Goal: Task Accomplishment & Management: Manage account settings

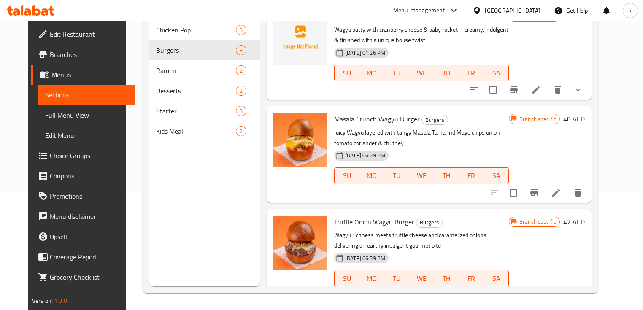
drag, startPoint x: 553, startPoint y: 89, endPoint x: 579, endPoint y: 60, distance: 38.5
click at [579, 60] on div "Branch specific 41 AED" at bounding box center [547, 52] width 76 height 83
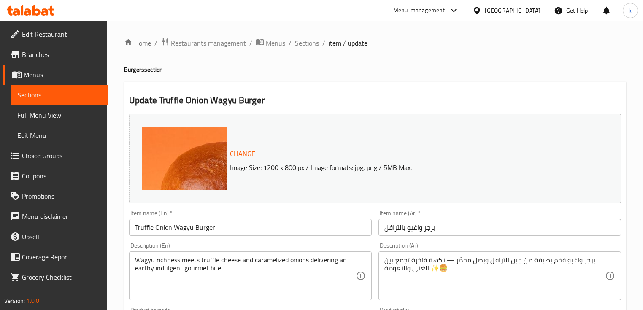
scroll to position [68, 0]
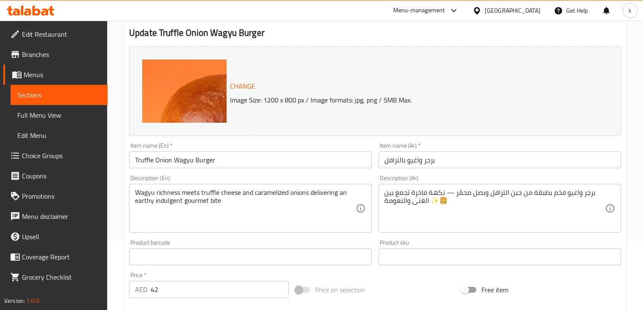
click at [138, 164] on input "Truffle Onion Wagyu Burger" at bounding box center [250, 159] width 243 height 17
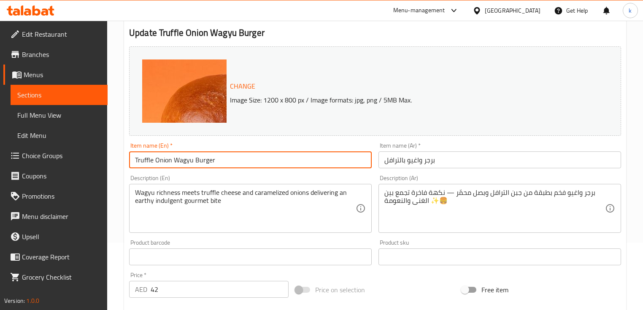
click at [138, 164] on input "Truffle Onion Wagyu Burger" at bounding box center [250, 159] width 243 height 17
click at [393, 161] on input "برجر واغيو بالترافل" at bounding box center [499, 159] width 243 height 17
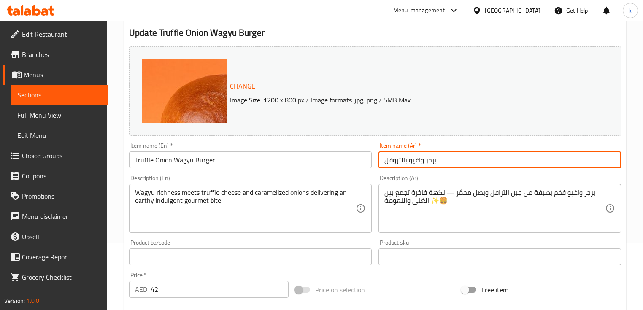
type input "برجر واغيو بالتروفل"
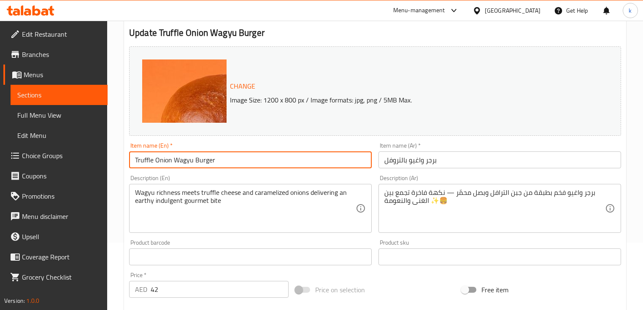
drag, startPoint x: 231, startPoint y: 162, endPoint x: 130, endPoint y: 162, distance: 101.3
click at [130, 162] on input "Truffle Onion Wagyu Burger" at bounding box center [250, 159] width 243 height 17
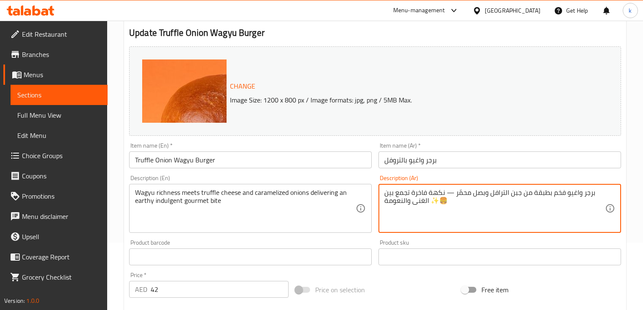
drag, startPoint x: 454, startPoint y: 204, endPoint x: 431, endPoint y: 204, distance: 23.2
type textarea "برجر واغيو فخم بطبقة من جبن الترافل وبصل محمّر — نكهة فاخرة تجمع بين الغنى والن…"
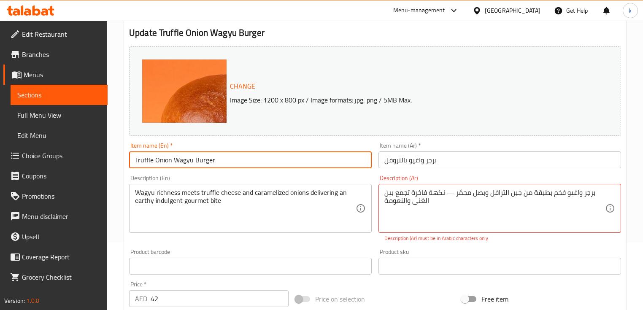
click at [157, 162] on input "Truffle Onion Wagyu Burger" at bounding box center [250, 159] width 243 height 17
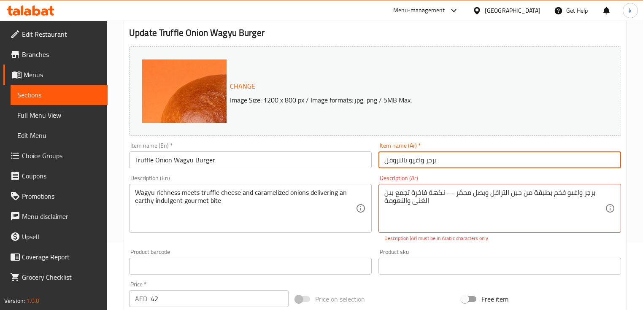
click at [408, 162] on input "برجر واغيو بالتروفل" at bounding box center [499, 159] width 243 height 17
click at [419, 164] on input "برجر واغيو بالتروفل" at bounding box center [499, 159] width 243 height 17
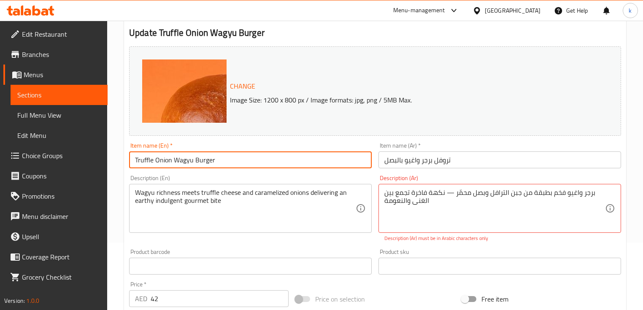
click at [221, 158] on input "Truffle Onion Wagyu Burger" at bounding box center [250, 159] width 243 height 17
click at [199, 160] on input "Truffle Onion Wagyu Burger" at bounding box center [250, 159] width 243 height 17
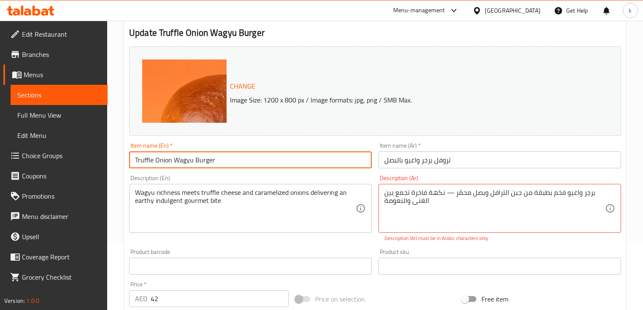
click at [199, 160] on input "Truffle Onion Wagyu Burger" at bounding box center [250, 159] width 243 height 17
click at [153, 161] on input "Truffle Onion Wagyu Burger" at bounding box center [250, 159] width 243 height 17
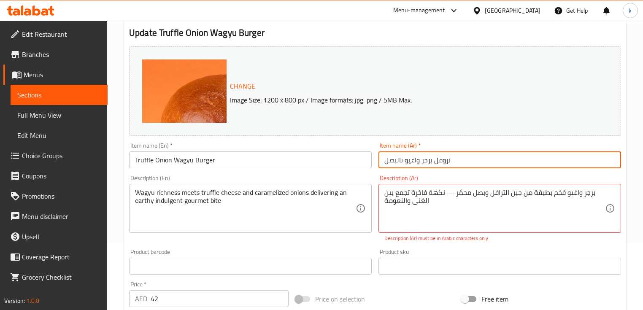
click at [395, 167] on input "تروفل برجر واغيو بالبصل" at bounding box center [499, 159] width 243 height 17
click at [406, 163] on input "تروفل برجر واغيو بالبصل" at bounding box center [499, 159] width 243 height 17
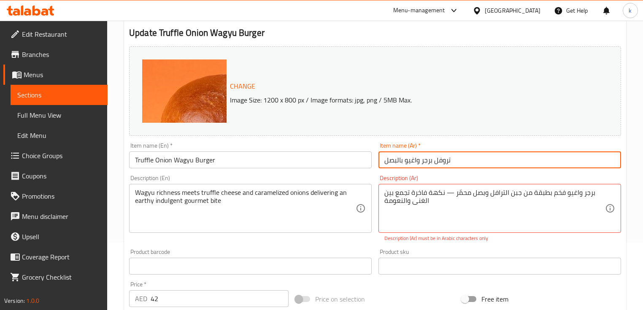
click at [408, 162] on input "تروفل برجر واغيو بالبصل" at bounding box center [499, 159] width 243 height 17
click at [456, 161] on input "تروفل برجر واغيو بالبصل" at bounding box center [499, 159] width 243 height 17
paste input "واغيو"
click at [456, 161] on input "تروفل برجر واغيو بالبصل واغيو" at bounding box center [499, 159] width 243 height 17
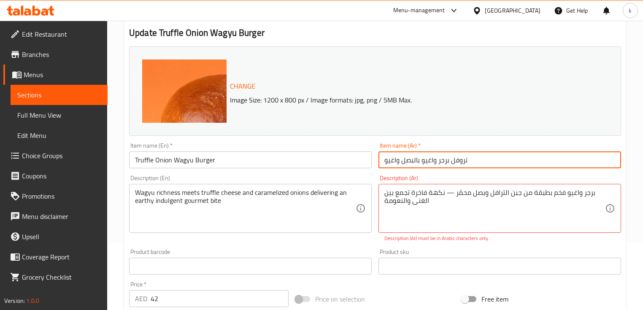
click at [456, 161] on input "تروفل برجر واغيو بالبصل واغيو" at bounding box center [499, 159] width 243 height 17
click at [607, 163] on input "تروفل برجر واغيو بالبصل واغيو" at bounding box center [499, 159] width 243 height 17
click at [548, 163] on input "تروفل برجر واغيو بالبصل واغيو" at bounding box center [499, 159] width 243 height 17
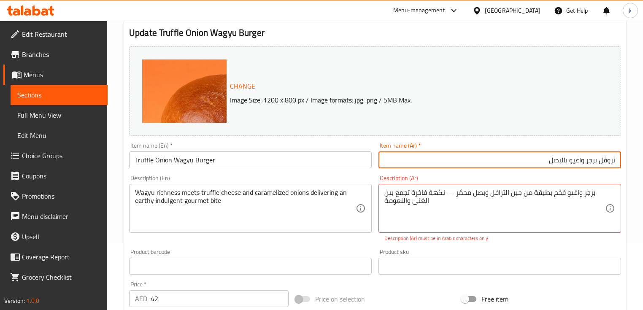
paste input "واغيو"
drag, startPoint x: 601, startPoint y: 163, endPoint x: 586, endPoint y: 168, distance: 15.8
click at [586, 168] on input "واغيو تروفل برجر واغيو بالبصل" at bounding box center [499, 159] width 243 height 17
click at [579, 162] on input "واغيو تروفل برجر واغيو بالبصل" at bounding box center [499, 159] width 243 height 17
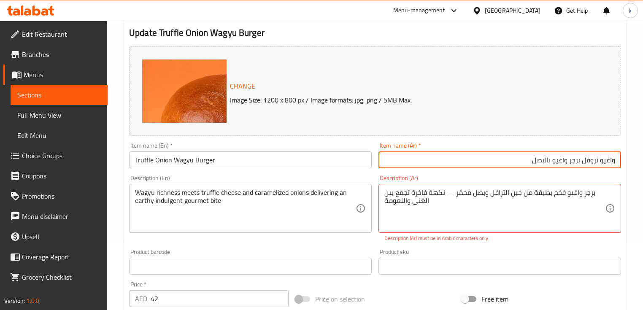
click at [615, 160] on input "واغيو تروفل برجر واغيو بالبصل" at bounding box center [499, 159] width 243 height 17
paste input "برجر"
click at [582, 162] on input "برجر واغيو تروفل برجر واغيو بالبصل" at bounding box center [499, 159] width 243 height 17
click at [561, 162] on input "برجر واغيو تروفل برجر واغيو بالبصل" at bounding box center [499, 159] width 243 height 17
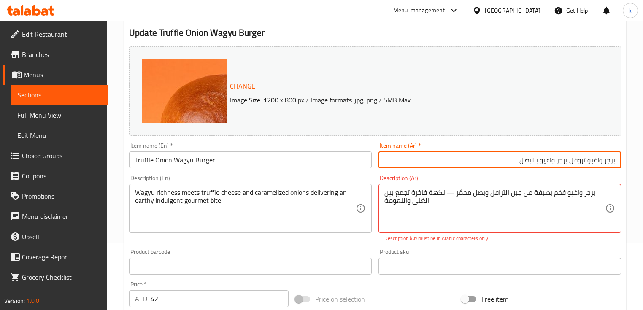
click at [561, 162] on input "برجر واغيو تروفل برجر واغيو بالبصل" at bounding box center [499, 159] width 243 height 17
click at [563, 163] on input "برجر واغيو تروفل برجر واغيو بالبصل" at bounding box center [499, 159] width 243 height 17
click at [558, 164] on input "برجر واغيو تروفل واغيو بالبصل" at bounding box center [499, 159] width 243 height 17
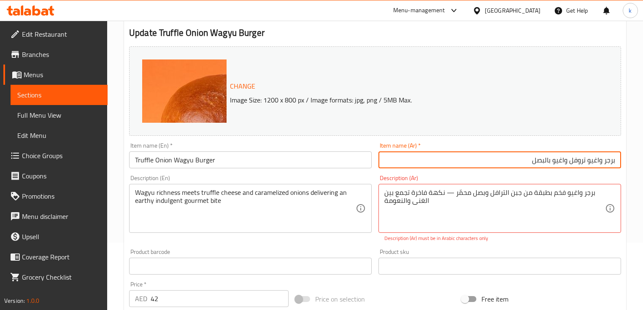
click at [558, 164] on input "برجر واغيو تروفل واغيو بالبصل" at bounding box center [499, 159] width 243 height 17
click at [559, 164] on input "برجر واغيو تروفل بالبصل" at bounding box center [499, 159] width 243 height 17
paste input "البصل"
type input "برجر واغيو بالبصل تروفل"
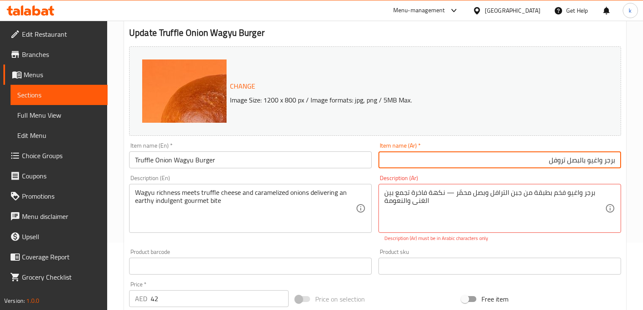
click at [489, 101] on p "Image Size: 1200 x 800 px / Image formats: jpg, png / 5MB Max." at bounding box center [401, 100] width 349 height 10
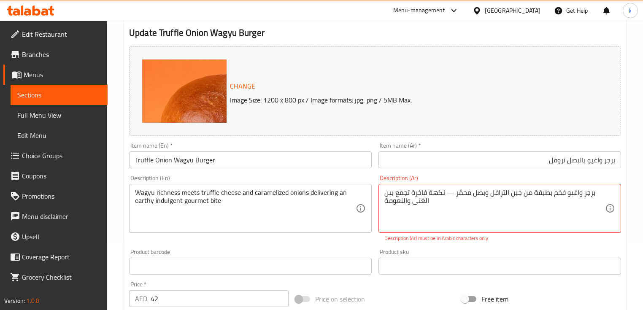
click at [167, 190] on textarea "Wagyu richness meets truffle cheese and caramelized onions delivering an earthy…" at bounding box center [245, 209] width 221 height 40
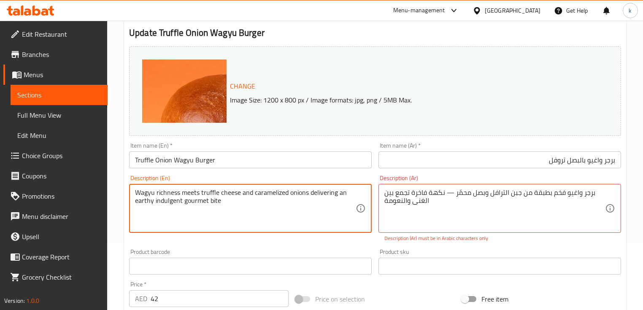
click at [295, 189] on textarea "Wagyu richness meets truffle cheese and caramelized onions delivering an earthy…" at bounding box center [245, 209] width 221 height 40
click at [184, 197] on textarea "Wagyu richness meets truffle cheese and caramelized onions delivering an earthy…" at bounding box center [245, 209] width 221 height 40
click at [160, 194] on textarea "Wagyu richness meets truffle cheese and caramelized onions delivering an earthy…" at bounding box center [245, 209] width 221 height 40
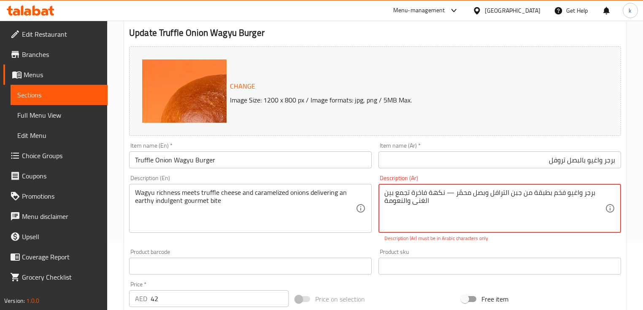
click at [451, 192] on textarea "برجر واغيو فخم بطبقة من جبن الترافل وبصل محمّر — نكهة فاخرة تجمع بين الغنى والن…" at bounding box center [494, 209] width 221 height 40
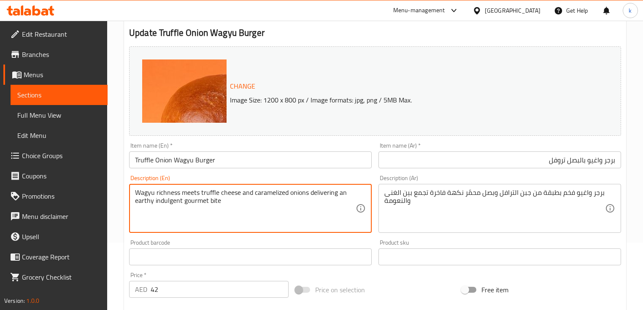
click at [195, 191] on textarea "Wagyu richness meets truffle cheese and caramelized onions delivering an earthy…" at bounding box center [245, 209] width 221 height 40
click at [187, 191] on textarea "Wagyu richness meets truffle cheese and caramelized onions delivering an earthy…" at bounding box center [245, 209] width 221 height 40
click at [212, 200] on textarea "Wagyu richness meets truffle cheese and caramelized onions delivering an earthy…" at bounding box center [245, 209] width 221 height 40
drag, startPoint x: 226, startPoint y: 200, endPoint x: 124, endPoint y: 190, distance: 103.0
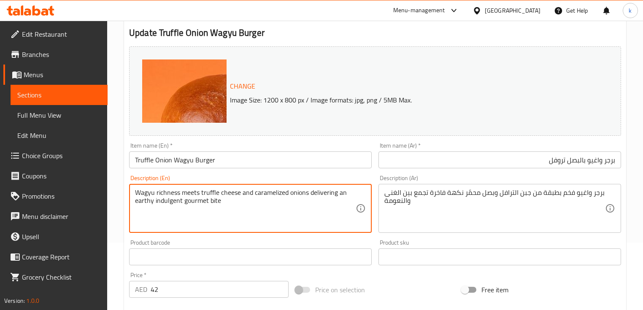
click at [124, 190] on div "Update Truffle Onion Wagyu Burger Change Image Size: 1200 x 800 px / Image form…" at bounding box center [375, 272] width 502 height 517
click at [251, 194] on textarea "Wagyu richness meets truffle cheese and caramelized onions delivering an earthy…" at bounding box center [245, 209] width 221 height 40
click at [251, 213] on textarea "Wagyu richness meets truffle cheese and caramelized onions delivering an earthy…" at bounding box center [245, 209] width 221 height 40
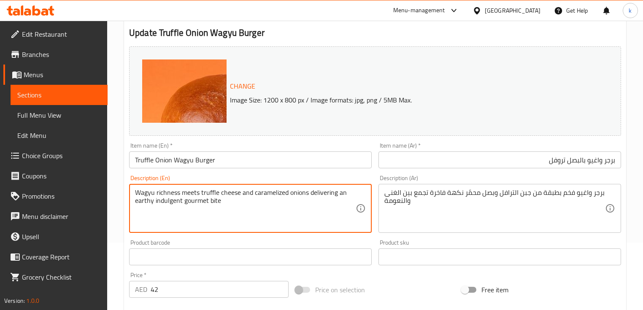
drag, startPoint x: 157, startPoint y: 192, endPoint x: 185, endPoint y: 196, distance: 28.1
click at [185, 196] on textarea "Wagyu richness meets truffle cheese and caramelized onions delivering an earthy…" at bounding box center [245, 209] width 221 height 40
click at [216, 212] on textarea "Wagyu richness meets truffle cheese and caramelized onions delivering an earthy…" at bounding box center [245, 209] width 221 height 40
click at [260, 203] on textarea "Wagyu richness meets truffle cheese and caramelized onions delivering an earthy…" at bounding box center [245, 209] width 221 height 40
drag, startPoint x: 179, startPoint y: 192, endPoint x: 219, endPoint y: 189, distance: 39.4
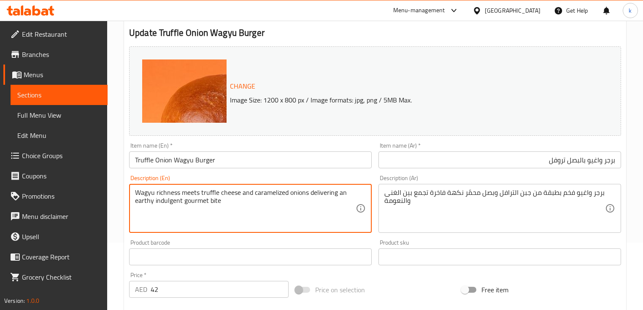
click at [219, 189] on textarea "Wagyu richness meets truffle cheese and caramelized onions delivering an earthy…" at bounding box center [245, 209] width 221 height 40
click at [231, 208] on textarea "Wagyu richness meets truffle cheese and caramelized onions delivering an earthy…" at bounding box center [245, 209] width 221 height 40
drag, startPoint x: 263, startPoint y: 205, endPoint x: 135, endPoint y: 195, distance: 128.6
click at [135, 195] on textarea "Wagyu richness meets truffle cheese and caramelized onions delivering an earthy…" at bounding box center [245, 209] width 221 height 40
click at [254, 214] on textarea "Wagyu richness meets truffle cheese and caramelized onions delivering an earthy…" at bounding box center [245, 209] width 221 height 40
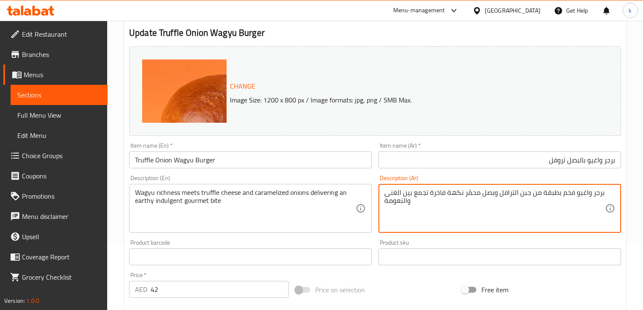
click at [550, 197] on textarea "برجر واغيو فخم بطبقة من جبن الترافل وبصل محمّر نكهة فاخرة تجمع بين الغنى والنعو…" at bounding box center [494, 209] width 221 height 40
click at [579, 203] on textarea "برجر واغيو فخم بطبقة من جبن الترافل وبصل محمّر نكهة فاخرة تجمع بين الغنى والنعو…" at bounding box center [494, 209] width 221 height 40
click at [574, 192] on textarea "برجر واغيو فخم بطبقة من جبن الترافل وبصل محمّر نكهة فاخرة تجمع بين الغنى والنعو…" at bounding box center [494, 209] width 221 height 40
click at [592, 197] on textarea "برجر واغيو فخم بطبقة من جبن الترافل وبصل محمّر نكهة فاخرة تجمع بين الغنى والنعو…" at bounding box center [494, 209] width 221 height 40
click at [539, 195] on textarea "برجر ريشنيش واغيو فخم بطبقة من جبن الترافل وبصل محمّر نكهة فاخرة تجمع بين الغنى…" at bounding box center [494, 209] width 221 height 40
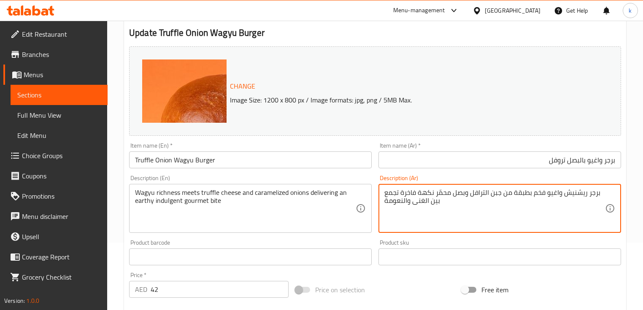
click at [539, 195] on textarea "برجر ريشنيش واغيو فخم بطبقة من جبن الترافل وبصل محمّر نكهة فاخرة تجمع بين الغنى…" at bounding box center [494, 209] width 221 height 40
click at [422, 199] on textarea "برجر واغيو فخم بطبقة من جبن الترافل وبصل محمّر نكهة فاخرة تجمع بين الغنى والنعو…" at bounding box center [494, 209] width 221 height 40
click at [422, 200] on textarea "برجر واغيو فخم بطبقة من جبن الترافل وبصل محمّر نكهة فاخرة تجمع بين الغنى والنعو…" at bounding box center [494, 209] width 221 height 40
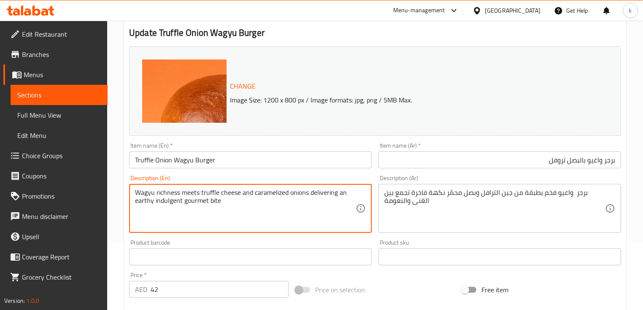
click at [209, 208] on textarea "Wagyu richness meets truffle cheese and caramelized onions delivering an earthy…" at bounding box center [245, 209] width 221 height 40
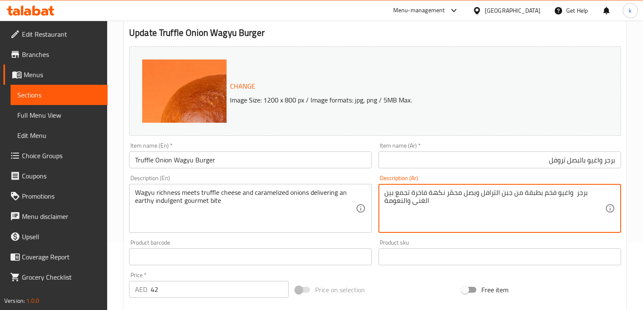
click at [505, 214] on textarea "برجر واغيو فخم بطبقة من جبن الترافل وبصل محمّر نكهة فاخرة تجمع بين الغنى والنعو…" at bounding box center [494, 209] width 221 height 40
click at [592, 194] on textarea "برجر واغيو فخم بطبقة من جبن الترافل وبصل محمّر نكهة فاخرة تجمع بين الغنى والنعو…" at bounding box center [494, 209] width 221 height 40
click at [392, 195] on textarea "برجر واغيو فخم بطبقة من جبن الترافل وبصل محمّر نكهة فاخرة تجمع بين الغنى والنعو…" at bounding box center [494, 209] width 221 height 40
click at [444, 217] on textarea "برجر واغيو فخم بطبقة من جبن الترافل وبصل محمّر نكهة فاخرة تجمع بين الغنى والنعو…" at bounding box center [494, 209] width 221 height 40
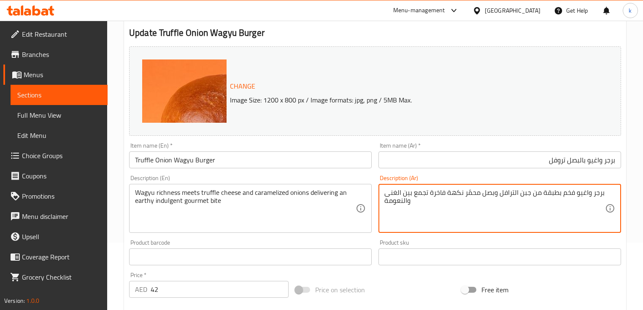
click at [535, 209] on textarea "برجر واغيو فخم بطبقة من جبن الترافل وبصل محمّر نكهة فاخرة تجمع بين الغنى والنعو…" at bounding box center [494, 209] width 221 height 40
click at [589, 189] on textarea "برجر واغيو فخم بطبقة من جبن الترافل وبصل محمّر نكهة فاخرة تجمع بين الغنى والنعو…" at bounding box center [494, 209] width 221 height 40
type textarea "ريشنيش برجر"
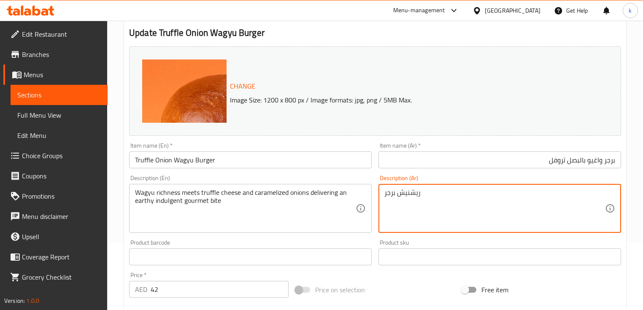
click at [588, 189] on textarea "ريشنيش برجر" at bounding box center [494, 209] width 221 height 40
click at [265, 192] on textarea "Wagyu richness meets truffle cheese and caramelized onions delivering an earthy…" at bounding box center [245, 209] width 221 height 40
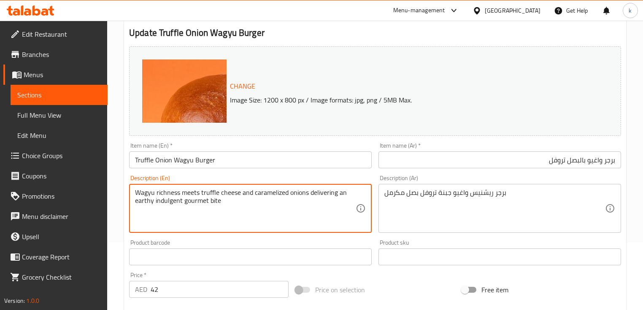
drag, startPoint x: 311, startPoint y: 194, endPoint x: 360, endPoint y: 191, distance: 49.5
click at [263, 226] on textarea "Wagyu richness meets truffle cheese and caramelized onions delivering an earthy…" at bounding box center [245, 209] width 221 height 40
drag, startPoint x: 307, startPoint y: 193, endPoint x: 316, endPoint y: 211, distance: 20.0
click at [316, 211] on textarea "Wagyu richness meets truffle cheese and caramelized onions delivering an earthy…" at bounding box center [245, 209] width 221 height 40
click at [230, 204] on textarea "Wagyu richness meets truffle cheese and caramelized onions delivering an earthy…" at bounding box center [245, 209] width 221 height 40
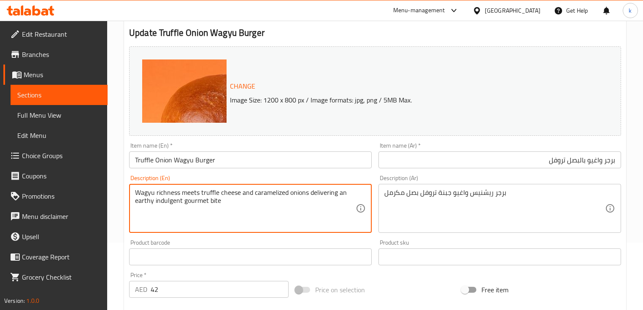
click at [160, 201] on textarea "Wagyu richness meets truffle cheese and caramelized onions delivering an earthy…" at bounding box center [245, 209] width 221 height 40
click at [145, 202] on textarea "Wagyu richness meets truffle cheese and caramelized onions delivering an earthy…" at bounding box center [245, 209] width 221 height 40
click at [228, 218] on textarea "Wagyu richness meets truffle cheese and caramelized onions delivering an earthy…" at bounding box center [245, 209] width 221 height 40
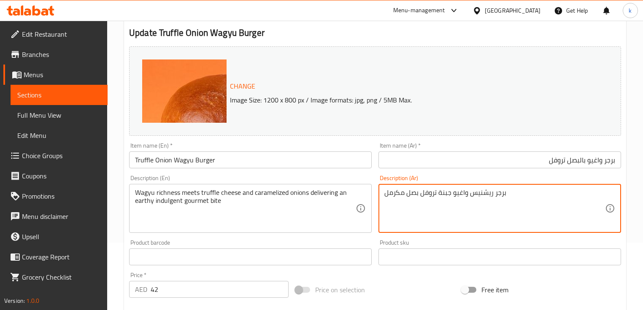
click at [242, 201] on textarea "Wagyu richness meets truffle cheese and caramelized onions delivering an earthy…" at bounding box center [245, 209] width 221 height 40
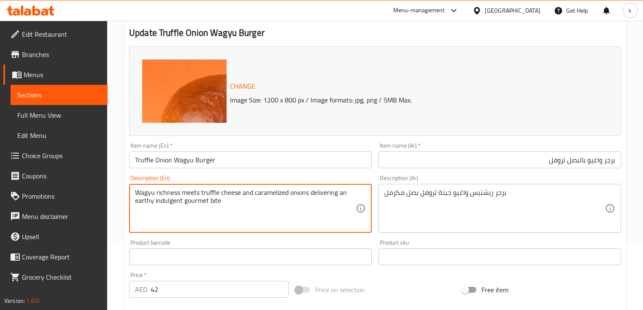
click at [242, 201] on textarea "Wagyu richness meets truffle cheese and caramelized onions delivering an earthy…" at bounding box center [245, 209] width 221 height 40
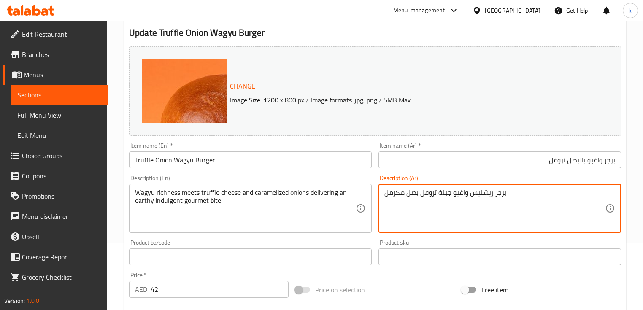
click at [514, 200] on textarea "برجر ريشنيس واغيو جبنة تروفل بصل مكرمل" at bounding box center [494, 209] width 221 height 40
click at [555, 198] on textarea "برجر ريشنيس واغيو جبنة تروفل بصل مكرمل تعطى قض" at bounding box center [494, 209] width 221 height 40
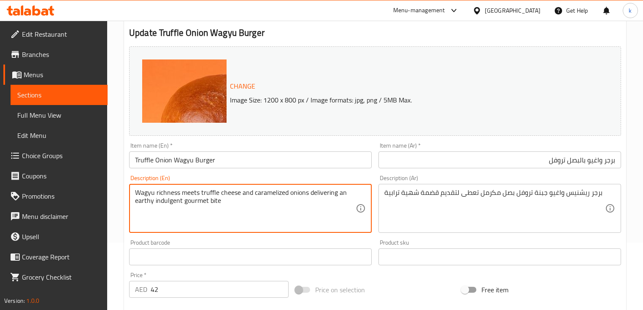
click at [142, 203] on textarea "Wagyu richness meets truffle cheese and caramelized onions delivering an earthy…" at bounding box center [245, 209] width 221 height 40
click at [426, 194] on textarea "برجر ريشنيس واغيو جبنة تروفل بصل مكرمل تعطى لتقديم قضمة شهية ترابية" at bounding box center [494, 209] width 221 height 40
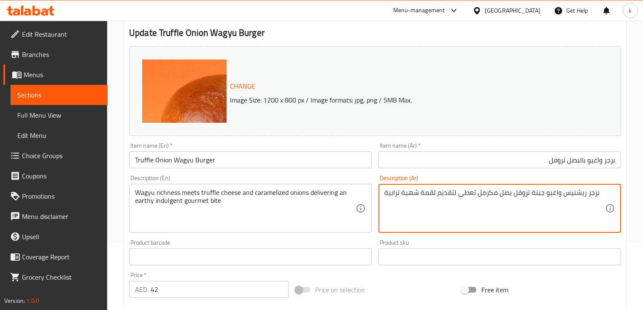
click at [426, 194] on textarea "برجر ريشنيس واغيو جبنة تروفل بصل مكرمل تعطى لتقديم لقمة شهية ترابية" at bounding box center [494, 209] width 221 height 40
click at [598, 194] on textarea "برجر ريشنيس واغيو جبنة تروفل بصل مكرمل تعطى لتقديم لقمة شهية ترابية" at bounding box center [494, 209] width 221 height 40
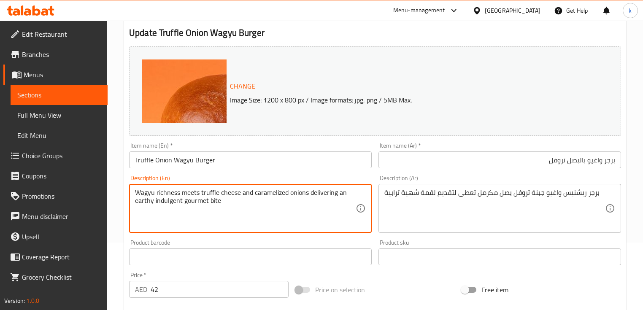
click at [277, 199] on textarea "Wagyu richness meets truffle cheese and caramelized onions delivering an earthy…" at bounding box center [245, 209] width 221 height 40
click at [210, 198] on textarea "Wagyu richness meets truffle cheese and caramelized onions delivering an earthy…" at bounding box center [245, 209] width 221 height 40
click at [258, 203] on textarea "Wagyu richness meets truffle cheese and caramelized onions delivering an earthy…" at bounding box center [245, 209] width 221 height 40
click at [167, 193] on textarea "Wagyu richness meets truffle cheese and caramelized onions delivering an earthy…" at bounding box center [245, 209] width 221 height 40
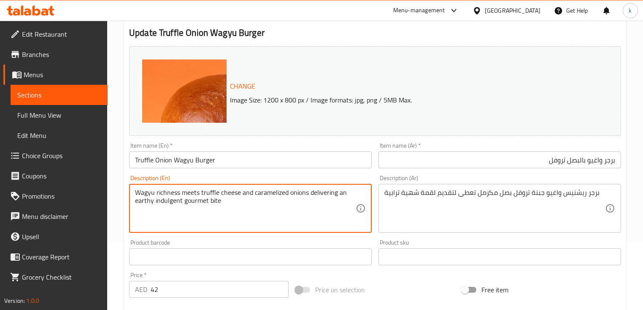
click at [167, 193] on textarea "Wagyu richness meets truffle cheese and caramelized onions delivering an earthy…" at bounding box center [245, 209] width 221 height 40
click at [184, 206] on textarea "Wagyu richness meets truffle cheese and caramelized onions delivering an earthy…" at bounding box center [245, 209] width 221 height 40
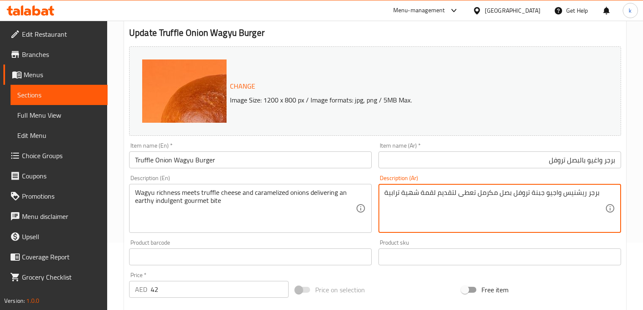
click at [510, 194] on textarea "برجر ريشنيس واجيو جبنة تروفل بصل مكرمل تعطى لتقديم لقمة شهية ترابية" at bounding box center [494, 209] width 221 height 40
click at [502, 219] on textarea "برجر ريشنيس واجيو جبنة تروفل بصل مكرمل تعطى لتقديم لقمة شهية ترابية" at bounding box center [494, 209] width 221 height 40
click at [451, 197] on textarea "برجر ريشنيس واجيو جبنة تروفل بصل مكرمل تعطى لتقديم لقمة شهية ترابية" at bounding box center [494, 209] width 221 height 40
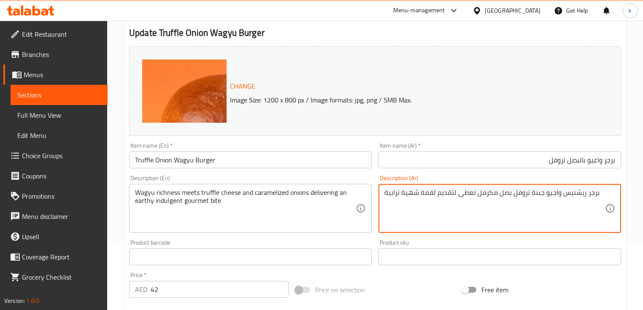
click at [451, 197] on textarea "برجر ريشنيس واجيو جبنة تروفل بصل مكرمل تعطى لتقديم لقمة شهية ترابية" at bounding box center [494, 209] width 221 height 40
click at [451, 214] on textarea "برجر ريشنيس واجيو جبنة تروفل بصل مكرمل تعطى لتقديم لقمة شهية ترابية" at bounding box center [494, 209] width 221 height 40
click at [447, 197] on textarea "برجر ريشنيس واجيو جبنة تروفل بصل مكرمل تعطى لتقديم لقمة شهية ترابية" at bounding box center [494, 209] width 221 height 40
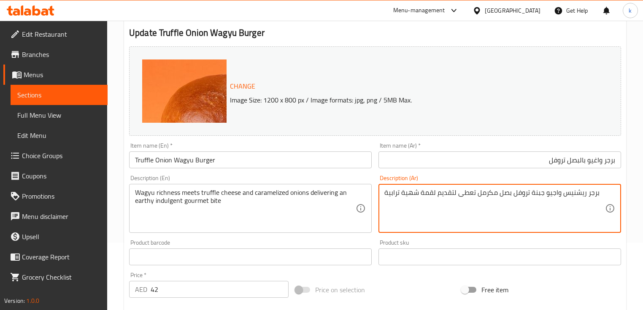
click at [450, 209] on textarea "برجر ريشنيس واجيو جبنة تروفل بصل مكرمل تعطى لتقديم لقمة شهية ترابية" at bounding box center [494, 209] width 221 height 40
click at [462, 192] on textarea "برجر ريشنيس واجيو جبنة تروفل بصل مكرمل تعطى لتقديم لقمة شهية ترابية" at bounding box center [494, 209] width 221 height 40
click at [468, 208] on textarea "برجر ريشنيس واجيو جبنة تروفل بصل مكرمل تعطى لتقديم لقمة شهية ترابية" at bounding box center [494, 209] width 221 height 40
click at [480, 192] on textarea "برجر ريشنيس واجيو جبنة تروفل بصل مكرمل تعطى لتقديم لقمة شهية ترابية" at bounding box center [494, 209] width 221 height 40
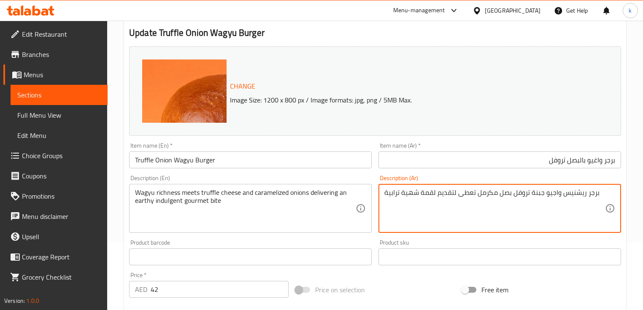
click at [480, 192] on textarea "برجر ريشنيس واجيو جبنة تروفل بصل مكرمل تعطى لتقديم لقمة شهية ترابية" at bounding box center [494, 209] width 221 height 40
click at [485, 209] on textarea "برجر ريشنيس واجيو جبنة تروفل بصل مكرمل تعطى لتقديم لقمة شهية ترابية" at bounding box center [494, 209] width 221 height 40
click at [502, 193] on textarea "برجر ريشنيس واجيو جبنة تروفل بصل مكرمل تعطى لتقديم لقمة شهية ترابية" at bounding box center [494, 209] width 221 height 40
click at [508, 214] on textarea "برجر ريشنيس واجيو جبنة تروفل بصل مكرمل تعطى لتقديم لقمة شهية ترابية" at bounding box center [494, 209] width 221 height 40
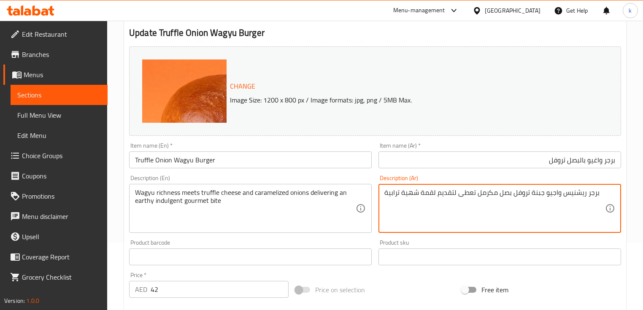
click at [519, 192] on textarea "برجر ريشنيس واجيو جبنة تروفل بصل مكرمل تعطى لتقديم لقمة شهية ترابية" at bounding box center [494, 209] width 221 height 40
click at [542, 216] on textarea "برجر ريشنيس واجيو جبنة تروفل بصل مكرمل تعطى لتقديم لقمة شهية ترابية" at bounding box center [494, 209] width 221 height 40
click at [561, 195] on textarea "برجر ريشنيس واجيو جبنة تروفل بصل مكرمل تعطى لتقديم لقمة شهية ترابية" at bounding box center [494, 209] width 221 height 40
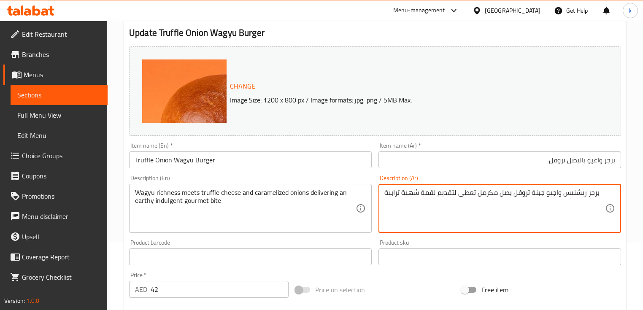
click at [572, 216] on textarea "برجر ريشنيس واجيو جبنة تروفل بصل مكرمل تعطى لتقديم لقمة شهية ترابية" at bounding box center [494, 209] width 221 height 40
click at [574, 197] on textarea "برجر ريشنيس واجيو جبنة تروفل بصل مكرمل تعطى لتقديم لقمة شهية ترابية" at bounding box center [494, 209] width 221 height 40
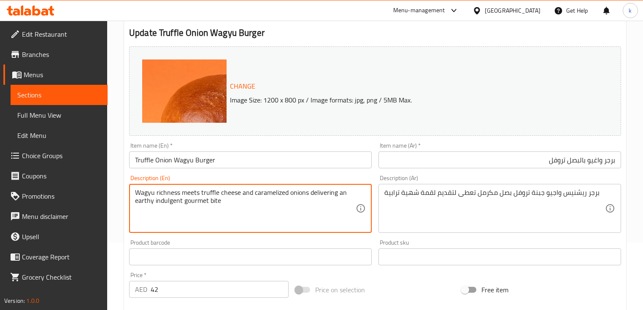
click at [209, 194] on textarea "Wagyu richness meets truffle cheese and caramelized onions delivering an earthy…" at bounding box center [245, 209] width 221 height 40
drag, startPoint x: 257, startPoint y: 195, endPoint x: 290, endPoint y: 194, distance: 32.9
click at [290, 194] on textarea "Wagyu richness meets truffle cheese and caramelized onions delivering an earthy…" at bounding box center [245, 209] width 221 height 40
click at [297, 198] on textarea "Wagyu richness meets truffle cheese and caramelized onions delivering an earthy…" at bounding box center [245, 209] width 221 height 40
drag, startPoint x: 308, startPoint y: 193, endPoint x: 320, endPoint y: 224, distance: 33.9
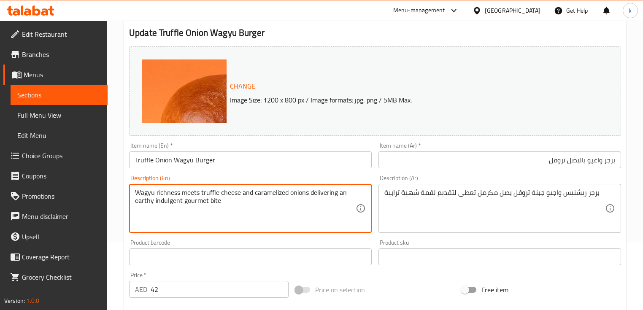
click at [320, 224] on textarea "Wagyu richness meets truffle cheese and caramelized onions delivering an earthy…" at bounding box center [245, 209] width 221 height 40
click at [179, 192] on textarea "Wagyu richness meets truffle cheese and caramelized onions delivering an earthy…" at bounding box center [245, 209] width 221 height 40
click at [165, 192] on textarea "Wagyu richness meets truffle cheese and caramelized onions delivering an earthy…" at bounding box center [245, 209] width 221 height 40
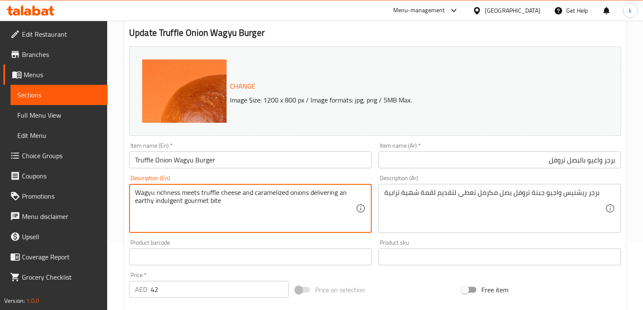
click at [575, 192] on textarea "برجر ريشنيس واجيو جبنة تروفل بصل مكرمل تعطى لتقديم لقمة شهية ترابية" at bounding box center [494, 209] width 221 height 40
drag, startPoint x: 249, startPoint y: 206, endPoint x: 130, endPoint y: 194, distance: 120.0
click at [130, 194] on div "Wagyu richness meets truffle cheese and caramelized onions delivering an earthy…" at bounding box center [250, 208] width 243 height 49
click at [242, 207] on textarea "Wagyu richness meets truffle cheese and caramelized onions delivering an earthy…" at bounding box center [245, 209] width 221 height 40
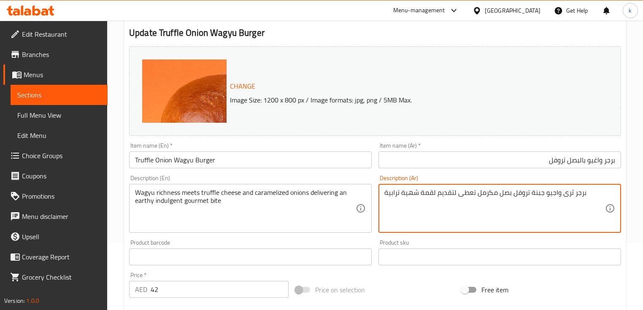
click at [505, 200] on textarea "برجر ثرى واجيو جبنة تروفل بصل مكرمل تعطى لتقديم لقمة شهية ترابية" at bounding box center [494, 209] width 221 height 40
click at [518, 219] on textarea "برجر ثرى واجيو جبنة تروفل بصل مكرمل تعطى لتقديم لقمة شهية ترابية" at bounding box center [494, 209] width 221 height 40
click at [595, 191] on textarea "برجر ثرى واجيو جبنة تروفل بصل مكرمل تعطى لتقديم لقمة شهية ترابية" at bounding box center [494, 209] width 221 height 40
type textarea "برجر ثرى واجيو جبنة تروفل بصل مكرمل تعطى لتقديم لقمة شهية ترابية."
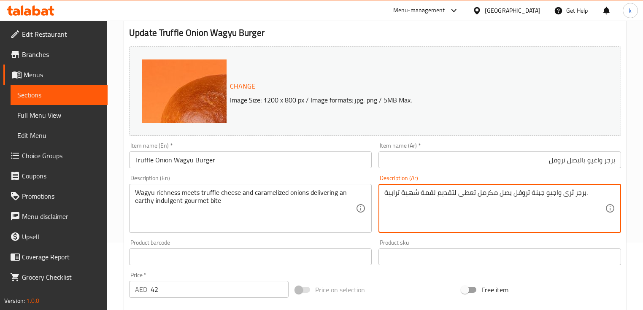
click at [596, 163] on input "برجر واغيو بالبصل تروفل" at bounding box center [499, 159] width 243 height 17
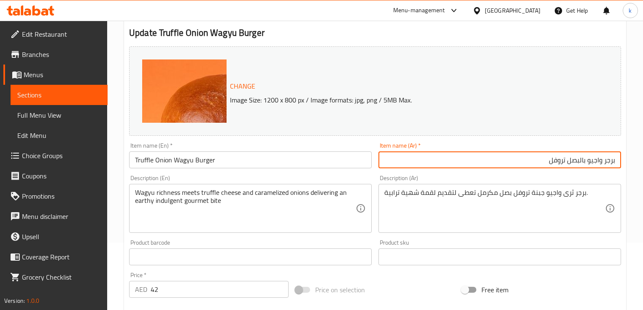
click at [519, 155] on input "برجر واجيو بالبصل تروفل" at bounding box center [499, 159] width 243 height 17
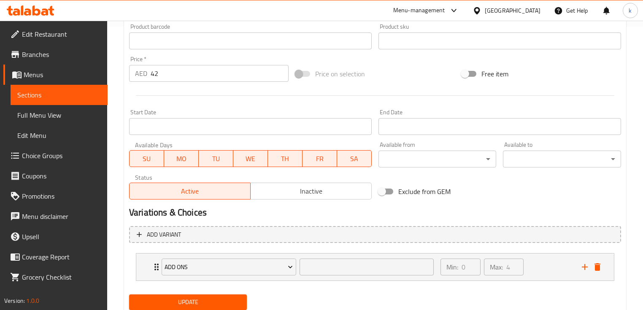
scroll to position [312, 0]
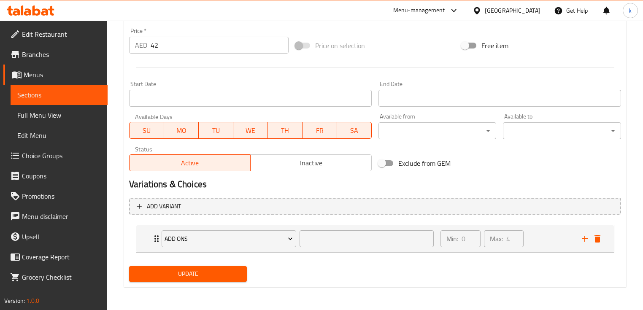
type input "برجر واجيو بالبصل تروفل"
click at [230, 274] on span "Update" at bounding box center [188, 274] width 104 height 11
click at [197, 269] on span "Update" at bounding box center [188, 274] width 104 height 11
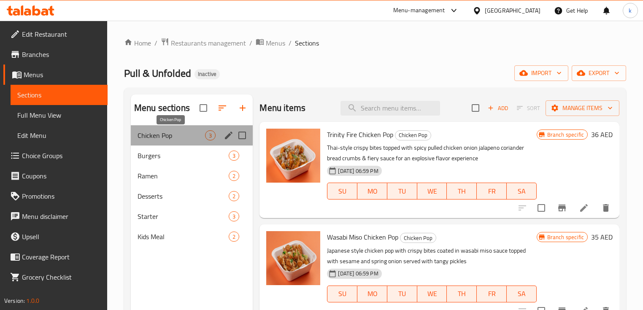
click at [184, 138] on span "Chicken Pop" at bounding box center [172, 135] width 68 height 10
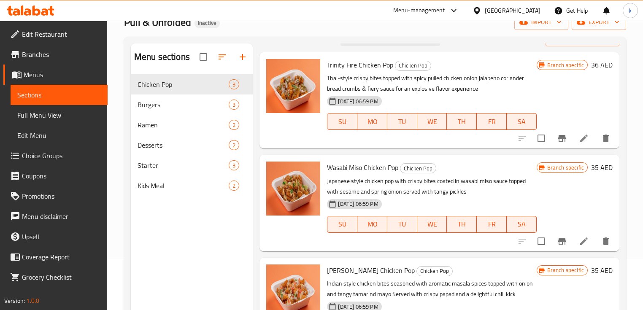
scroll to position [51, 0]
click at [197, 108] on span "Burgers" at bounding box center [172, 105] width 68 height 10
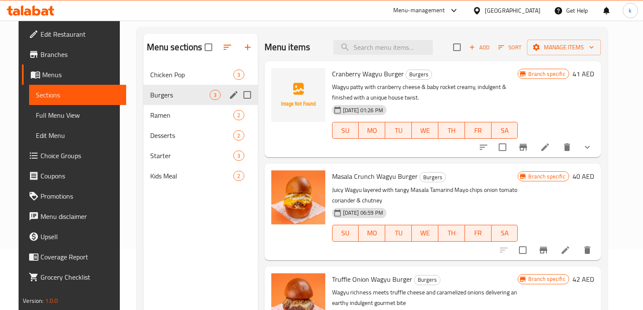
scroll to position [17, 0]
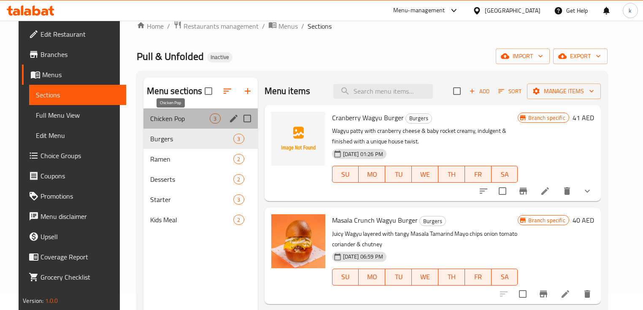
click at [174, 118] on span "Chicken Pop" at bounding box center [180, 119] width 60 height 10
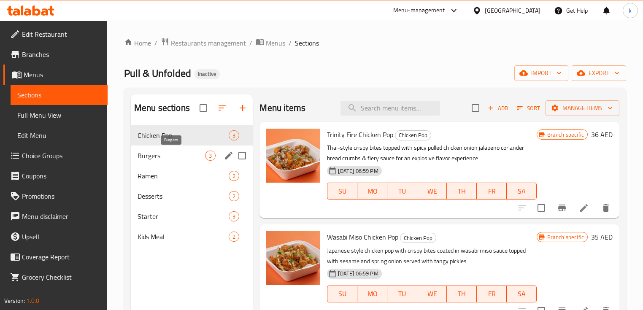
click at [182, 153] on span "Burgers" at bounding box center [172, 156] width 68 height 10
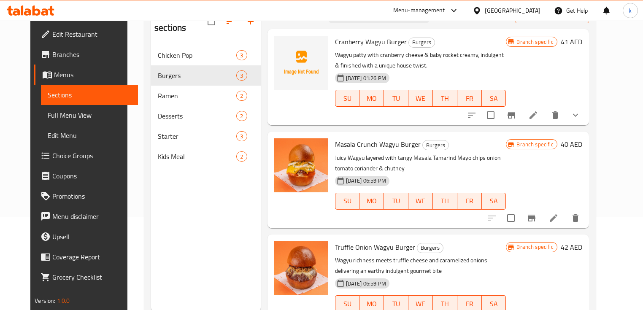
scroll to position [118, 0]
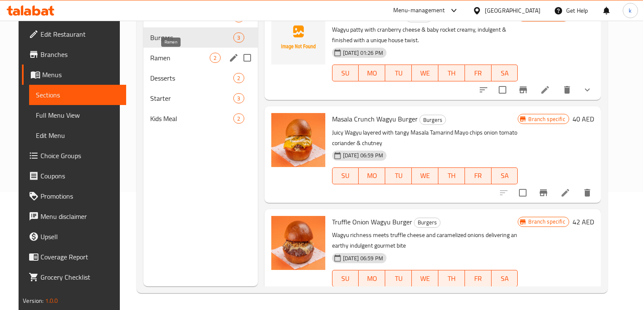
click at [196, 60] on span "Ramen" at bounding box center [180, 58] width 60 height 10
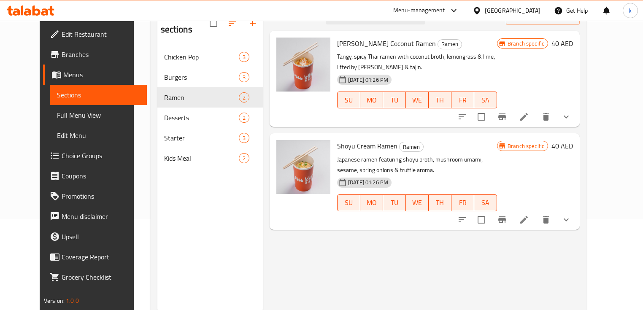
scroll to position [51, 0]
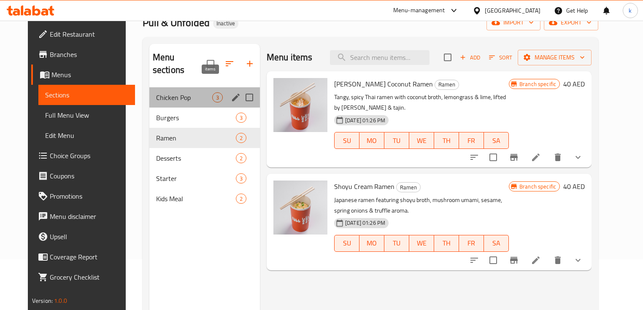
click at [212, 92] on div "3" at bounding box center [217, 97] width 11 height 10
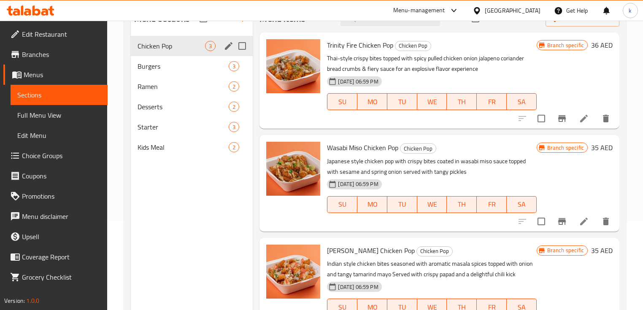
scroll to position [51, 0]
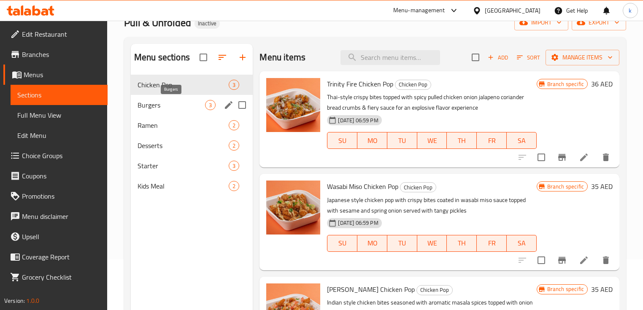
click at [176, 107] on span "Burgers" at bounding box center [172, 105] width 68 height 10
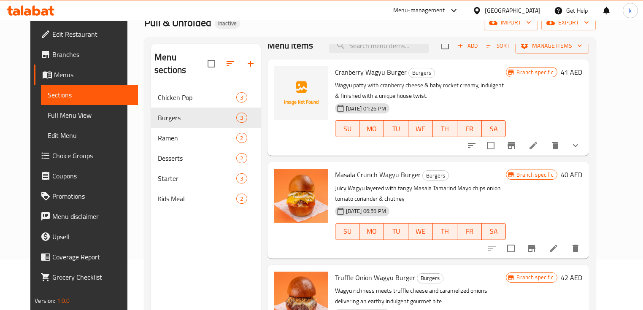
scroll to position [19, 0]
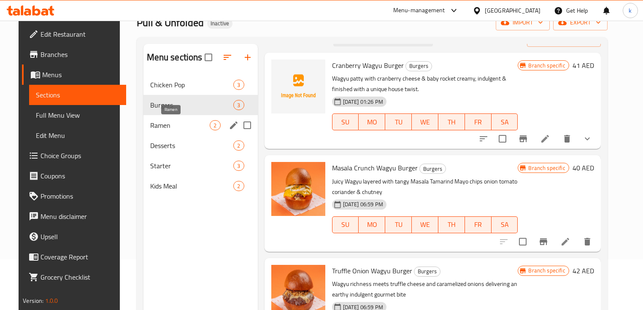
click at [179, 126] on span "Ramen" at bounding box center [180, 125] width 60 height 10
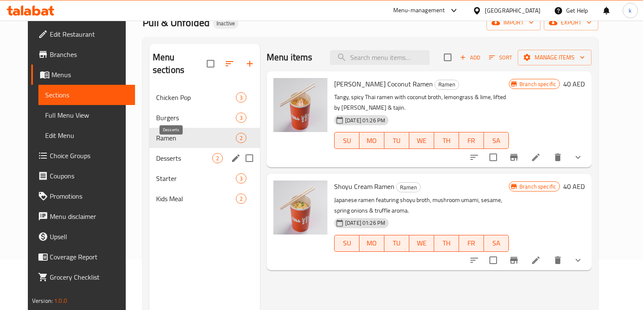
click at [186, 153] on span "Desserts" at bounding box center [184, 158] width 56 height 10
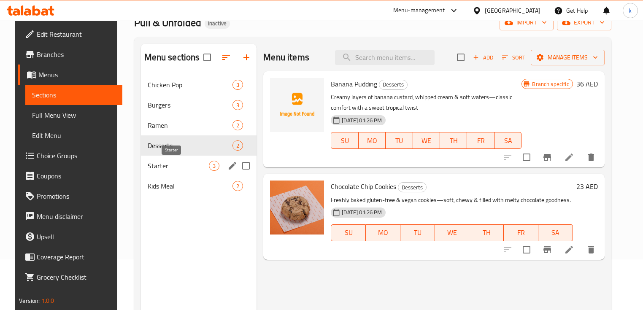
click at [192, 167] on span "Starter" at bounding box center [179, 166] width 62 height 10
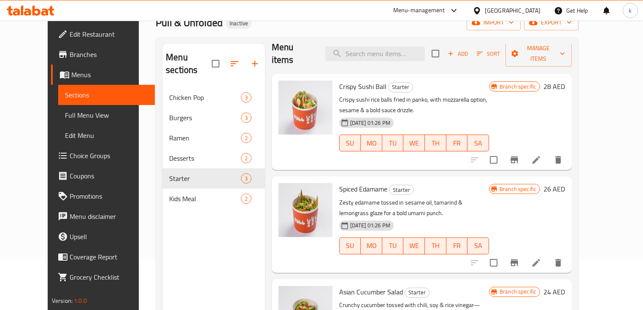
scroll to position [19, 0]
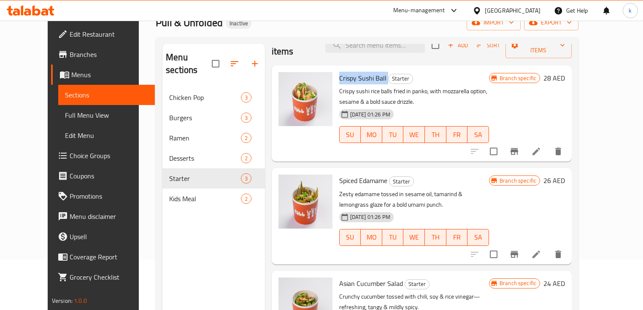
drag, startPoint x: 324, startPoint y: 66, endPoint x: 376, endPoint y: 70, distance: 52.0
click at [376, 70] on div "Crispy Sushi Ball Starter Crispy sushi rice balls fried in panko, with mozzarel…" at bounding box center [414, 113] width 157 height 89
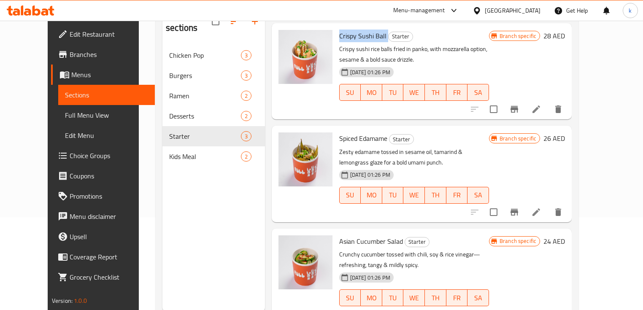
scroll to position [118, 0]
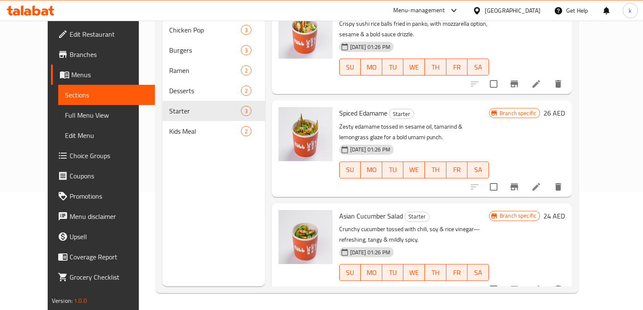
drag, startPoint x: 584, startPoint y: 278, endPoint x: 389, endPoint y: 279, distance: 194.9
click at [377, 278] on div "Asian Cucumber Salad Starter Crunchy cucumber tossed with chili, soy & rice vin…" at bounding box center [414, 251] width 157 height 89
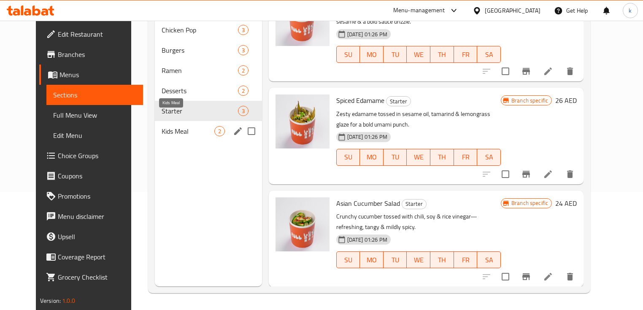
click at [183, 126] on span "Kids Meal" at bounding box center [188, 131] width 53 height 10
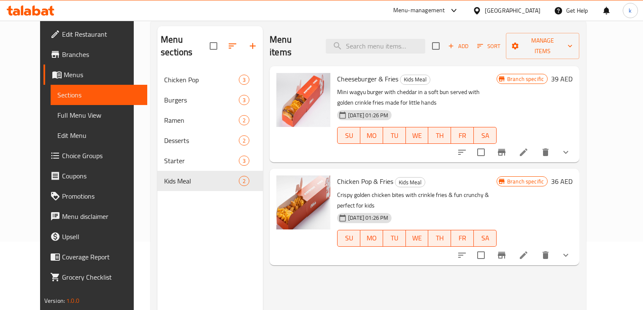
scroll to position [17, 0]
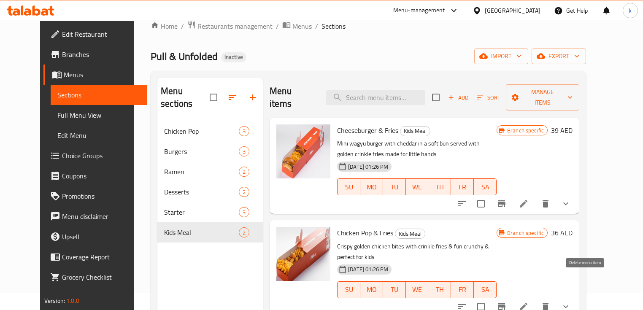
click at [549, 303] on icon "delete" at bounding box center [546, 307] width 6 height 8
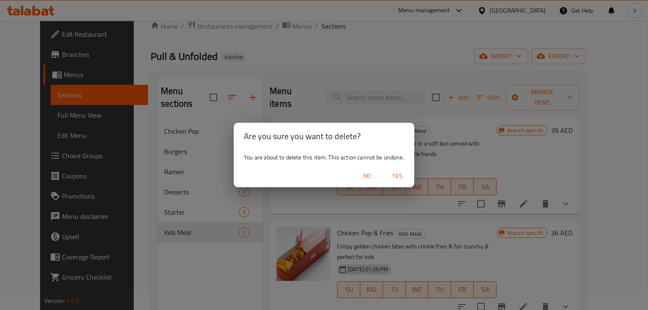
click at [394, 176] on span "Yes" at bounding box center [397, 176] width 20 height 11
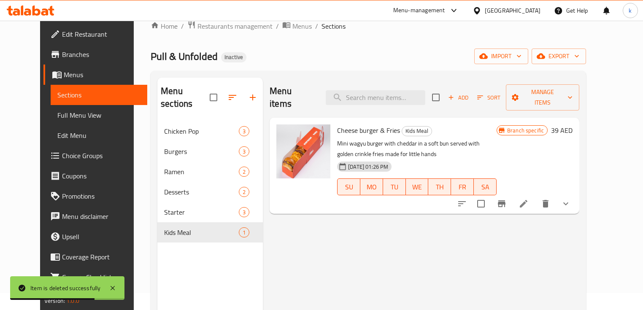
click at [67, 113] on span "Full Menu View" at bounding box center [99, 115] width 84 height 10
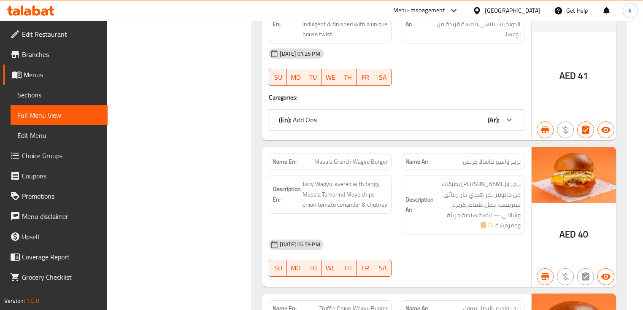
scroll to position [624, 0]
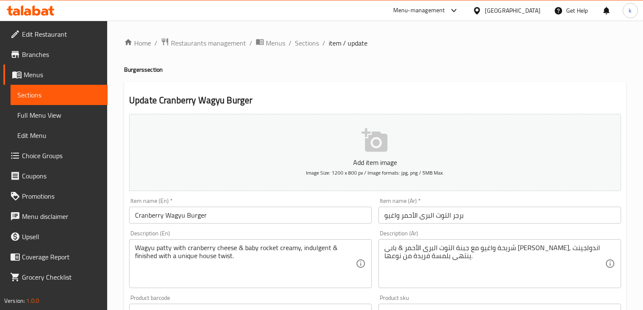
click at [392, 218] on input "برجر التوت البرى الأحمر واغيو" at bounding box center [499, 215] width 243 height 17
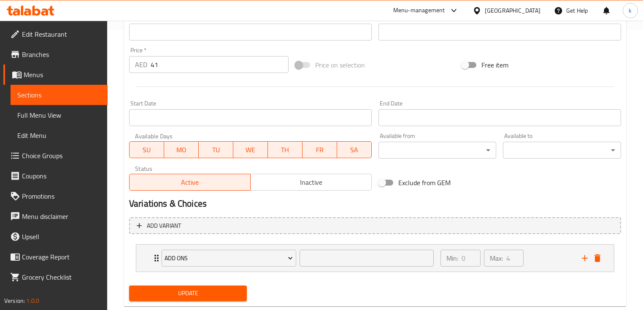
scroll to position [300, 0]
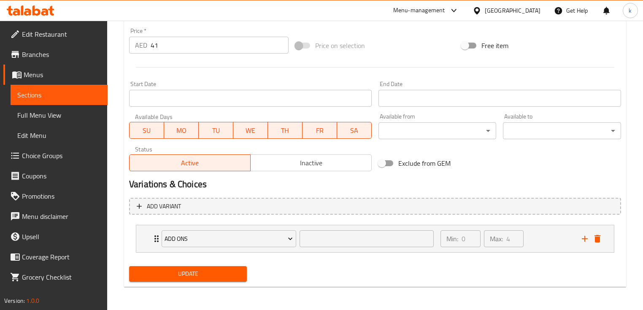
type input "برجر التوت البرى الأحمر واجيو"
click at [190, 277] on span "Update" at bounding box center [188, 274] width 104 height 11
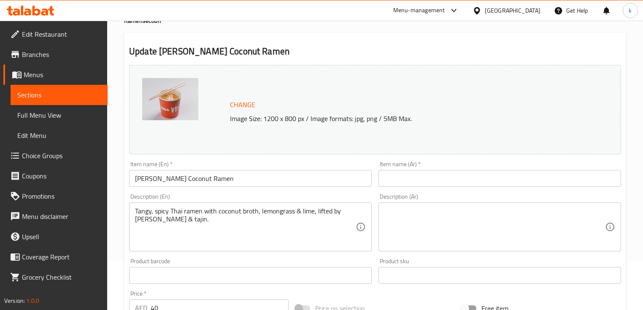
scroll to position [101, 0]
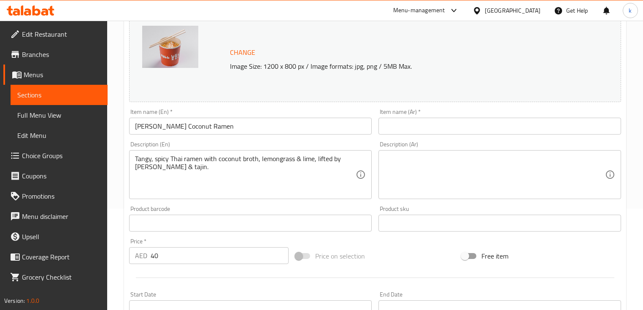
click at [400, 129] on input "text" at bounding box center [499, 126] width 243 height 17
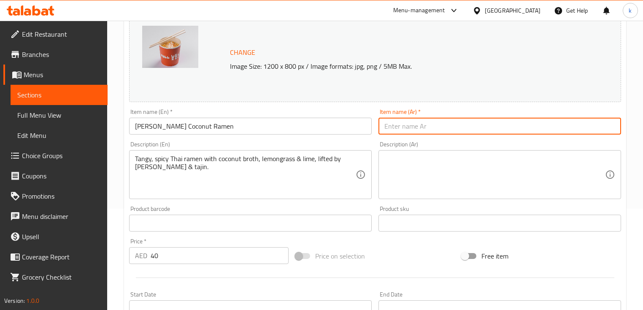
click at [400, 129] on input "text" at bounding box center [499, 126] width 243 height 17
click at [204, 127] on input "[PERSON_NAME] Coconut Ramen" at bounding box center [250, 126] width 243 height 17
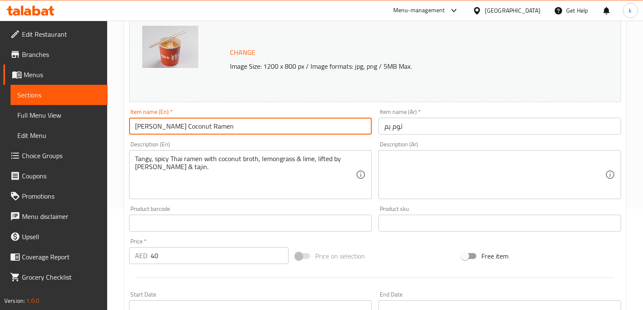
click at [204, 127] on input "[PERSON_NAME] Coconut Ramen" at bounding box center [250, 126] width 243 height 17
click at [414, 140] on div "Description (Ar) Description (Ar)" at bounding box center [499, 170] width 249 height 65
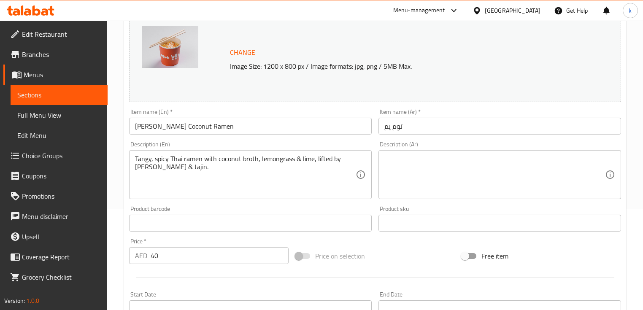
click at [421, 129] on input "توم يم" at bounding box center [499, 126] width 243 height 17
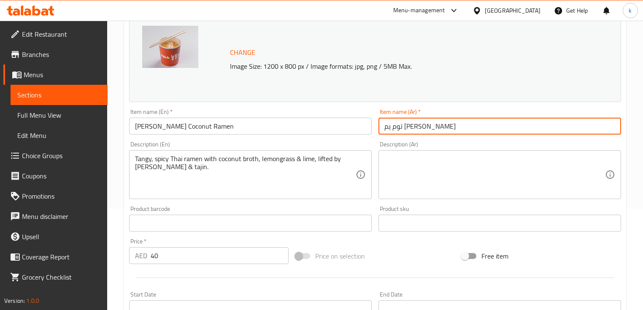
click at [164, 120] on input "Tom Yum Coconut Ramen" at bounding box center [250, 126] width 243 height 17
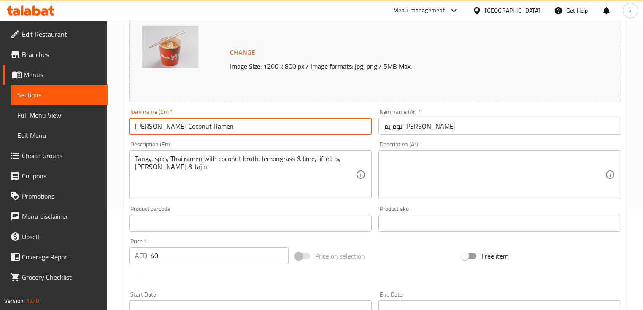
click at [166, 123] on input "Tom Yum Coconut Ramen" at bounding box center [250, 126] width 243 height 17
click at [403, 126] on input "توم يم رامين" at bounding box center [499, 126] width 243 height 17
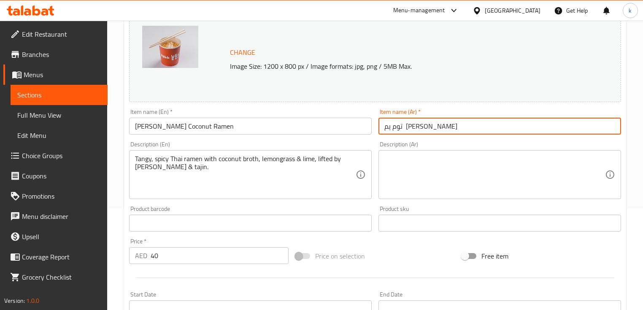
paste input "وز هند"
type input "توم يم جوز هند رامين"
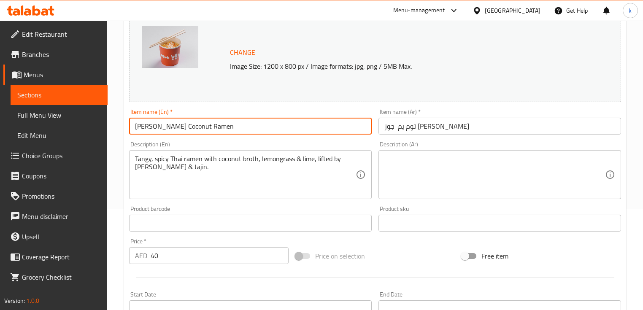
click at [220, 127] on input "Tom Yum Coconut Ramen" at bounding box center [250, 126] width 243 height 17
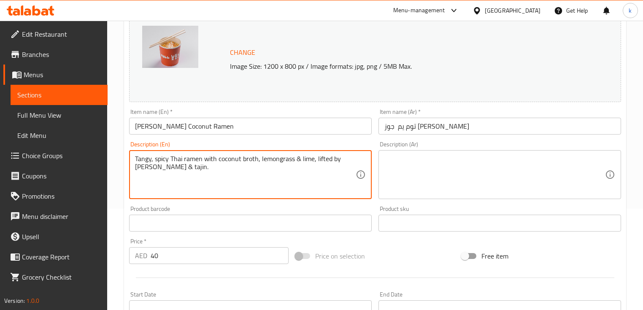
click at [268, 181] on textarea "Tangy, spicy Thai ramen with coconut broth, lemongrass & lime, lifted by labane…" at bounding box center [245, 175] width 221 height 40
click at [262, 184] on textarea "Tangy, spicy Thai ramen with coconut broth, lemongrass & lime, lifted by labane…" at bounding box center [245, 175] width 221 height 40
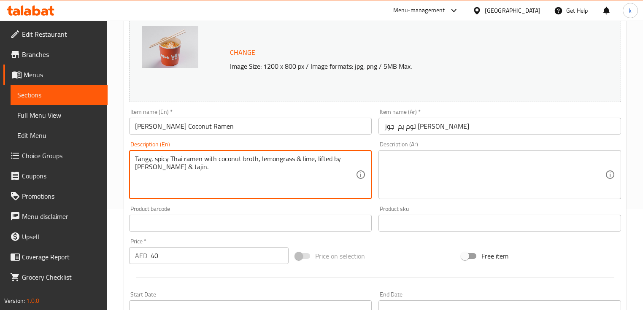
click at [262, 184] on textarea "Tangy, spicy Thai ramen with coconut broth, lemongrass & lime, lifted by labane…" at bounding box center [245, 175] width 221 height 40
paste textarea
type textarea "Tangy, spicy Thai ramen with coconut broth, lemongrass & lime, lifted by labneh…"
click at [455, 178] on textarea at bounding box center [494, 175] width 221 height 40
paste textarea "رامين تايلاندي حار ولذيذ مع مرق جوز الهند و عشب الليمون و الليمون الحامض، مضاف …"
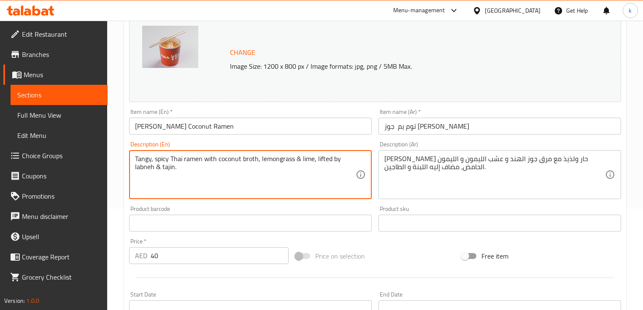
drag, startPoint x: 152, startPoint y: 157, endPoint x: 139, endPoint y: 157, distance: 13.1
click at [137, 157] on textarea "Tangy, spicy Thai ramen with coconut broth, lemongrass & lime, lifted by labneh…" at bounding box center [245, 175] width 221 height 40
click at [151, 158] on textarea "Tangy, spicy Thai ramen with coconut broth, lemongrass & lime, lifted by labneh…" at bounding box center [245, 175] width 221 height 40
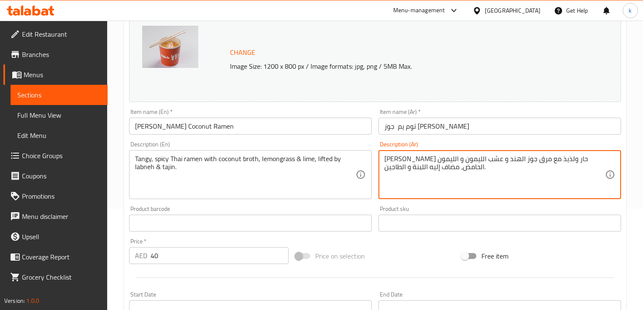
click at [420, 157] on textarea "رامين تايلاندي حار ولذيذ مع مرق جوز الهند و عشب الليمون و الليمون الحامض، مضاف …" at bounding box center [494, 175] width 221 height 40
click at [545, 162] on textarea "رامين تايلاندي حار ولذيذ مع مرق جوز الهند و عشب الليمون الحامض، مضاف إليه اللبن…" at bounding box center [494, 175] width 221 height 40
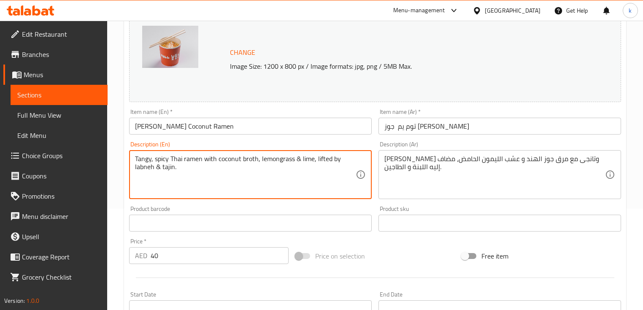
click at [144, 159] on textarea "Tangy, spicy Thai ramen with coconut broth, lemongrass & lime, lifted by labneh…" at bounding box center [245, 175] width 221 height 40
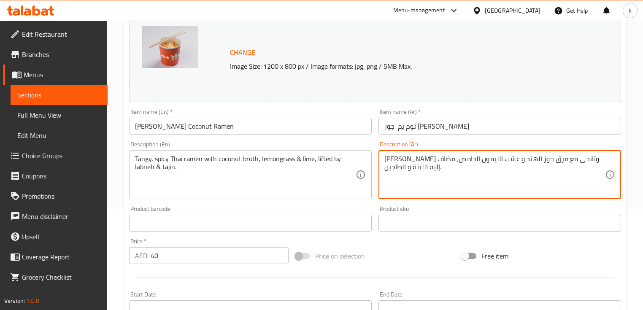
click at [537, 159] on textarea "رامين تايلاندي حار وتانجى مع مرق جوز الهند و عشب الليمون الحامض، مضاف إليه اللب…" at bounding box center [494, 175] width 221 height 40
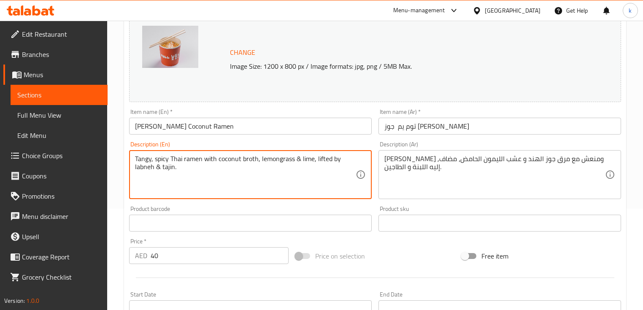
click at [137, 170] on textarea "Tangy, spicy Thai ramen with coconut broth, lemongrass & lime, lifted by labneh…" at bounding box center [245, 175] width 221 height 40
click at [169, 166] on textarea "Tangy, spicy Thai ramen with coconut broth, lemongrass & lime, lifted by labneh…" at bounding box center [245, 175] width 221 height 40
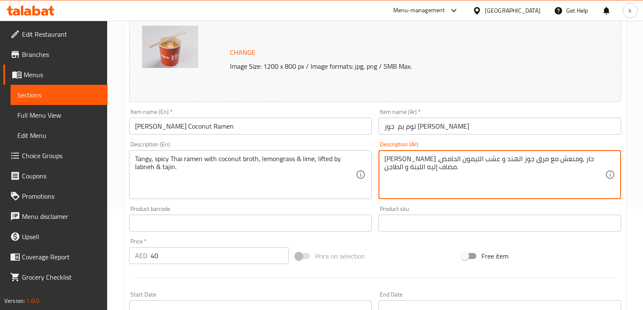
click at [454, 169] on textarea "رامين تايلاندي حار ,ومنعش مع مرق جوز الهند و عشب الليمون الحامض، مضاف إليه اللب…" at bounding box center [494, 175] width 221 height 40
click at [186, 160] on textarea "Tangy, spicy Thai ramen with coconut broth, lemongrass & lime, lifted by labneh…" at bounding box center [245, 175] width 221 height 40
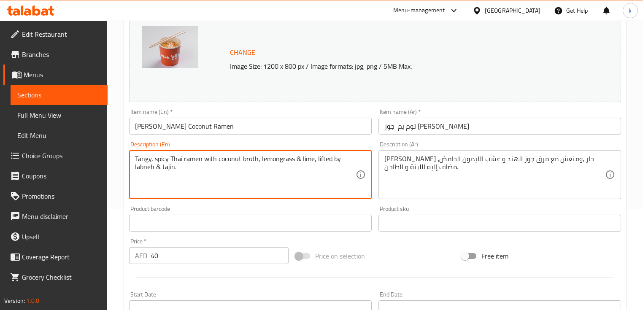
click at [246, 159] on textarea "Tangy, spicy Thai ramen with coconut broth, lemongrass & lime, lifted by labneh…" at bounding box center [245, 175] width 221 height 40
click at [136, 159] on textarea "Tangy, spicy Thai ramen with coconut broth, lemongrass & lime, lifted by labneh…" at bounding box center [245, 175] width 221 height 40
click at [198, 153] on div "Tangy, spicy Thai ramen with coconut broth, lemongrass & lime, lifted by labneh…" at bounding box center [250, 174] width 243 height 49
click at [193, 165] on textarea "Tangy, spicy Thai ramen with coconut broth, lemongrass & lime, lifted by labneh…" at bounding box center [245, 175] width 221 height 40
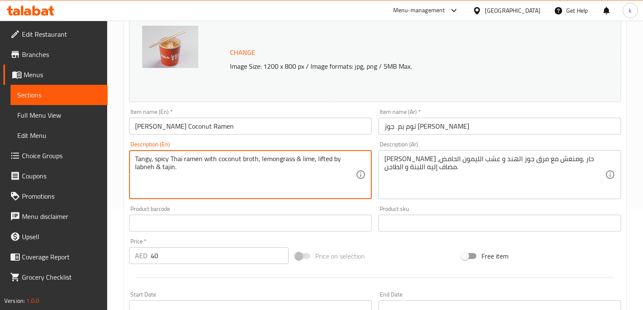
click at [178, 168] on textarea "Tangy, spicy Thai ramen with coconut broth, lemongrass & lime, lifted by labneh…" at bounding box center [245, 175] width 221 height 40
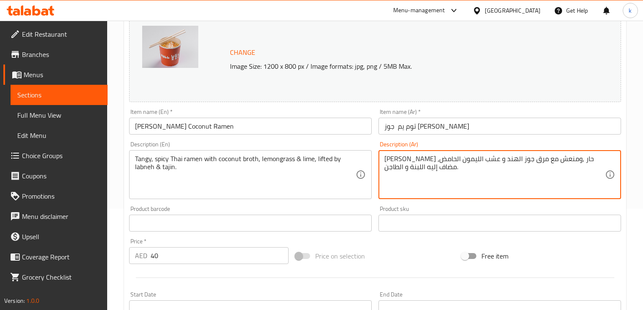
drag, startPoint x: 448, startPoint y: 169, endPoint x: 597, endPoint y: 157, distance: 150.3
click at [592, 186] on textarea "رامين تايلاندي حار ,ومنعش مع مرق جوز الهند و عشب الليمون الحامض، مضاف إليه اللب…" at bounding box center [494, 175] width 221 height 40
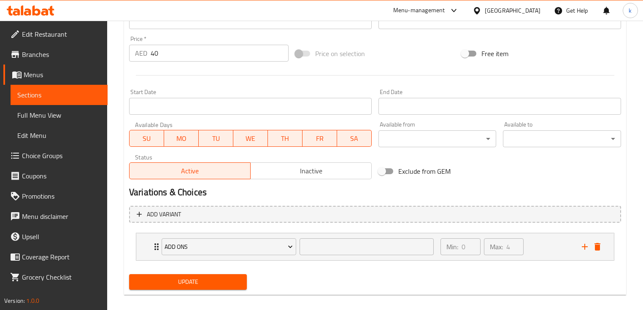
scroll to position [312, 0]
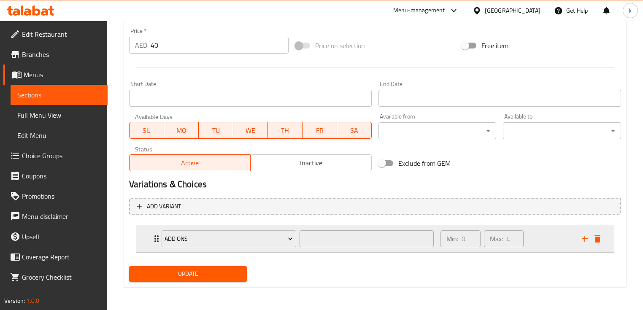
click at [543, 238] on div "Min: 0 ​ Max: 4 ​" at bounding box center [505, 238] width 141 height 27
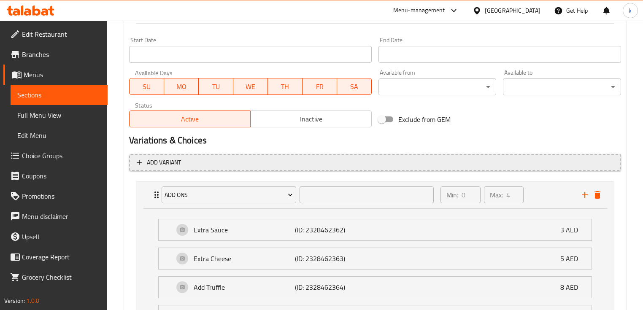
scroll to position [413, 0]
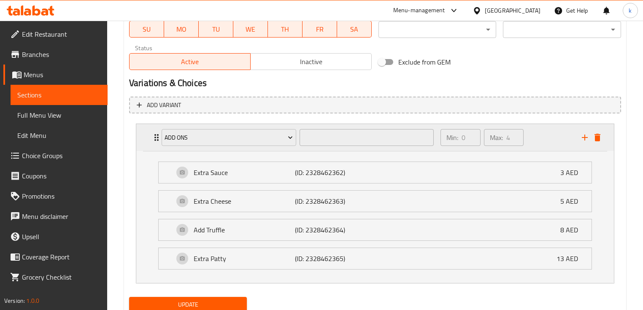
click at [538, 150] on div "Min: 0 ​ Max: 4 ​" at bounding box center [505, 137] width 141 height 27
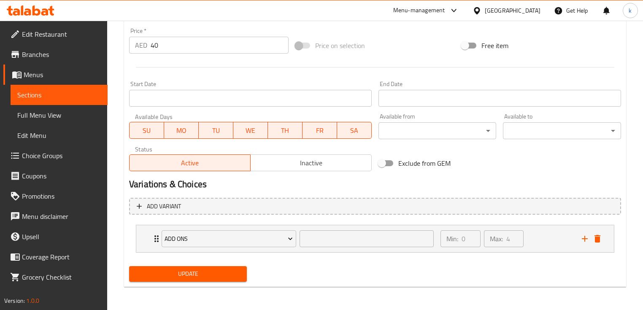
scroll to position [177, 0]
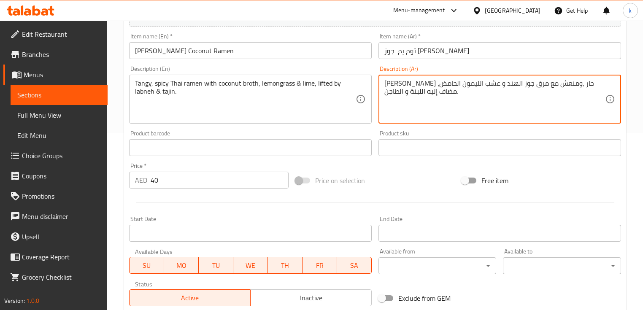
click at [447, 99] on textarea "رامين تايلاندي حار ,ومنعش مع مرق جوز الهند و عشب الليمون الحامض، مضاف إليه اللب…" at bounding box center [494, 99] width 221 height 40
click at [404, 92] on textarea "رامين تايلاندي حار ,ومنعش مع مرق جوز الهند و عشب الليمون الحامض، مضاف إليه اللب…" at bounding box center [494, 99] width 221 height 40
click at [410, 107] on textarea "رامين تايلاندي حار ,ومنعش مع مرق جوز الهند و عشب الليمون الحامض، مضاف إليه اللب…" at bounding box center [494, 99] width 221 height 40
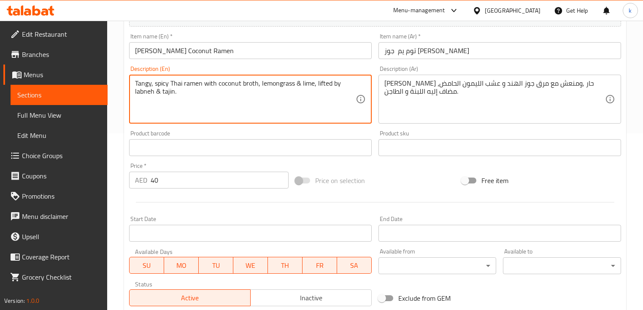
drag, startPoint x: 259, startPoint y: 84, endPoint x: 316, endPoint y: 84, distance: 56.5
click at [307, 103] on textarea "Tangy, spicy Thai ramen with coconut broth, lemongrass & lime, lifted by labneh…" at bounding box center [245, 99] width 221 height 40
click at [280, 81] on textarea "Tangy, spicy Thai ramen with coconut broth, lemongrass & lime, lifted by labneh…" at bounding box center [245, 99] width 221 height 40
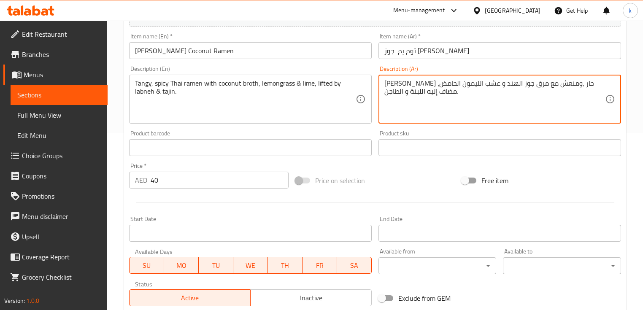
drag, startPoint x: 427, startPoint y: 84, endPoint x: 408, endPoint y: 83, distance: 19.8
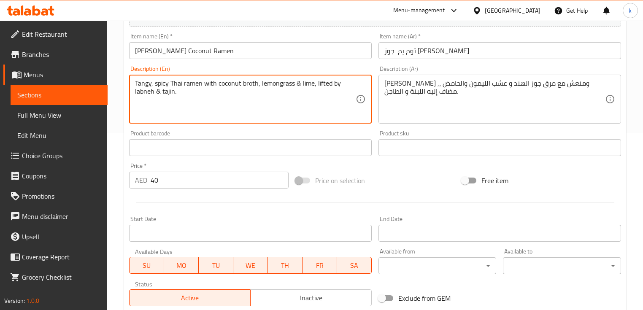
drag, startPoint x: 316, startPoint y: 84, endPoint x: 324, endPoint y: 101, distance: 18.9
click at [297, 111] on textarea "Tangy, spicy Thai ramen with coconut broth, lemongrass & lime, lifted by labneh…" at bounding box center [245, 99] width 221 height 40
drag, startPoint x: 316, startPoint y: 86, endPoint x: 350, endPoint y: 84, distance: 34.2
click at [350, 84] on textarea "Tangy, spicy Thai ramen with coconut broth, lemongrass & lime, lifted by labneh…" at bounding box center [245, 99] width 221 height 40
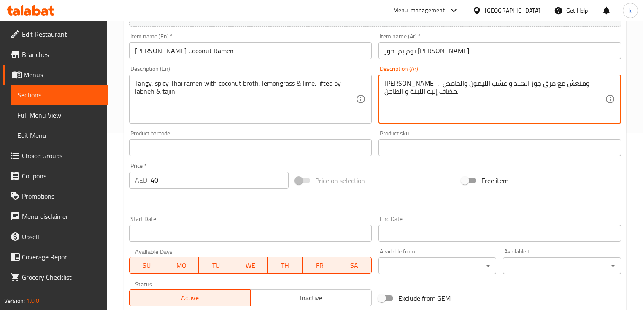
drag, startPoint x: 402, startPoint y: 84, endPoint x: 426, endPoint y: 98, distance: 27.8
click at [461, 98] on textarea "رامين تايلاندي حار ,ومنعش مع مرق جوز الهند و عشب الليمون والحامض ، ليفتد باللبن…" at bounding box center [494, 99] width 221 height 40
drag, startPoint x: 468, startPoint y: 84, endPoint x: 472, endPoint y: 85, distance: 4.5
click at [472, 85] on textarea "رامين تايلاندي حار ,ومنعش مع مرق جوز الهند و عشب الليمون والحامض ، ليفتد باللبن…" at bounding box center [494, 99] width 221 height 40
click at [425, 85] on textarea "رامين تايلاندي حار ,ومنعش مع مرق جوز الهند و عشب الليمون والحامض ، ليفتد باللبن…" at bounding box center [494, 99] width 221 height 40
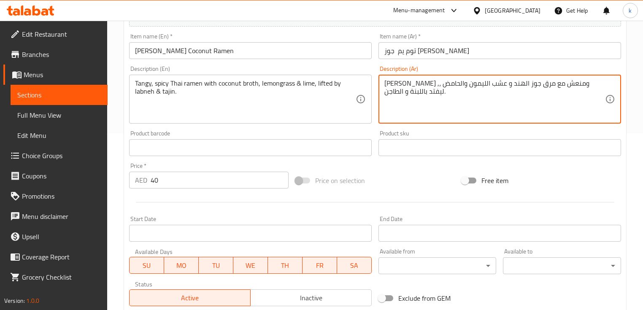
click at [428, 86] on textarea "رامين تايلاندي حار ,ومنعش مع مرق جوز الهند و عشب الليمون والحامض ، ليفتد باللبن…" at bounding box center [494, 99] width 221 height 40
drag, startPoint x: 405, startPoint y: 92, endPoint x: 408, endPoint y: 96, distance: 5.1
click at [408, 96] on textarea "رامين تايلاندي حار ,ومنعش مع مرق جوز الهند و عشب الليمون & الحامض ، ليفتد باللب…" at bounding box center [494, 99] width 221 height 40
type textarea "[PERSON_NAME] ,ومنعش مع مرق جوز الهند و عشب الليمون & الحامض ، ليفتد باللبنة & …"
click at [413, 165] on div "Change Image Size: 1200 x 800 px / Image formats: jpg, png / 5MB Max. Item name…" at bounding box center [375, 122] width 499 height 376
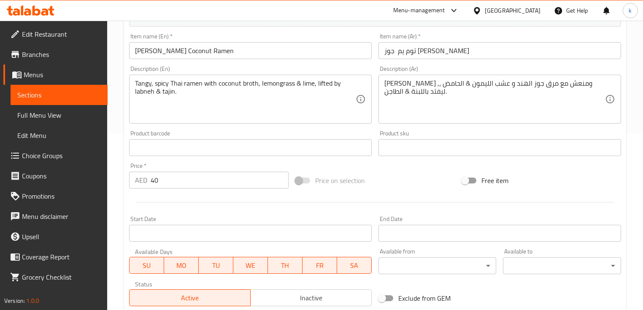
scroll to position [312, 0]
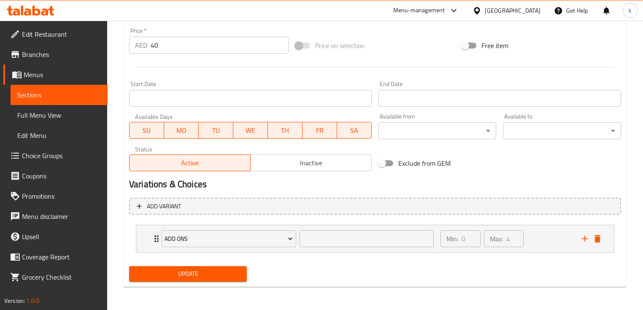
click at [191, 274] on span "Update" at bounding box center [188, 274] width 104 height 11
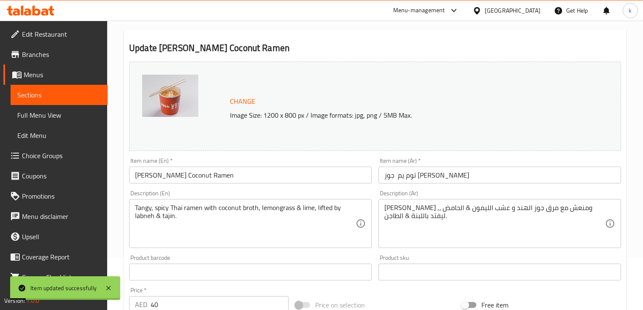
scroll to position [0, 0]
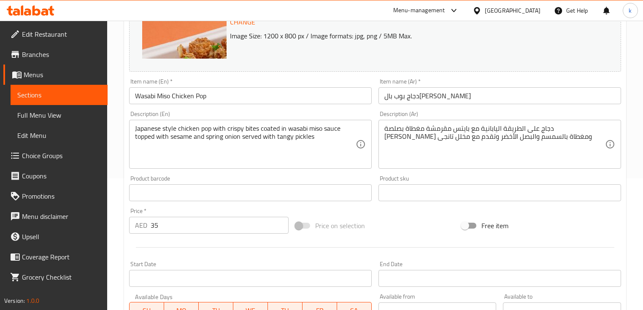
scroll to position [135, 0]
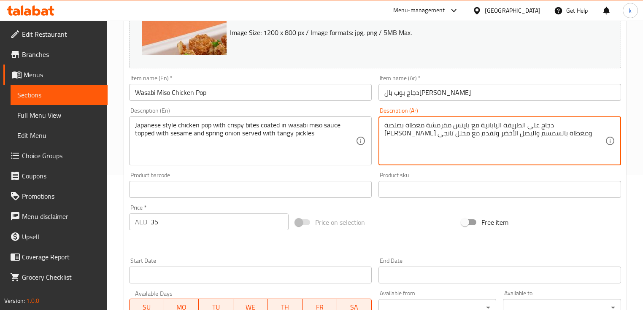
click at [390, 133] on textarea "دجاج على الطريقة اليابانية مع بايتس مقرمشة مغطاة بصلصة [PERSON_NAME] ومغطاة بال…" at bounding box center [494, 141] width 221 height 40
type textarea "دجاج على الطريقة اليابانية مع بايتس مقرمشة مغطاة بصلصة [PERSON_NAME] ومغطاة بال…"
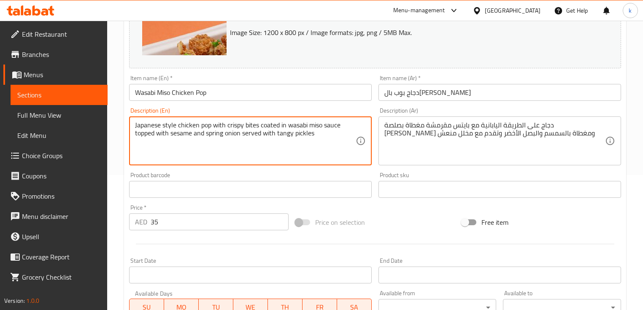
drag, startPoint x: 277, startPoint y: 135, endPoint x: 324, endPoint y: 139, distance: 47.8
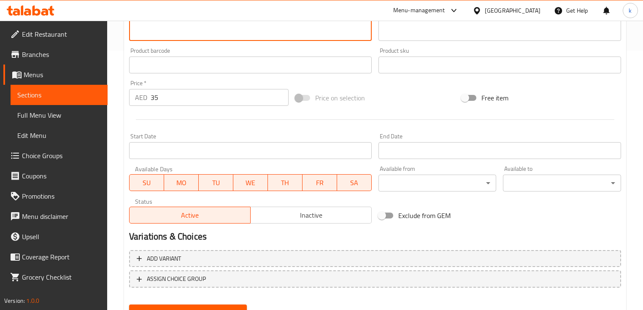
scroll to position [297, 0]
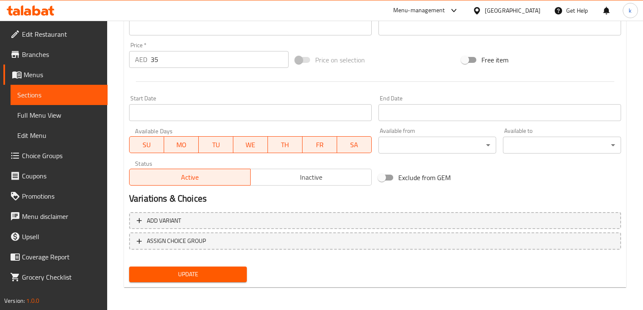
click at [216, 281] on button "Update" at bounding box center [188, 275] width 118 height 16
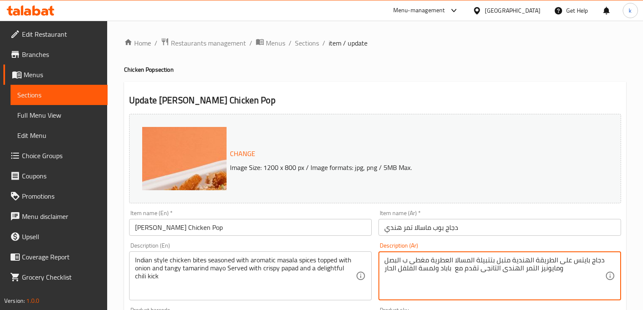
click at [487, 269] on textarea "دجاج بايتس على الطريقة الهندية متبل بتتبيلة المسالا العطرية مغطى ب البصل ومايون…" at bounding box center [494, 276] width 221 height 40
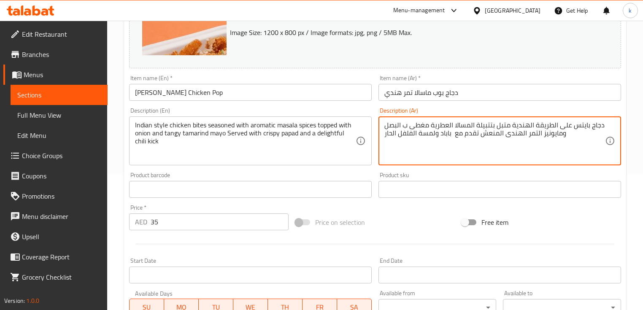
scroll to position [270, 0]
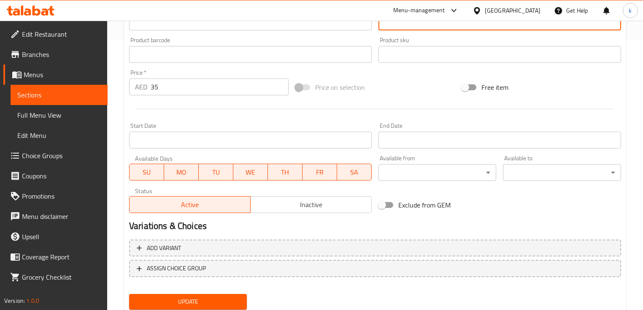
type textarea "دجاج بايتس على الطريقة الهندية متبل بتتبيلة المسالا العطرية مغطى ب البصل ومايون…"
click at [190, 301] on span "Update" at bounding box center [188, 302] width 104 height 11
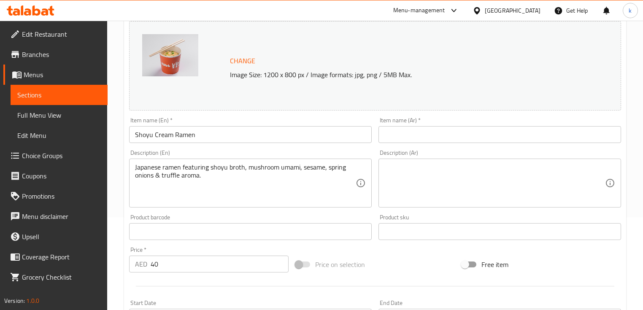
scroll to position [101, 0]
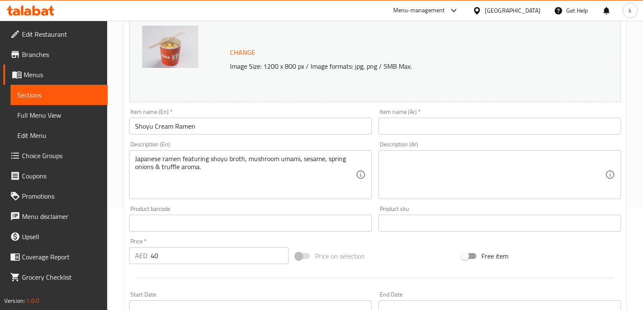
click at [144, 127] on input "Shoyu Cream Ramen" at bounding box center [250, 126] width 243 height 17
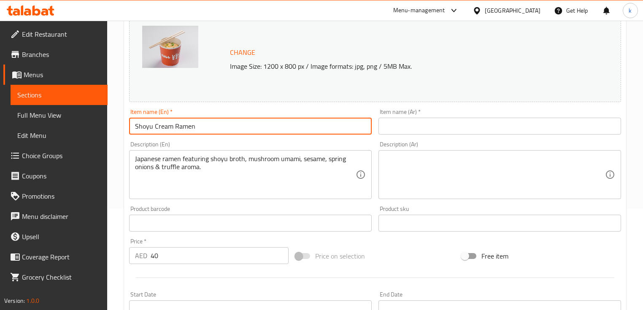
click at [468, 122] on input "text" at bounding box center [499, 126] width 243 height 17
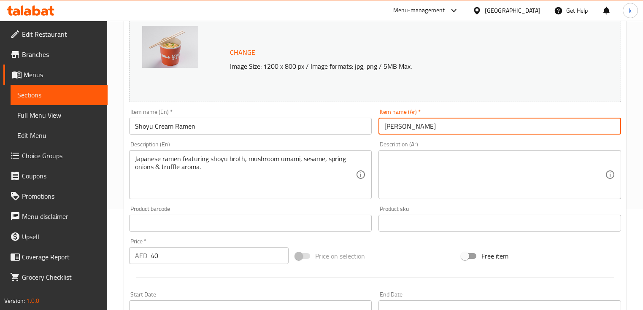
click at [136, 126] on input "Shoyu Cream Ramen" at bounding box center [250, 126] width 243 height 17
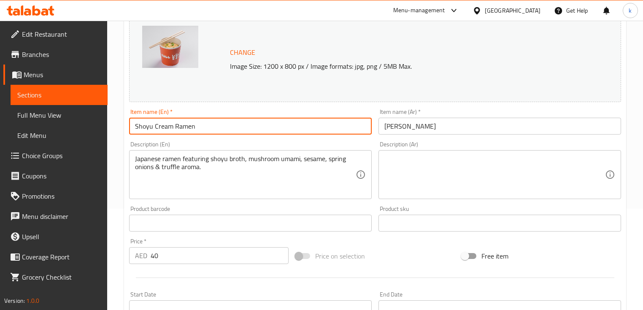
click at [136, 126] on input "Shoyu Cream Ramen" at bounding box center [250, 126] width 243 height 17
click at [443, 127] on input "[PERSON_NAME]" at bounding box center [499, 126] width 243 height 17
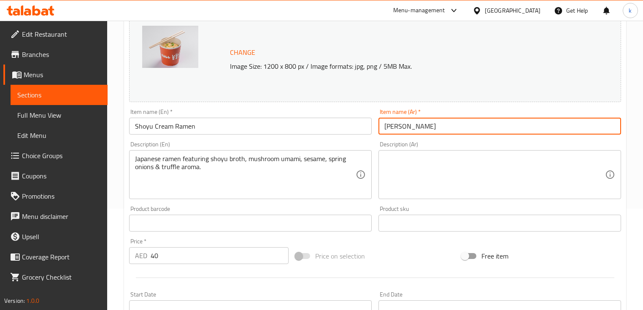
click at [437, 124] on input "[PERSON_NAME]" at bounding box center [499, 126] width 243 height 17
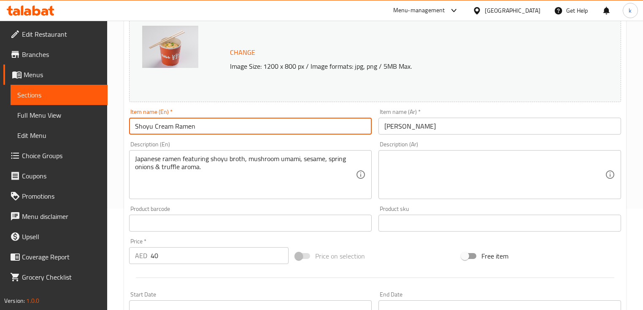
click at [214, 123] on input "Shoyu Cream Ramen" at bounding box center [250, 126] width 243 height 17
click at [218, 130] on input "Shoyu Cream Ramen" at bounding box center [250, 126] width 243 height 17
click at [452, 124] on input "[PERSON_NAME]" at bounding box center [499, 126] width 243 height 17
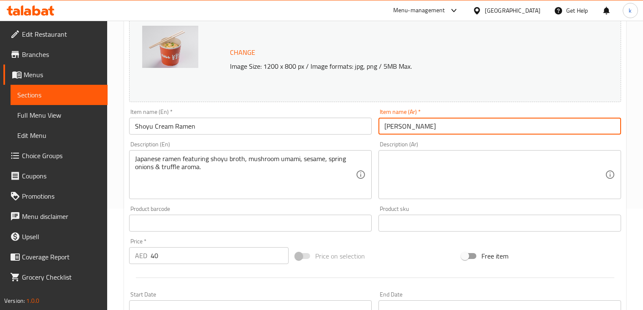
click at [452, 124] on input "[PERSON_NAME]" at bounding box center [499, 126] width 243 height 17
click at [205, 130] on input "Shoyu Cream Ramen" at bounding box center [250, 126] width 243 height 17
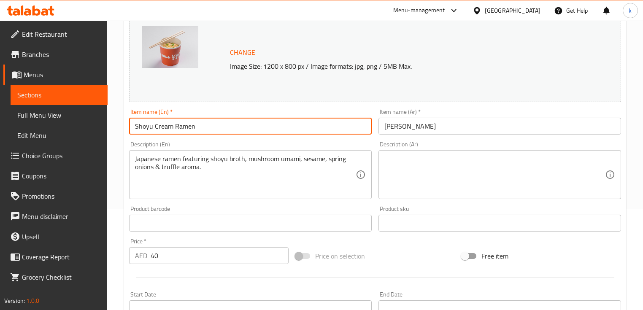
click at [205, 130] on input "Shoyu Cream Ramen" at bounding box center [250, 126] width 243 height 17
click at [479, 120] on input "صويا كريم رامان" at bounding box center [499, 126] width 243 height 17
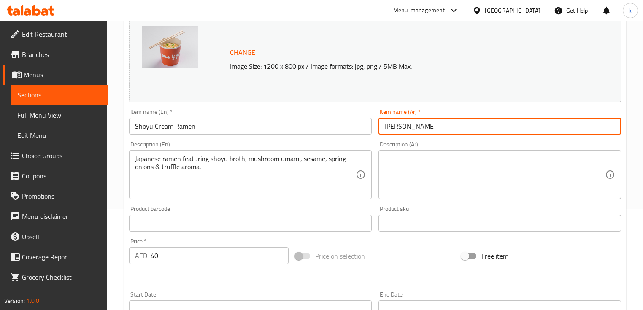
type input "صويا كريم رامان"
click at [433, 129] on input "صويا كريم رامان" at bounding box center [499, 126] width 243 height 17
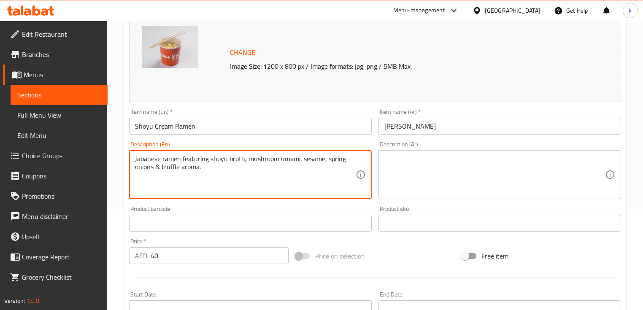
click at [305, 158] on textarea "Japanese ramen featuring shoyu broth, mushroom umami, sesame, spring onions & t…" at bounding box center [245, 175] width 221 height 40
click at [319, 181] on textarea "Japanese ramen featuring shoyu broth, mushroom umami, sesame, spring onions & t…" at bounding box center [245, 175] width 221 height 40
click at [207, 173] on textarea "Japanese ramen featuring shoyu broth, mushroom umami, sesame, spring onions & t…" at bounding box center [245, 175] width 221 height 40
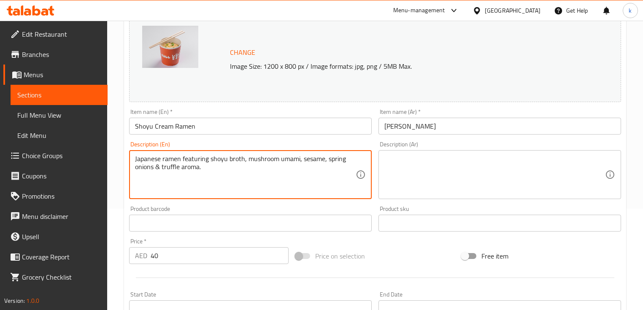
click at [207, 173] on textarea "Japanese ramen featuring shoyu broth, mushroom umami, sesame, spring onions & t…" at bounding box center [245, 175] width 221 height 40
click at [145, 160] on textarea "Japanese ramen featuring shoyu broth, mushroom umami, sesame, spring onions & t…" at bounding box center [245, 175] width 221 height 40
click at [176, 165] on textarea "Japanese ramen featuring shoyu broth, mushroom umami, sesame, spring onions & t…" at bounding box center [245, 175] width 221 height 40
click at [205, 158] on textarea "Japanese ramen featuring shoyu broth, mushroom umami, sesame, spring onions & t…" at bounding box center [245, 175] width 221 height 40
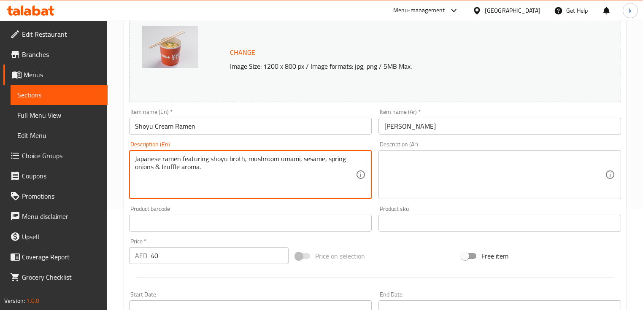
click at [205, 158] on textarea "Japanese ramen featuring shoyu broth, mushroom umami, sesame, spring onions & t…" at bounding box center [245, 175] width 221 height 40
click at [431, 172] on textarea at bounding box center [494, 175] width 221 height 40
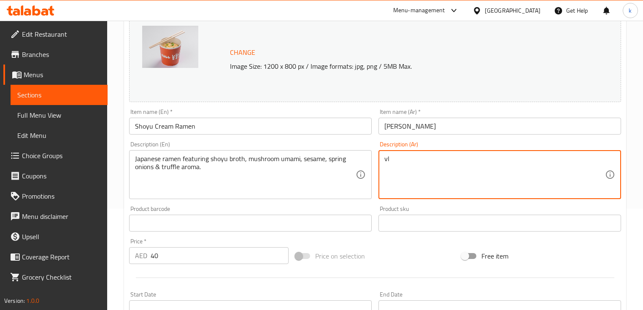
type textarea "v"
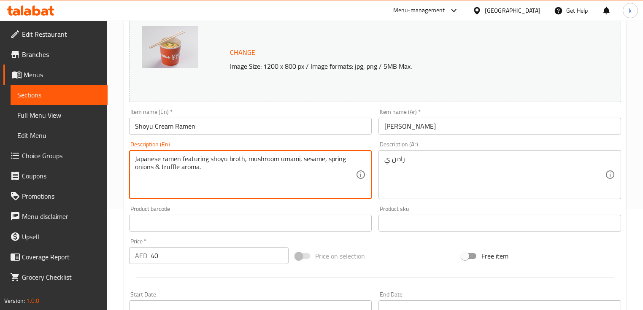
click at [172, 163] on textarea "Japanese ramen featuring shoyu broth, mushroom umami, sesame, spring onions & t…" at bounding box center [245, 175] width 221 height 40
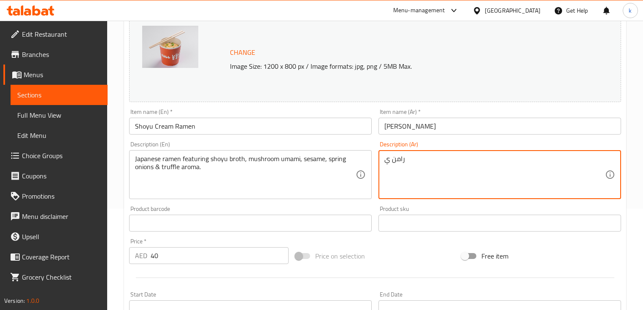
click at [398, 158] on textarea "رامن ي" at bounding box center [494, 175] width 221 height 40
paste textarea "ن"
click at [384, 156] on div "رامين ي Description (Ar)" at bounding box center [499, 174] width 243 height 49
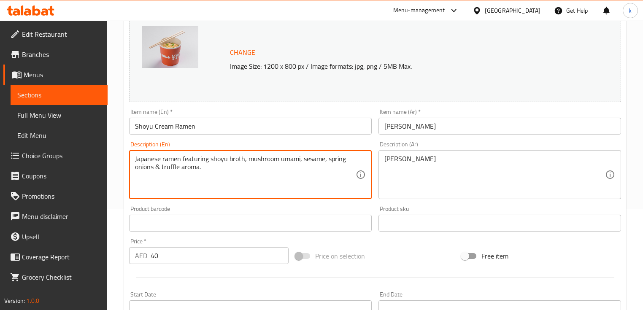
click at [193, 157] on textarea "Japanese ramen featuring shoyu broth, mushroom umami, sesame, spring onions & t…" at bounding box center [245, 175] width 221 height 40
click at [220, 159] on textarea "Japanese ramen featuring shoyu broth, mushroom umami, sesame, spring onions & t…" at bounding box center [245, 175] width 221 height 40
click at [218, 159] on textarea "Japanese ramen featuring shoyu broth, mushroom umami, sesame, spring onions & t…" at bounding box center [245, 175] width 221 height 40
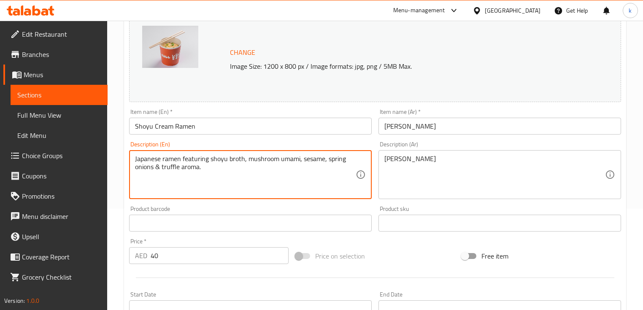
click at [219, 157] on textarea "Japanese ramen featuring shoyu broth, mushroom umami, sesame, spring onions & t…" at bounding box center [245, 175] width 221 height 40
click at [188, 157] on textarea "Japanese ramen featuring shoyu broth, mushroom umami, sesame, spring onions & t…" at bounding box center [245, 175] width 221 height 40
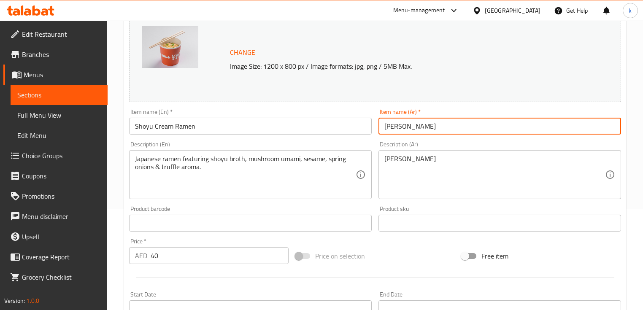
click at [425, 127] on input "صويا كريم رامان" at bounding box center [499, 126] width 243 height 17
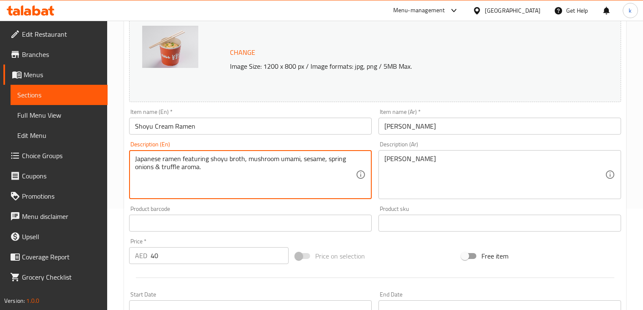
click at [197, 160] on textarea "Japanese ramen featuring shoyu broth, mushroom umami, sesame, spring onions & t…" at bounding box center [245, 175] width 221 height 40
click at [219, 175] on textarea "Japanese ramen featuring shoyu broth, mushroom umami, sesame, spring onions & t…" at bounding box center [245, 175] width 221 height 40
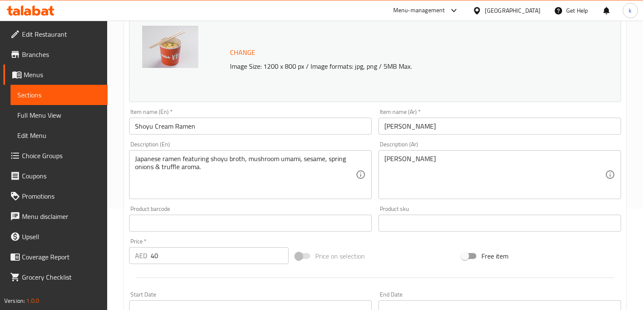
drag, startPoint x: 134, startPoint y: 157, endPoint x: 242, endPoint y: 159, distance: 108.0
click at [242, 159] on div "Japanese ramen featuring shoyu broth, mushroom umami, sesame, spring onions & t…" at bounding box center [250, 174] width 243 height 49
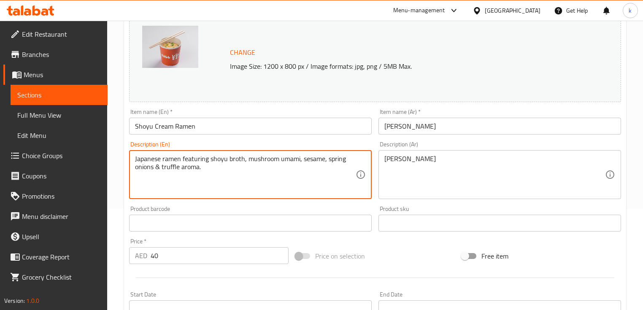
drag, startPoint x: 243, startPoint y: 159, endPoint x: 134, endPoint y: 159, distance: 109.3
click at [134, 159] on div "Japanese ramen featuring shoyu broth, mushroom umami, sesame, spring onions & t…" at bounding box center [250, 174] width 243 height 49
click at [259, 162] on textarea "Japanese ramen featuring shoyu broth, mushroom umami, sesame, spring onions & t…" at bounding box center [245, 175] width 221 height 40
click at [278, 159] on textarea "Japanese ramen featuring shoyu broth, mushroom umami, sesame, spring onions & t…" at bounding box center [245, 175] width 221 height 40
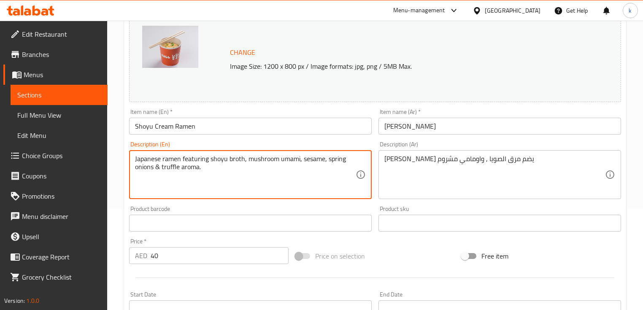
click at [287, 159] on textarea "Japanese ramen featuring shoyu broth, mushroom umami, sesame, spring onions & t…" at bounding box center [245, 175] width 221 height 40
click at [313, 160] on textarea "Japanese ramen featuring shoyu broth, mushroom umami, sesame, spring onions & t…" at bounding box center [245, 175] width 221 height 40
drag, startPoint x: 328, startPoint y: 159, endPoint x: 157, endPoint y: 168, distance: 172.0
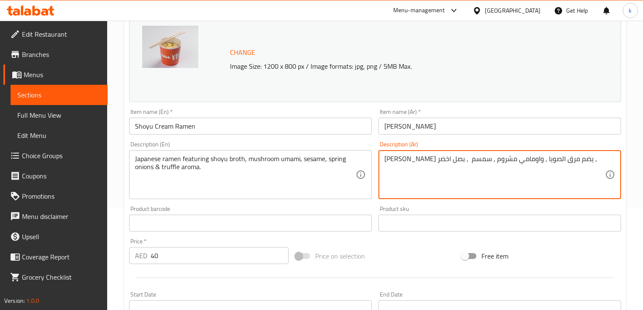
click at [396, 159] on textarea "رامين يابانى يضم مرق الصويا , واومامي مشروم , سمسم , بصل اخضر ," at bounding box center [494, 175] width 221 height 40
click at [577, 161] on textarea "رامين يابانى يضم مرق الصويا , واومامي مشروم , سمسم , بصل أخضر ," at bounding box center [494, 175] width 221 height 40
type textarea "رامين يابانى يضم مرق الصويا , واومامي مشروم , سمسم , بصل أخضر & تروفل عطرى"
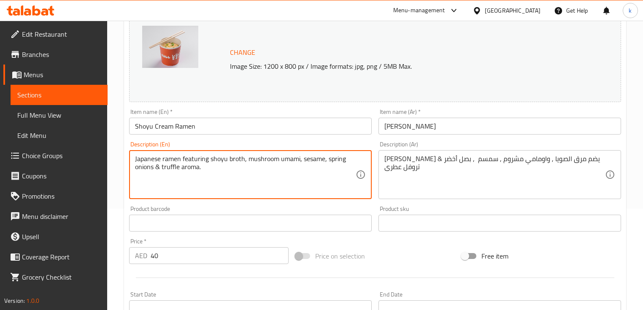
click at [187, 172] on textarea "Japanese ramen featuring shoyu broth, mushroom umami, sesame, spring onions & t…" at bounding box center [245, 175] width 221 height 40
click at [189, 168] on textarea "Japanese ramen featuring shoyu broth, mushroom umami, sesame, spring onions & t…" at bounding box center [245, 175] width 221 height 40
click at [236, 179] on textarea "Japanese ramen featuring shoyu broth, mushroom umami, sesame, spring onions & t…" at bounding box center [245, 175] width 221 height 40
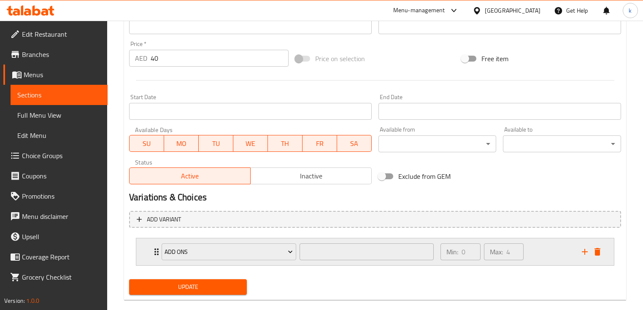
scroll to position [312, 0]
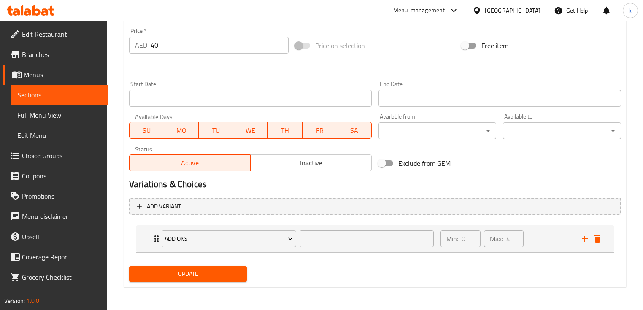
click at [215, 278] on span "Update" at bounding box center [188, 274] width 104 height 11
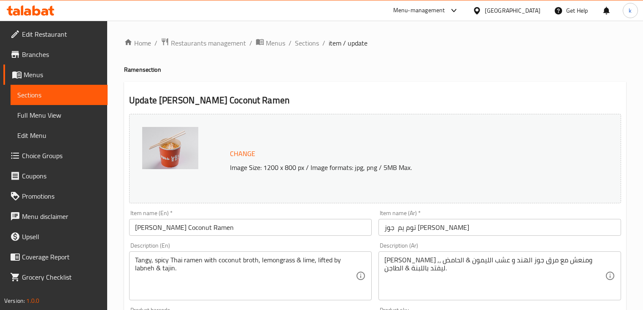
click at [208, 226] on input "[PERSON_NAME] Coconut Ramen" at bounding box center [250, 227] width 243 height 17
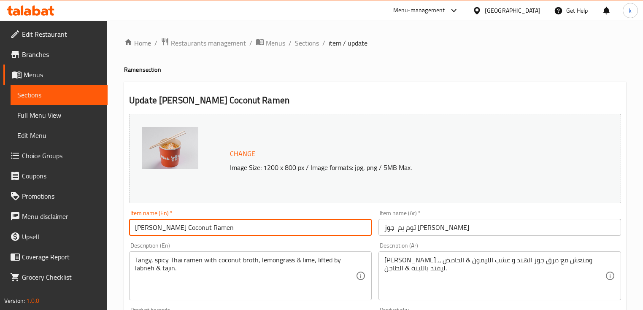
click at [208, 226] on input "[PERSON_NAME] Coconut Ramen" at bounding box center [250, 227] width 243 height 17
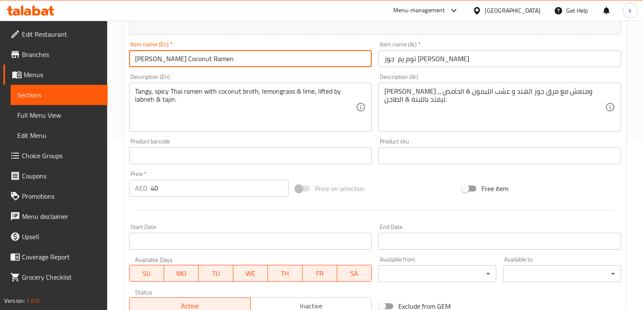
scroll to position [304, 0]
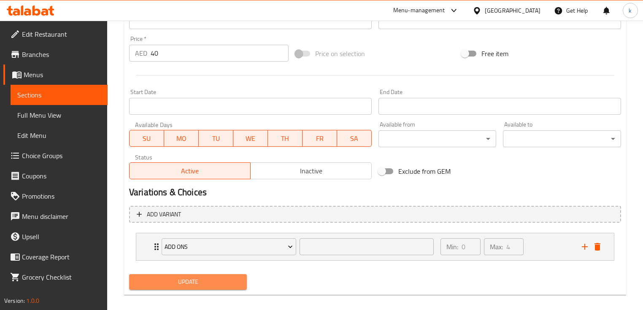
click at [172, 287] on span "Update" at bounding box center [188, 282] width 104 height 11
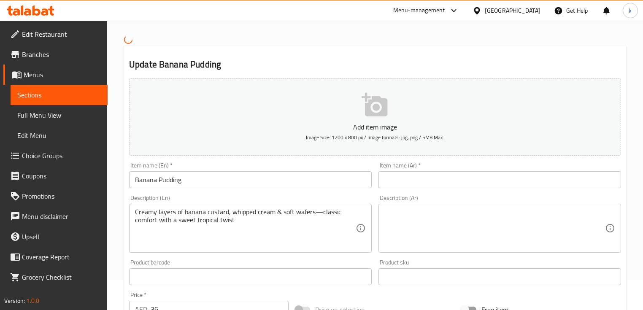
scroll to position [68, 0]
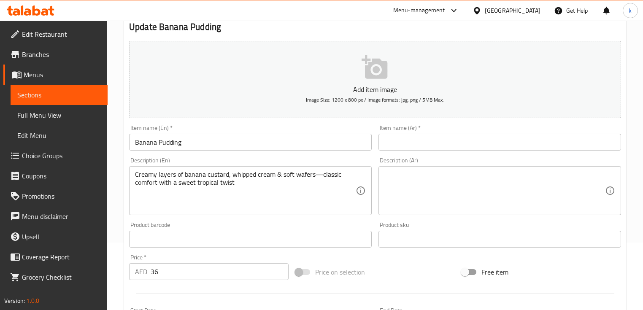
click at [195, 141] on input "Banana Pudding" at bounding box center [250, 142] width 243 height 17
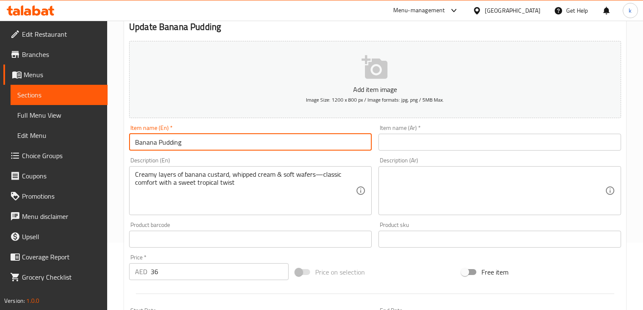
click at [195, 141] on input "Banana Pudding" at bounding box center [250, 142] width 243 height 17
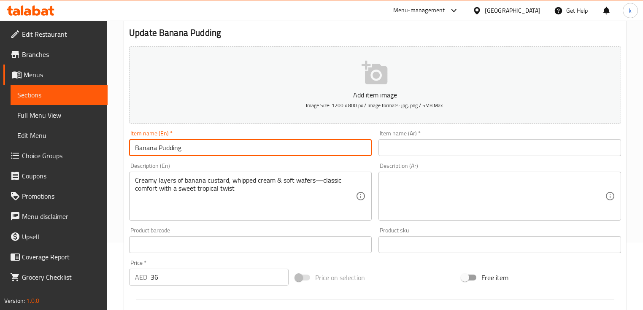
click at [174, 151] on input "Banana Pudding" at bounding box center [250, 147] width 243 height 17
click at [439, 151] on input "text" at bounding box center [499, 147] width 243 height 17
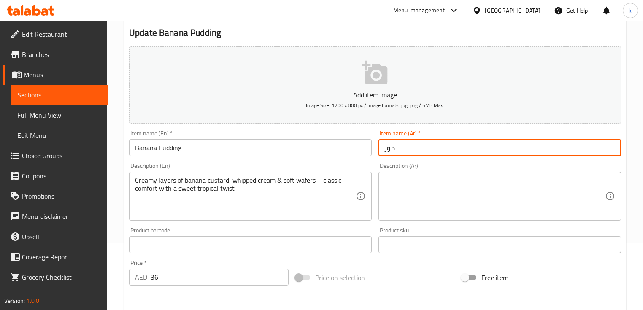
paste input "بودنج"
type input "موز بودنج"
click at [167, 146] on input "Banana Pudding" at bounding box center [250, 147] width 243 height 17
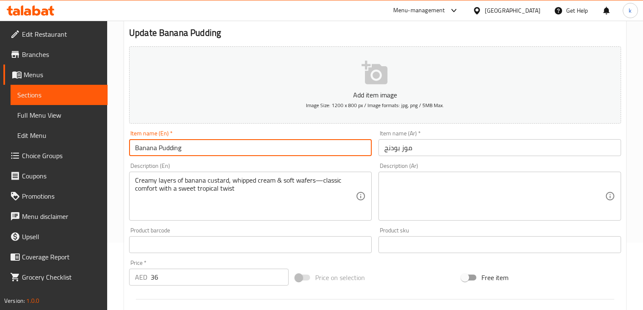
click at [167, 146] on input "Banana Pudding" at bounding box center [250, 147] width 243 height 17
click at [146, 150] on input "Banana Pudding" at bounding box center [250, 147] width 243 height 17
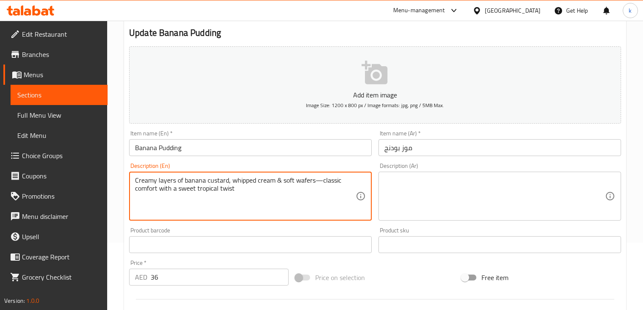
click at [273, 200] on textarea "Creamy layers of banana custard, whipped cream & soft wafers—classic comfort wi…" at bounding box center [245, 196] width 221 height 40
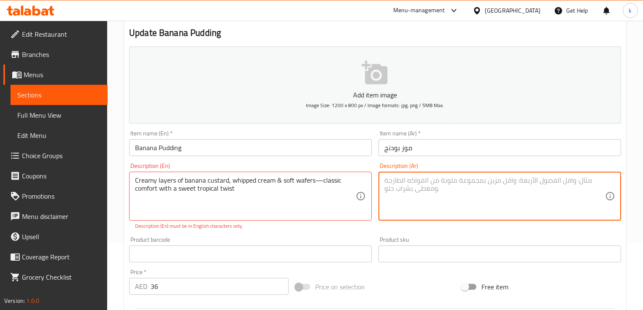
click at [516, 194] on textarea at bounding box center [494, 196] width 221 height 40
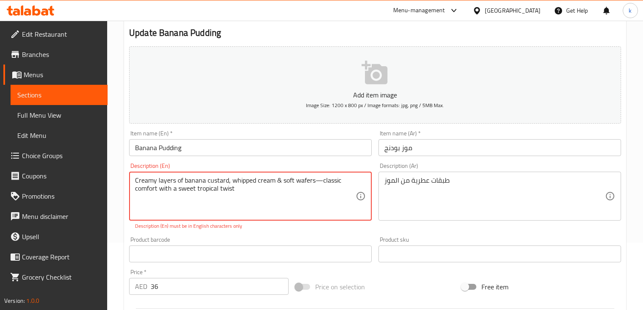
click at [213, 181] on textarea "Creamy layers of banana custard, whipped cream & soft wafers—classic comfort wi…" at bounding box center [245, 196] width 221 height 40
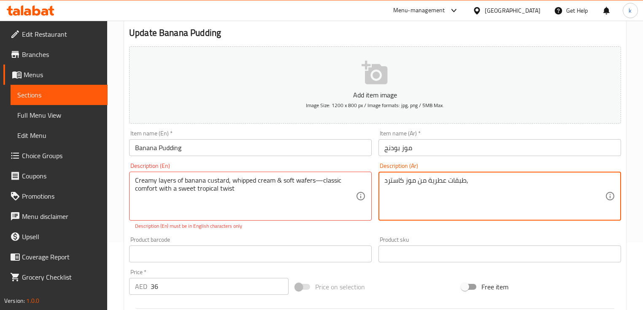
click at [447, 181] on textarea "طبقات عطرية من موز كاسترد," at bounding box center [494, 196] width 221 height 40
click at [437, 180] on textarea "طبقات عطرية من موز كاسترد," at bounding box center [494, 196] width 221 height 40
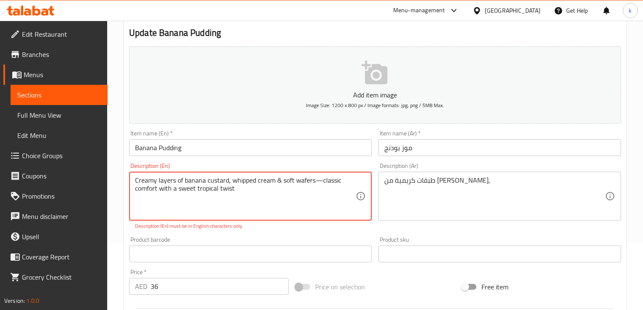
click at [244, 181] on textarea "Creamy layers of banana custard, whipped cream & soft wafers—classic comfort wi…" at bounding box center [245, 196] width 221 height 40
click at [282, 191] on textarea "Creamy layers of banana custard, whipped cream & soft wafers—classic comfort wi…" at bounding box center [245, 196] width 221 height 40
drag, startPoint x: 273, startPoint y: 180, endPoint x: 232, endPoint y: 181, distance: 41.4
click at [232, 181] on textarea "Creamy layers of banana custard, whipped cream & soft wafers—classic comfort wi…" at bounding box center [245, 196] width 221 height 40
click at [246, 184] on textarea "Creamy layers of banana custard, whipped cream & soft wafers—classic comfort wi…" at bounding box center [245, 196] width 221 height 40
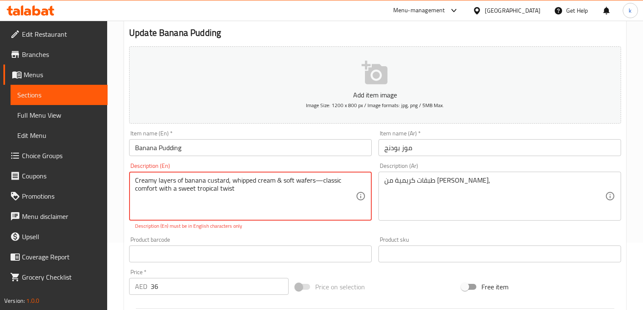
drag, startPoint x: 231, startPoint y: 180, endPoint x: 273, endPoint y: 185, distance: 42.0
click at [273, 185] on textarea "Creamy layers of banana custard, whipped cream & soft wafers—classic comfort wi…" at bounding box center [245, 196] width 221 height 40
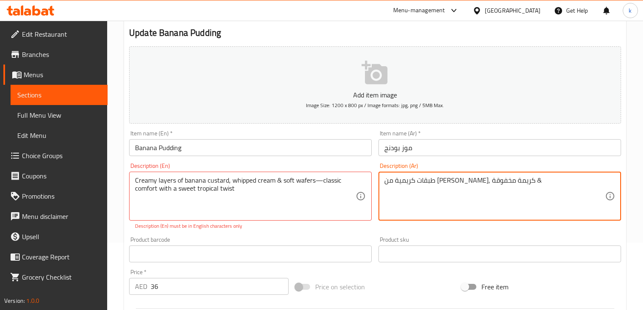
type textarea "طبقات كريمية من موز كاسترد, كريمة مخفوقة &"
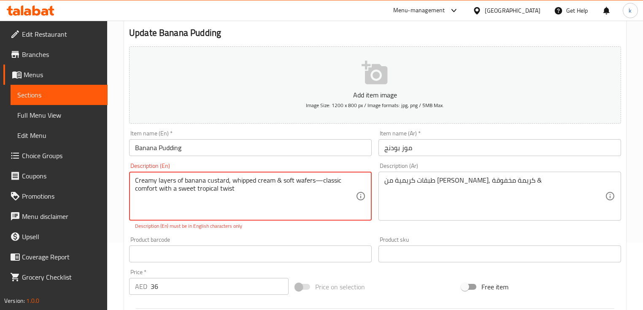
drag, startPoint x: 313, startPoint y: 181, endPoint x: 320, endPoint y: 181, distance: 7.6
click at [294, 204] on textarea "Creamy layers of banana custard, whipped cream & soft wafers classic comfort wi…" at bounding box center [245, 196] width 221 height 40
type textarea "Creamy layers of banana custard, whipped cream & soft wafers classic comfort wi…"
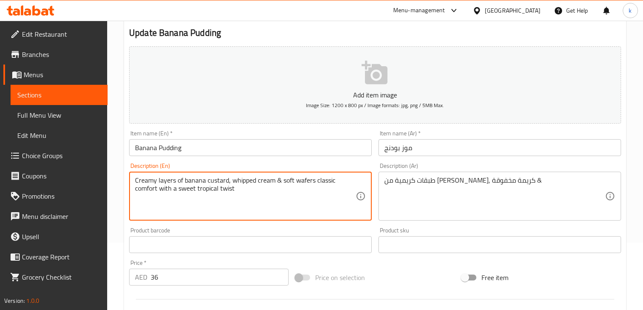
drag, startPoint x: 280, startPoint y: 180, endPoint x: 307, endPoint y: 179, distance: 26.6
click at [307, 179] on textarea "Creamy layers of banana custard, whipped cream & soft wafers classic comfort wi…" at bounding box center [245, 196] width 221 height 40
click at [315, 178] on textarea "Creamy layers of banana custard, whipped cream & soft wafers classic comfort wi…" at bounding box center [245, 196] width 221 height 40
click at [308, 178] on textarea "Creamy layers of banana custard, whipped cream & soft wafers classic comfort wi…" at bounding box center [245, 196] width 221 height 40
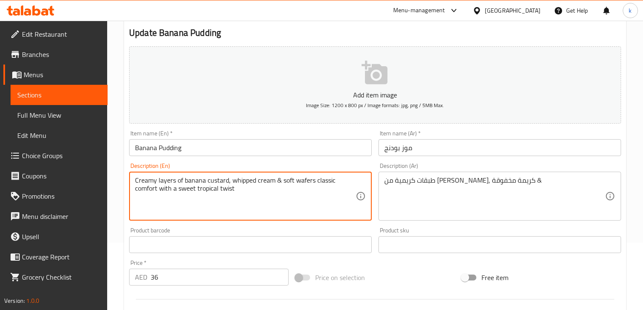
click at [300, 206] on textarea "Creamy layers of banana custard, whipped cream & soft wafers classic comfort wi…" at bounding box center [245, 196] width 221 height 40
drag, startPoint x: 291, startPoint y: 182, endPoint x: 333, endPoint y: 176, distance: 41.8
click at [333, 176] on div "Creamy layers of banana custard, whipped cream & soft wafers classic comfort wi…" at bounding box center [250, 196] width 243 height 49
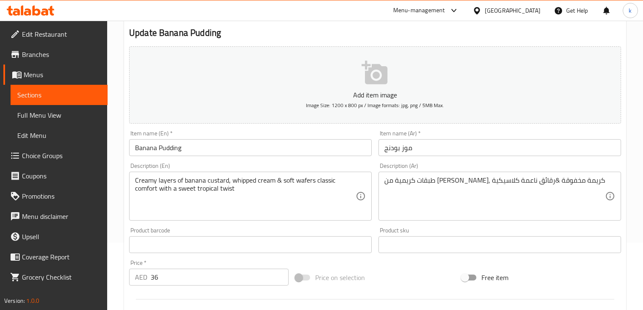
drag, startPoint x: 134, startPoint y: 189, endPoint x: 313, endPoint y: 196, distance: 179.0
click at [313, 196] on div "Creamy layers of banana custard, whipped cream & soft wafers classic comfort wi…" at bounding box center [250, 196] width 243 height 49
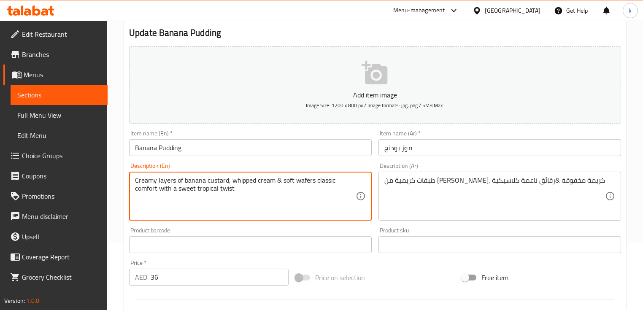
click at [238, 192] on textarea "Creamy layers of banana custard, whipped cream & soft wafers classic comfort wi…" at bounding box center [245, 196] width 221 height 40
drag, startPoint x: 237, startPoint y: 190, endPoint x: 126, endPoint y: 186, distance: 111.0
click at [126, 186] on div "Description (En) Creamy layers of banana custard, whipped cream & soft wafers c…" at bounding box center [250, 191] width 249 height 65
click at [250, 180] on textarea "Creamy layers of banana custard, whipped cream & soft wafers classic comfort wi…" at bounding box center [245, 196] width 221 height 40
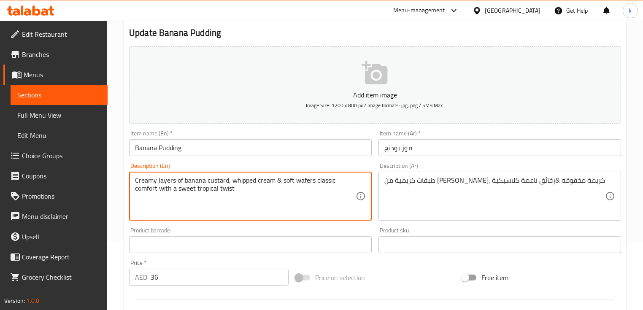
click at [250, 180] on textarea "Creamy layers of banana custard, whipped cream & soft wafers classic comfort wi…" at bounding box center [245, 196] width 221 height 40
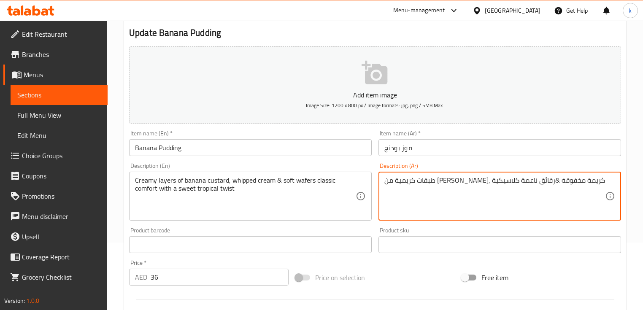
paste textarea "راحة كلاسيكية مع لمسة استوائية حلوة"
click at [398, 181] on textarea "طبقات كريمية من موز كاسترد, كريمة مخفوقة &رقائق ناعمة كلاسيكية راحة كلاسيكية مع…" at bounding box center [494, 196] width 221 height 40
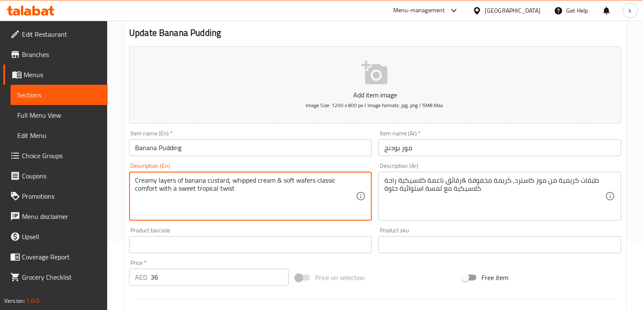
drag, startPoint x: 282, startPoint y: 181, endPoint x: 347, endPoint y: 184, distance: 65.0
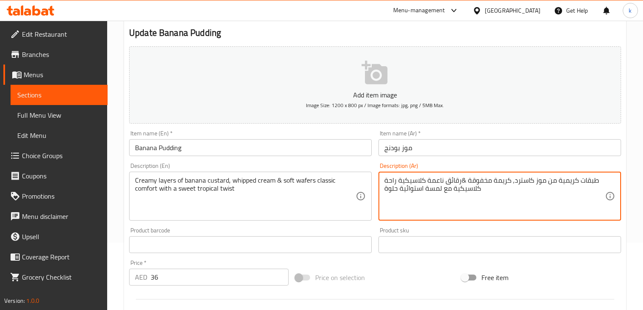
click at [405, 180] on textarea "طبقات كريمية من موز كاسترد, كريمة مخفوقة &رقائق ناعمة كلاسيكية راحة كلاسيكية مع…" at bounding box center [494, 196] width 221 height 40
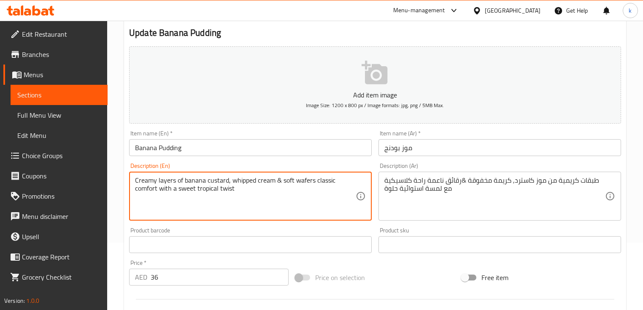
click at [209, 191] on textarea "Creamy layers of banana custard, whipped cream & soft wafers classic comfort wi…" at bounding box center [245, 196] width 221 height 40
click at [297, 213] on textarea "Creamy layers of banana custard, whipped cream & soft wafers classic comfort wi…" at bounding box center [245, 196] width 221 height 40
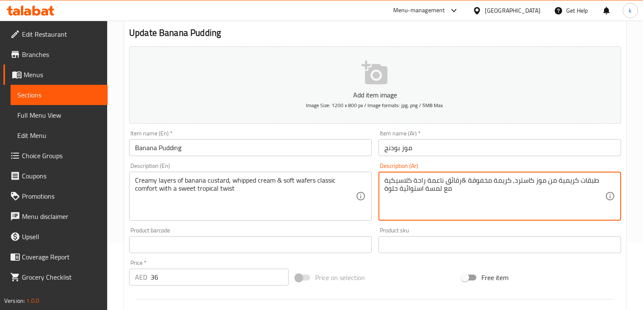
drag, startPoint x: 444, startPoint y: 189, endPoint x: 384, endPoint y: 192, distance: 59.6
click at [384, 192] on textarea "طبقات كريمية من موز كاسترد, كريمة مخفوقة &رقائق ناعمة راحة كلاسيكية مع لمسة است…" at bounding box center [494, 196] width 221 height 40
click at [387, 191] on textarea "طبقات كريمية من موز كاسترد, كريمة مخفوقة &رقائق ناعمة راحة كلاسيكية معتويست ترو…" at bounding box center [494, 196] width 221 height 40
drag, startPoint x: 450, startPoint y: 191, endPoint x: 456, endPoint y: 195, distance: 6.7
click at [451, 191] on textarea "طبقات كريمية من موز كاسترد, كريمة مخفوقة &رقائق ناعمة راحة كلاسيكية معتويست ترو…" at bounding box center [494, 196] width 221 height 40
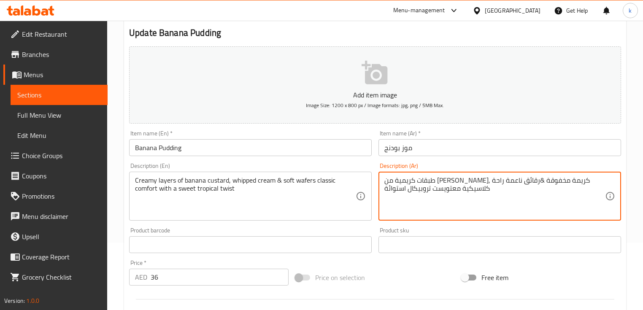
click at [454, 194] on textarea "طبقات كريمية من موز كاسترد, كريمة مخفوقة &رقائق ناعمة راحة كلاسيكية معتويست ترو…" at bounding box center [494, 196] width 221 height 40
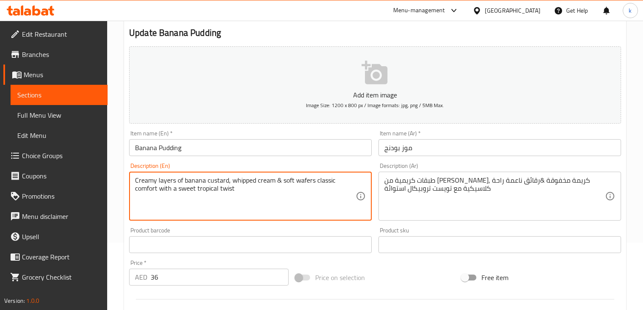
drag, startPoint x: 241, startPoint y: 190, endPoint x: 113, endPoint y: 166, distance: 130.4
click at [113, 166] on div "Home / Restaurants management / Menus / Sections / item / update Desserts secti…" at bounding box center [375, 241] width 536 height 576
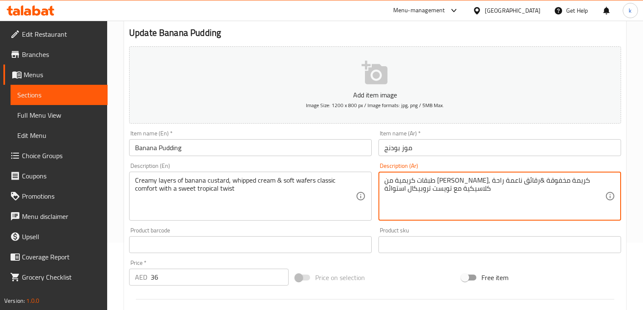
click at [389, 189] on textarea "طبقات كريمية من موز كاسترد, كريمة مخفوقة &رقائق ناعمة راحة كلاسيكية مع تويست تر…" at bounding box center [494, 196] width 221 height 40
click at [586, 181] on textarea "طبقات كريمية من موز كاسترد, كريمة مخفوقة &رقائق ناعمة راحة كلاسيكية مع تويست تر…" at bounding box center [494, 196] width 221 height 40
click at [569, 182] on textarea "طبقات كريمية من موز كاسترد, كريمة مخفوقة &رقائق ناعمة راحة كلاسيكية مع تويست تر…" at bounding box center [494, 196] width 221 height 40
click at [541, 178] on textarea "طبقات كريمية من موز كاسترد, كريمة مخفوقة &رقائق ناعمة راحة كلاسيكية مع تويست تر…" at bounding box center [494, 196] width 221 height 40
click at [522, 180] on textarea "طبقات كريمية من موز كاسترد, كريمة مخفوقة &رقائق ناعمة راحة كلاسيكية مع تويست تر…" at bounding box center [494, 196] width 221 height 40
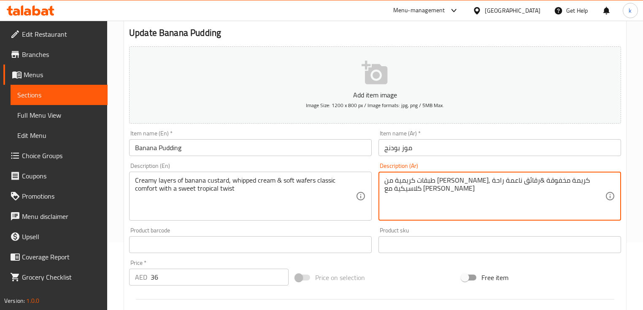
click at [503, 183] on textarea "طبقات كريمية من موز كاسترد, كريمة مخفوقة &رقائق ناعمة راحة كلاسيكية مع تويست تر…" at bounding box center [494, 196] width 221 height 40
click at [479, 182] on textarea "طبقات كريمية من موز كاسترد, كريمة مخفوقة &رقائق ناعمة راحة كلاسيكية مع تويست تر…" at bounding box center [494, 196] width 221 height 40
click at [461, 177] on textarea "طبقات كريمية من موز كاسترد, كريمة مخفوقة &رقائق ناعمة راحة كلاسيكية مع تويست تر…" at bounding box center [494, 196] width 221 height 40
drag, startPoint x: 424, startPoint y: 181, endPoint x: 417, endPoint y: 181, distance: 7.2
click at [417, 181] on textarea "طبقات كريمية من موز كاسترد, كريمة مخفوقة & رقائق ناعمة راحة كلاسيكية مع تويست ت…" at bounding box center [494, 196] width 221 height 40
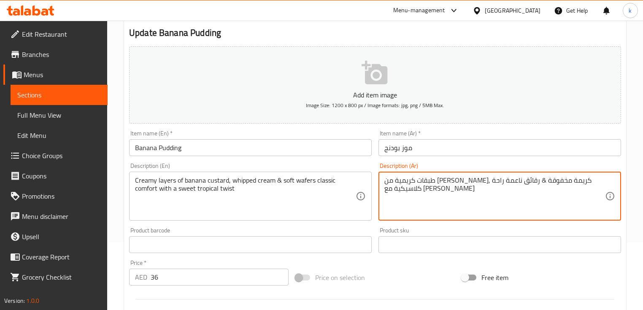
click at [463, 209] on textarea "طبقات كريمية من موز كاسترد, كريمة مخفوقة & رقائق ناعمة راحة كلاسيكية مع تويست ت…" at bounding box center [494, 196] width 221 height 40
click at [137, 186] on textarea "Creamy layers of banana custard, whipped cream & soft wafers classic comfort wi…" at bounding box center [245, 196] width 221 height 40
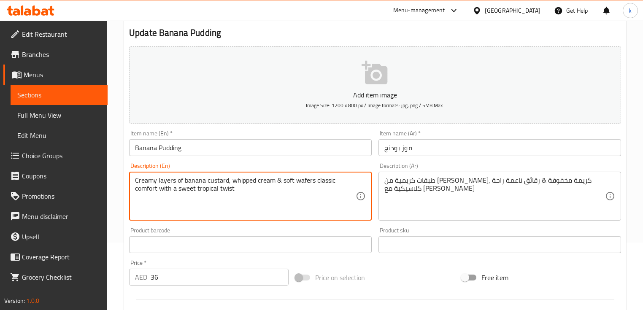
click at [143, 191] on textarea "Creamy layers of banana custard, whipped cream & soft wafers classic comfort wi…" at bounding box center [245, 196] width 221 height 40
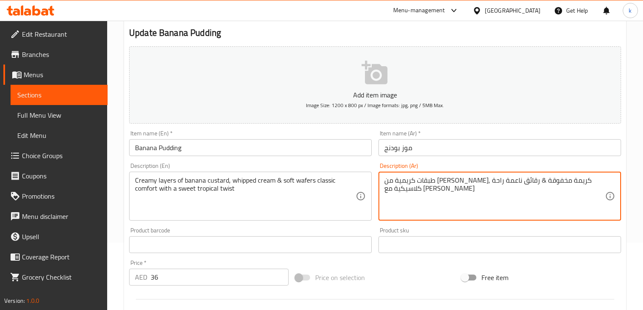
click at [425, 185] on textarea "طبقات كريمية من موز كاسترد, كريمة مخفوقة & رقائق ناعمة راحة كلاسيكية مع تويست ت…" at bounding box center [494, 196] width 221 height 40
click at [443, 197] on textarea "طبقات كريمية من موز كاسترد, كريمة مخفوقة & رقائق ناعمة كومفورد كلاسيكية مع تويس…" at bounding box center [494, 196] width 221 height 40
click at [441, 189] on textarea "طبقات كريمية من موز كاسترد, كريمة مخفوقة & رقائق ناعمة كومفورد كلاسيكية مع تويس…" at bounding box center [494, 196] width 221 height 40
drag, startPoint x: 445, startPoint y: 192, endPoint x: 501, endPoint y: 192, distance: 55.7
click at [501, 192] on textarea "طبقات كريمية من موز كاسترد, كريمة مخفوقة & رقائق ناعمة كومفورد كلاسيكية مع تويس…" at bounding box center [494, 196] width 221 height 40
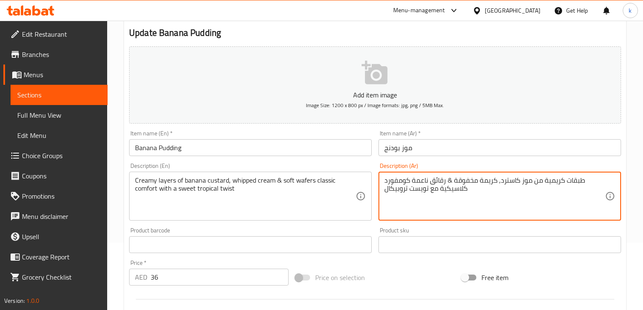
click at [506, 196] on textarea "طبقات كريمية من موز كاسترد, كريمة مخفوقة & رقائق ناعمة كومفورد كلاسيكية مع تويس…" at bounding box center [494, 196] width 221 height 40
type textarea "طبقات كريمية من موز كاسترد, كريمة مخفوقة & رقائق ناعمة كومفورد كلاسيكية مع تويس…"
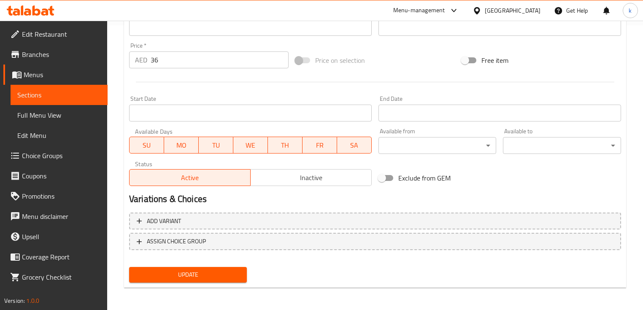
scroll to position [286, 0]
click at [187, 274] on span "Update" at bounding box center [188, 274] width 104 height 11
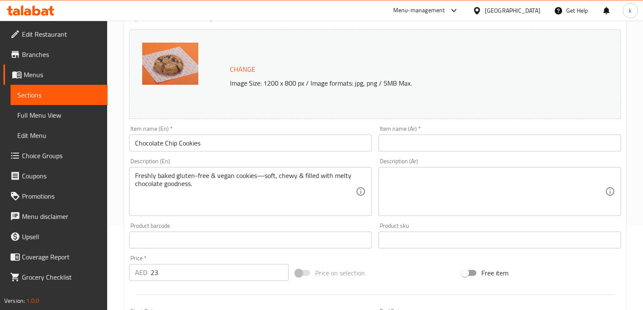
scroll to position [101, 0]
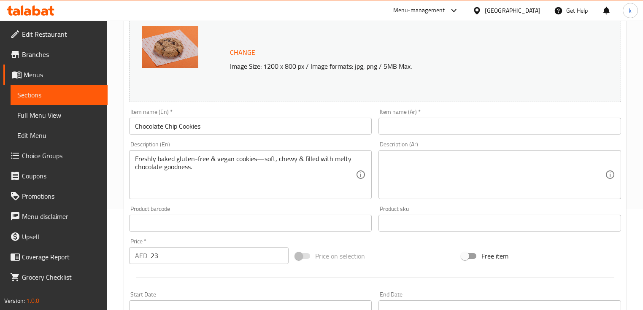
click at [149, 125] on input "Chocolate Chip Cookies" at bounding box center [250, 126] width 243 height 17
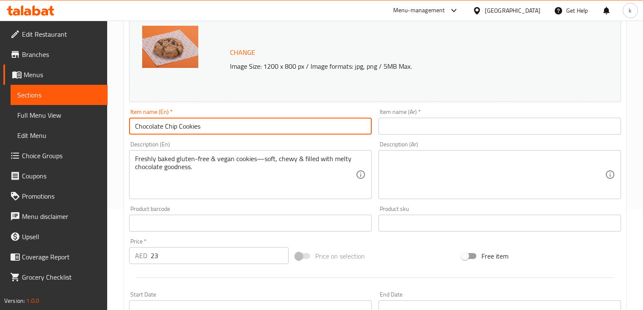
click at [149, 125] on input "Chocolate Chip Cookies" at bounding box center [250, 126] width 243 height 17
click at [176, 130] on input "Chocolate Chip Cookies" at bounding box center [250, 126] width 243 height 17
click at [171, 125] on input "Chocolate Chip Cookies" at bounding box center [250, 126] width 243 height 17
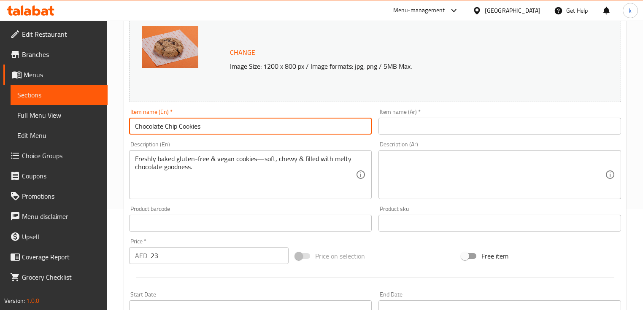
click at [171, 125] on input "Chocolate Chip Cookies" at bounding box center [250, 126] width 243 height 17
click at [170, 132] on input "Chocolate Chip Cookies" at bounding box center [250, 126] width 243 height 17
click at [425, 127] on input "text" at bounding box center [499, 126] width 243 height 17
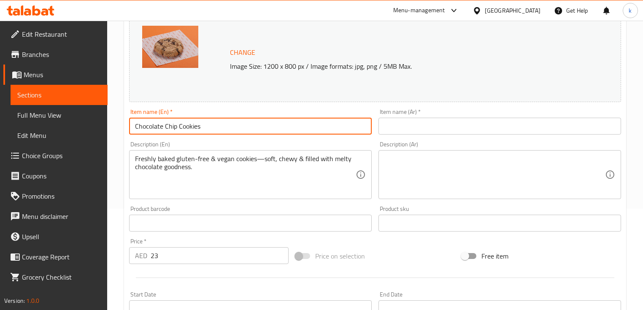
paste input "كوكيز رقائق الشوكولاتة"
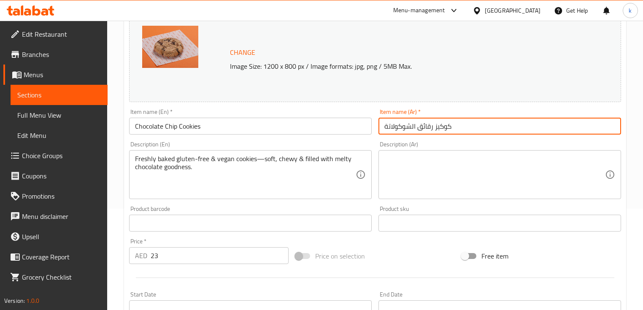
type input "كوكيز رقائق الشوكولاتة"
click at [195, 164] on textarea "Freshly baked gluten-free & vegan cookies—soft, chewy & filled with melty choco…" at bounding box center [245, 175] width 221 height 40
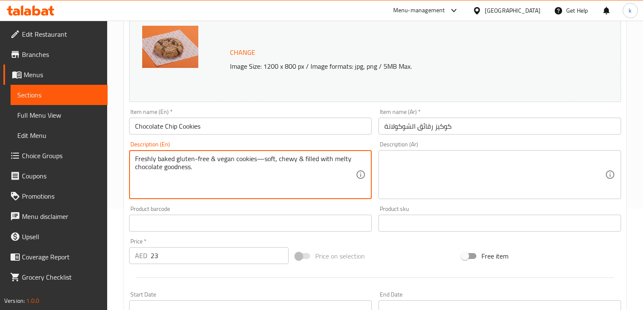
click at [195, 164] on textarea "Freshly baked gluten-free & vegan cookies—soft, chewy & filled with melty choco…" at bounding box center [245, 175] width 221 height 40
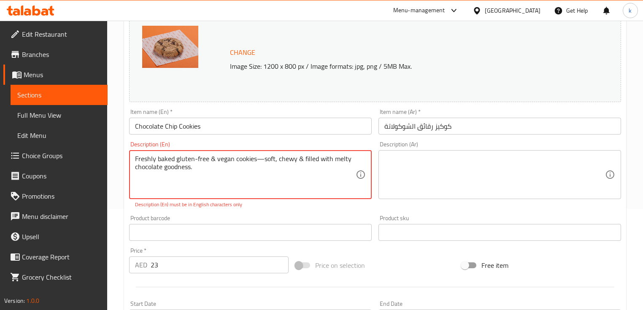
click at [439, 170] on textarea at bounding box center [494, 175] width 221 height 40
drag, startPoint x: 158, startPoint y: 159, endPoint x: 204, endPoint y: 159, distance: 46.4
click at [205, 159] on textarea "Freshly baked gluten-free & vegan cookies—soft, chewy & filled with melty choco…" at bounding box center [245, 175] width 221 height 40
drag, startPoint x: 208, startPoint y: 158, endPoint x: 130, endPoint y: 156, distance: 78.5
click at [130, 156] on div "Freshly baked gluten-free & vegan cookies—soft, chewy & filled with melty choco…" at bounding box center [250, 174] width 243 height 49
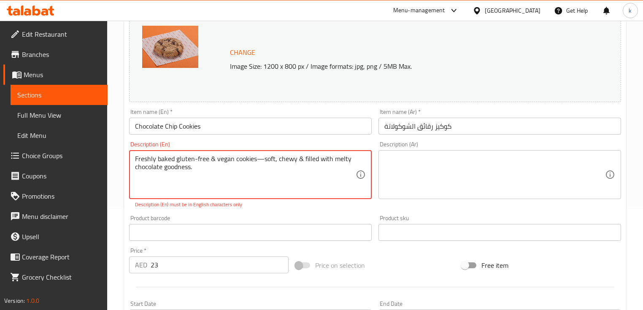
click at [203, 163] on textarea "Freshly baked gluten-free & vegan cookies—soft, chewy & filled with melty choco…" at bounding box center [245, 175] width 221 height 40
click at [197, 157] on textarea "Freshly baked gluten-free & vegan cookies—soft, chewy & filled with melty choco…" at bounding box center [245, 175] width 221 height 40
click at [241, 187] on textarea "Freshly baked gluten free & vegan cookies—soft, chewy & filled with melty choco…" at bounding box center [245, 175] width 221 height 40
click at [439, 186] on textarea at bounding box center [494, 175] width 221 height 40
click at [259, 157] on textarea "Freshly baked gluten free & vegan cookies—soft, chewy & filled with melty choco…" at bounding box center [245, 175] width 221 height 40
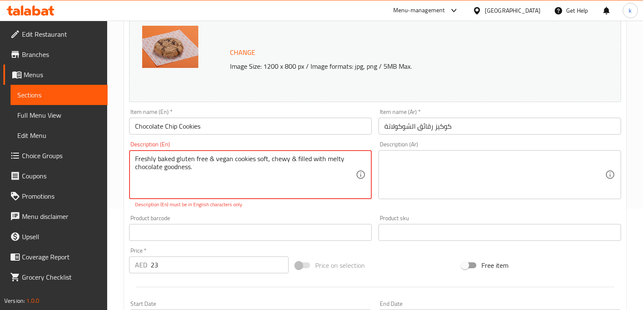
type textarea "Freshly baked gluten free & vegan cookies soft, chewy & filled with melty choco…"
click at [460, 155] on textarea at bounding box center [494, 175] width 221 height 40
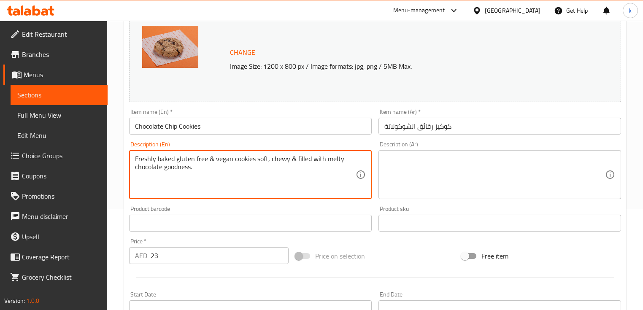
click at [160, 159] on textarea "Freshly baked gluten free & vegan cookies soft, chewy & filled with melty choco…" at bounding box center [245, 175] width 221 height 40
click at [206, 175] on textarea "Freshly baked gluten free & vegan cookies soft, chewy & filled with melty choco…" at bounding box center [245, 175] width 221 height 40
drag, startPoint x: 208, startPoint y: 157, endPoint x: 122, endPoint y: 157, distance: 86.5
click at [122, 157] on div "Home / Restaurants management / Menus / Sections / item / update Desserts secti…" at bounding box center [375, 213] width 536 height 588
click at [486, 161] on textarea at bounding box center [494, 175] width 221 height 40
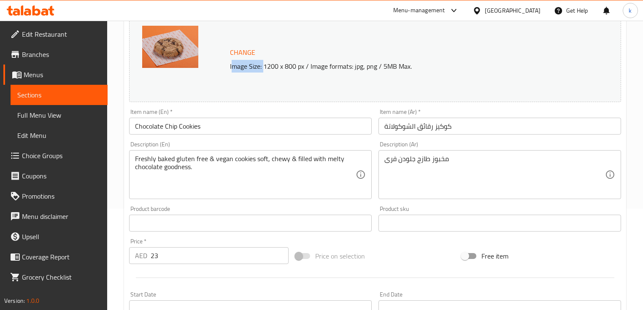
drag, startPoint x: 231, startPoint y: 68, endPoint x: 263, endPoint y: 68, distance: 32.1
click at [263, 68] on p "Image Size: 1200 x 800 px / Image formats: jpg, png / 5MB Max." at bounding box center [401, 66] width 349 height 10
click at [250, 67] on p "Image Size: 1200 x 800 px / Image formats: jpg, png / 5MB Max." at bounding box center [401, 66] width 349 height 10
drag, startPoint x: 230, startPoint y: 66, endPoint x: 261, endPoint y: 66, distance: 30.8
click at [261, 66] on p "Image Size: 1200 x 800 px / Image formats: jpg, png / 5MB Max." at bounding box center [401, 66] width 349 height 10
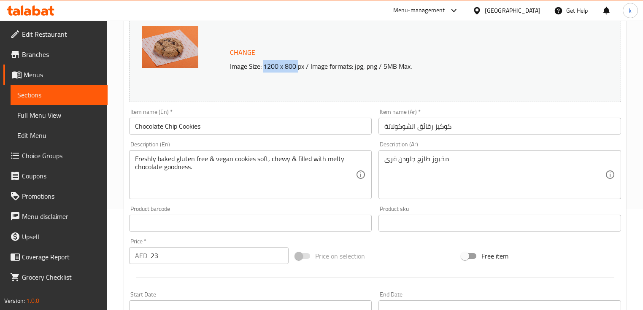
drag, startPoint x: 265, startPoint y: 67, endPoint x: 297, endPoint y: 66, distance: 32.5
click at [297, 66] on p "Image Size: 1200 x 800 px / Image formats: jpg, png / 5MB Max." at bounding box center [401, 66] width 349 height 10
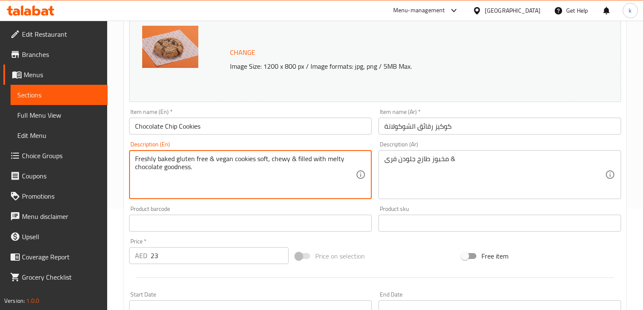
click at [220, 160] on textarea "Freshly baked gluten free & vegan cookies soft, chewy & filled with melty choco…" at bounding box center [245, 175] width 221 height 40
click at [238, 157] on textarea "Freshly baked gluten free & vegan cookies soft, chewy & filled with melty choco…" at bounding box center [245, 175] width 221 height 40
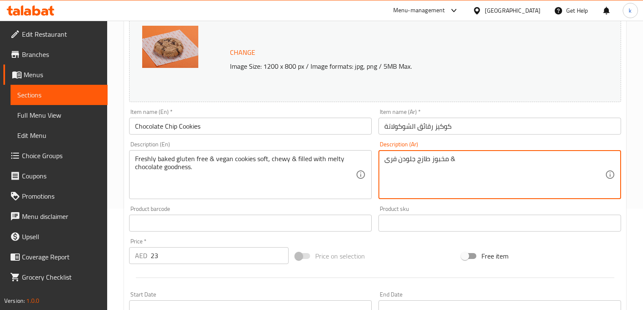
paste textarea "كوكيز"
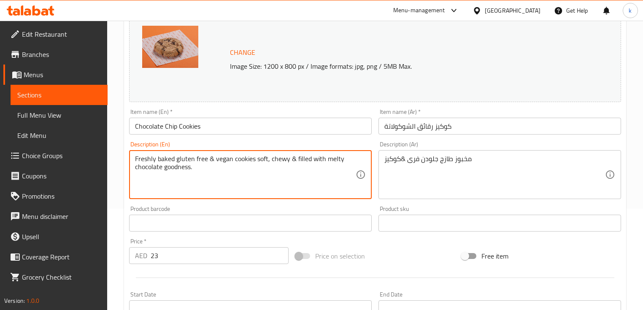
click at [224, 160] on textarea "Freshly baked gluten free & vegan cookies soft, chewy & filled with melty choco…" at bounding box center [245, 175] width 221 height 40
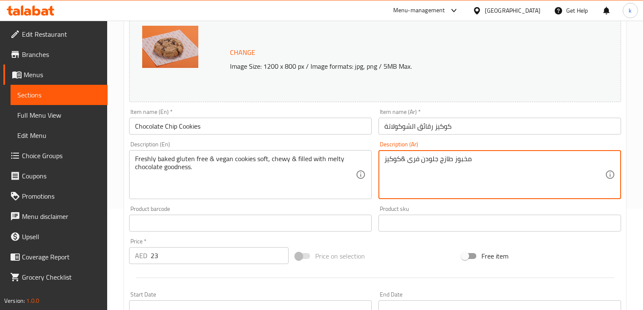
paste textarea "فيجن"
click at [399, 159] on textarea "مخبوز طازج جلودن فرى &كوكيزفيجن" at bounding box center [494, 175] width 221 height 40
click at [420, 159] on textarea "مخبوز طازج جلودن فرى &كوكيز فيجن" at bounding box center [494, 175] width 221 height 40
click at [262, 159] on textarea "Freshly baked gluten free & vegan cookies soft, chewy & filled with melty choco…" at bounding box center [245, 175] width 221 height 40
click at [511, 161] on textarea "مخبوز طازج جلودن فرى & كوكيز فيجن" at bounding box center [494, 175] width 221 height 40
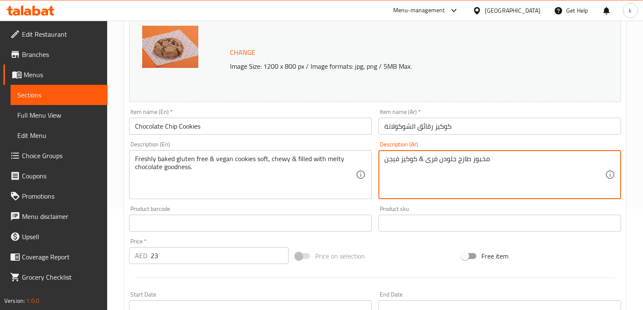
paste textarea "طري"
click at [398, 159] on textarea "مخبوز طازج جلودن فرى & كوكيز فيجنطري" at bounding box center [494, 175] width 221 height 40
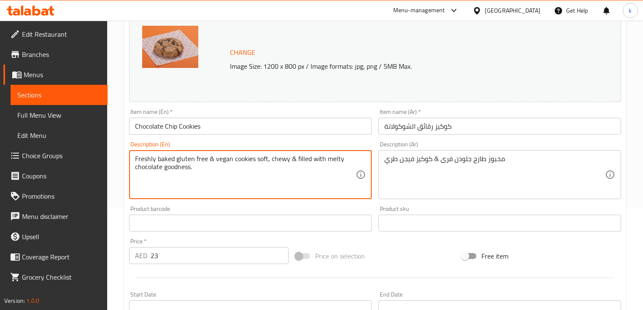
click at [222, 162] on textarea "Freshly baked gluten free & vegan cookies soft, chewy & filled with melty choco…" at bounding box center [245, 175] width 221 height 40
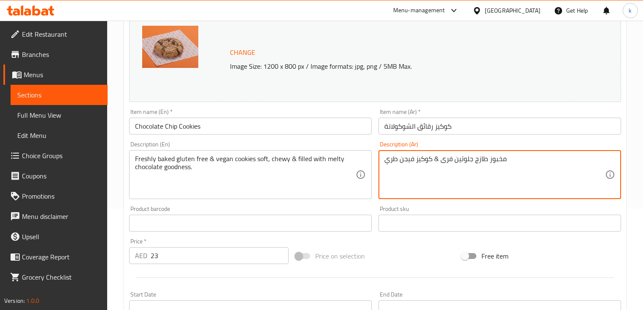
click at [533, 162] on textarea "مخبوز طازج جلوتين فرى & كوكيز فيجن طري" at bounding box center [494, 175] width 221 height 40
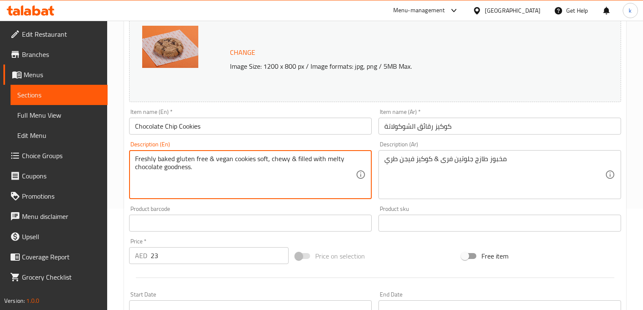
click at [258, 160] on textarea "Freshly baked gluten free & vegan cookies soft, chewy & filled with melty choco…" at bounding box center [245, 175] width 221 height 40
click at [280, 160] on textarea "Freshly baked gluten free & vegan cookies soft, chewy & filled with melty choco…" at bounding box center [245, 175] width 221 height 40
click at [383, 158] on div "مخبوز طازج جلوتين فرى & كوكيز فيجن طري Description (Ar)" at bounding box center [499, 174] width 243 height 49
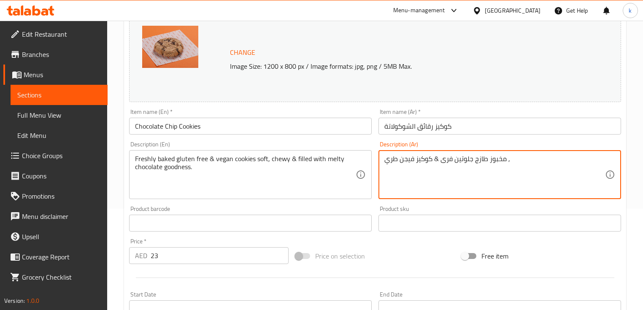
paste textarea "شووي"
click at [389, 159] on textarea "مخبوز طازج جلوتين فرى & كوكيز فيجن طري ,شووي" at bounding box center [494, 175] width 221 height 40
click at [556, 156] on textarea "مخبوز طازج جلوتين فرى & كوكيز فيجن طري ,شوي" at bounding box center [494, 175] width 221 height 40
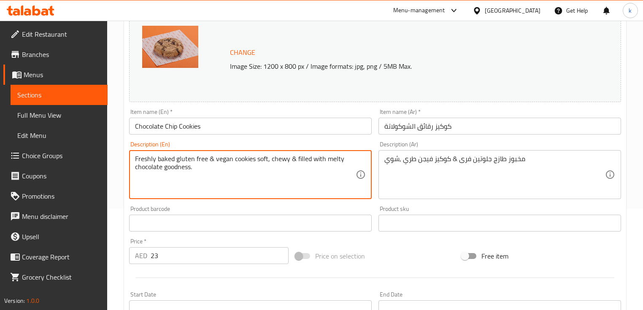
click at [299, 158] on textarea "Freshly baked gluten free & vegan cookies soft, chewy & filled with melty choco…" at bounding box center [245, 175] width 221 height 40
click at [318, 159] on textarea "Freshly baked gluten free & vegan cookies soft, chewy & filled with melty choco…" at bounding box center [245, 175] width 221 height 40
drag, startPoint x: 326, startPoint y: 157, endPoint x: 295, endPoint y: 155, distance: 30.5
click at [295, 155] on textarea "Freshly baked gluten free & vegan cookies soft, chewy & filled with melty choco…" at bounding box center [245, 175] width 221 height 40
click at [321, 162] on textarea "Freshly baked gluten free & vegan cookies soft, chewy & filled with melty choco…" at bounding box center [245, 175] width 221 height 40
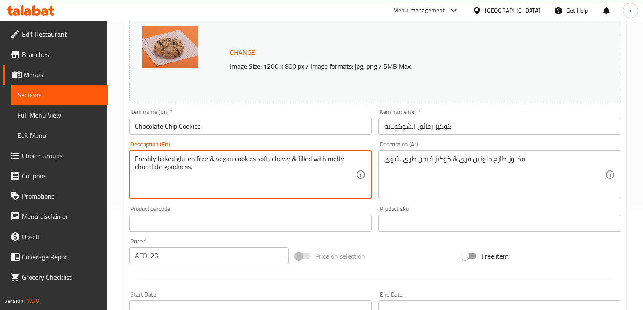
click at [311, 181] on textarea "Freshly baked gluten free & vegan cookies soft, chewy & filled with melty choco…" at bounding box center [245, 175] width 221 height 40
drag, startPoint x: 295, startPoint y: 157, endPoint x: 299, endPoint y: 170, distance: 13.2
click at [299, 170] on textarea "Freshly baked gluten free & vegan cookies soft, chewy & filled with melty choco…" at bounding box center [245, 175] width 221 height 40
click at [302, 187] on textarea "Freshly baked gluten free & vegan cookies soft, chewy & filled with melty choco…" at bounding box center [245, 175] width 221 height 40
drag, startPoint x: 295, startPoint y: 157, endPoint x: 303, endPoint y: 173, distance: 18.0
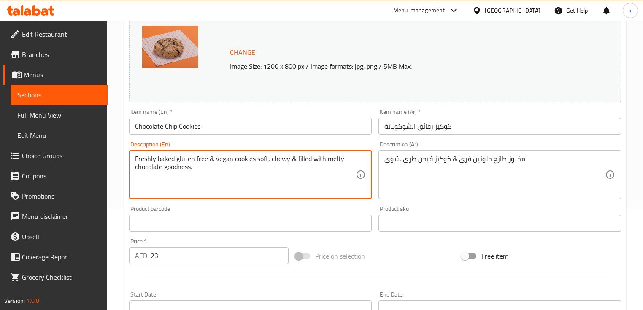
click at [303, 173] on textarea "Freshly baked gluten free & vegan cookies soft, chewy & filled with melty choco…" at bounding box center [245, 175] width 221 height 40
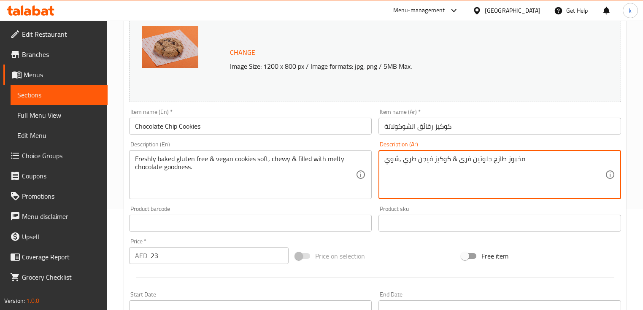
click at [529, 174] on textarea "مخبوز طازج جلوتين فرى & كوكيز فيجن طري ,شوي" at bounding box center [494, 175] width 221 height 40
click at [507, 168] on textarea "مخبوز طازج جلوتين فرى & كوكيز فيجن طري ,شوي" at bounding box center [494, 175] width 221 height 40
drag, startPoint x: 493, startPoint y: 161, endPoint x: 562, endPoint y: 167, distance: 69.5
click at [562, 167] on textarea "مخبوز طازج جلوتين فرى & كوكيز فيجن طري ,شوي" at bounding box center [494, 175] width 221 height 40
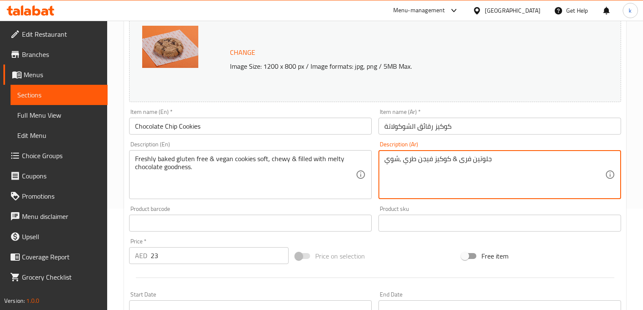
click at [462, 159] on textarea "جلوتين فرى & كوكيز فيجن طري ,شوي" at bounding box center [494, 175] width 221 height 40
paste textarea "مخبوز طازج"
click at [487, 160] on textarea "جلوتين فرىمخبوز طازج & كوكيز فيجن طري ,شوي" at bounding box center [494, 175] width 221 height 40
click at [493, 158] on textarea "جلوتين فرىمخبوز طازج & كوكيز فيجن طري ,شوي" at bounding box center [494, 175] width 221 height 40
click at [415, 159] on textarea "جلوتين فرى مخبوز طازج & كوكيز فيجن طري ,شوي" at bounding box center [494, 175] width 221 height 40
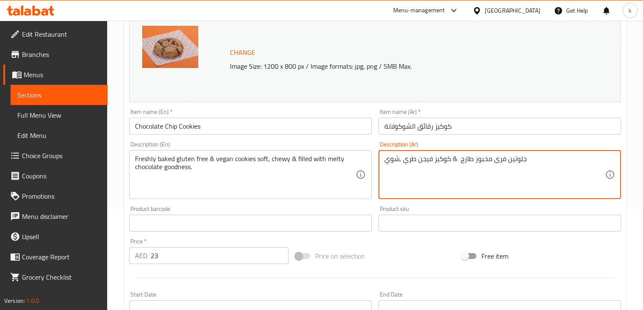
click at [415, 159] on textarea "جلوتين فرى مخبوز طازج & كوكيز فيجن طري ,شوي" at bounding box center [494, 175] width 221 height 40
click at [395, 157] on textarea "جلوتين فرى مخبوز طازج & كوكيز فيجن ناعمة ,شوي" at bounding box center [494, 175] width 221 height 40
click at [384, 162] on textarea "جلوتين فرى مخبوز طازج & كوكيز فيجن ناعمة ,تشيوي" at bounding box center [494, 175] width 221 height 40
click at [391, 167] on textarea "جلوتين فرى مخبوز طازج & كوكيز فيجن ناعمة ,تشيوي" at bounding box center [494, 175] width 221 height 40
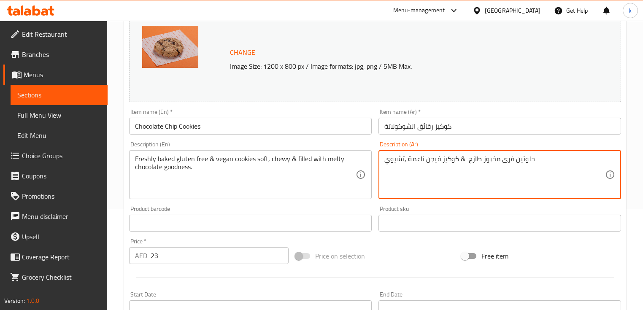
click at [391, 167] on textarea "جلوتين فرى مخبوز طازج & كوكيز فيجن ناعمة ,تشيوي" at bounding box center [494, 175] width 221 height 40
click at [451, 157] on textarea "جلوتين فرى مخبوز طازج & كوكيز فيجن ناعمة ,تشيوي" at bounding box center [494, 175] width 221 height 40
click at [587, 169] on textarea "جلوتين فرى مخبوز طازج & كوكيز فيجن ناعمة ,تشيوي & مملوءه بالشوشكولاته" at bounding box center [494, 175] width 221 height 40
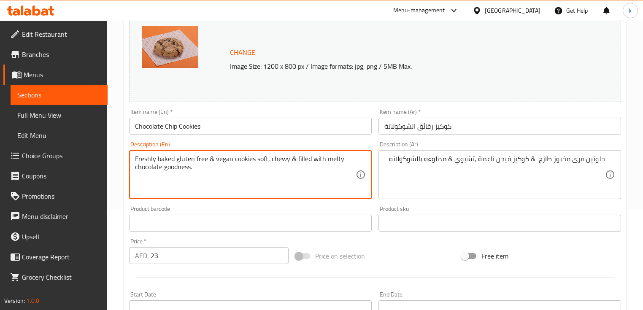
click at [330, 160] on textarea "Freshly baked gluten free & vegan cookies soft, chewy & filled with melty choco…" at bounding box center [245, 175] width 221 height 40
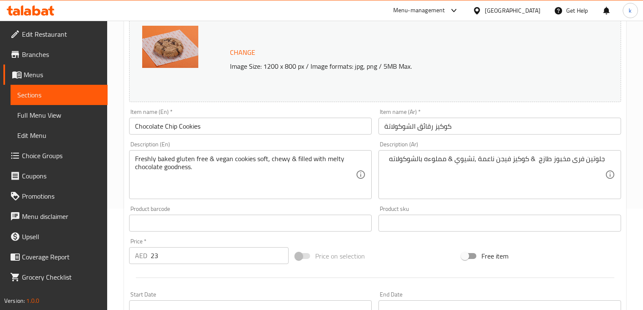
click at [381, 165] on div "جلوتين فرى مخبوز طازج & كوكيز فيجن ناعمة ,تشيوي & مملوءه بالشوكولاته Descriptio…" at bounding box center [499, 174] width 243 height 49
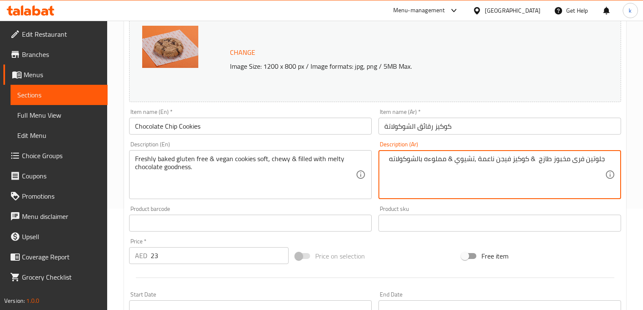
click at [389, 162] on textarea "جلوتين فرى مخبوز طازج & كوكيز فيجن ناعمة ,تشيوي & مملوءه بالشوكولاته" at bounding box center [494, 175] width 221 height 40
click at [454, 206] on div "Product sku Product sku" at bounding box center [499, 219] width 243 height 26
click at [465, 159] on textarea "جلوتين فرى مخبوز طازج & كوكيز فيجن ناعمة ,تشيوي & مملوءه بالشوكولاته الذائبه جو…" at bounding box center [494, 175] width 221 height 40
click at [512, 161] on textarea "جلوتين فرى مخبوز طازج & كوكيز فيجن ناعمة ,مطاطى& مملوءه بالشوكولاته الذائبه جود…" at bounding box center [494, 175] width 221 height 40
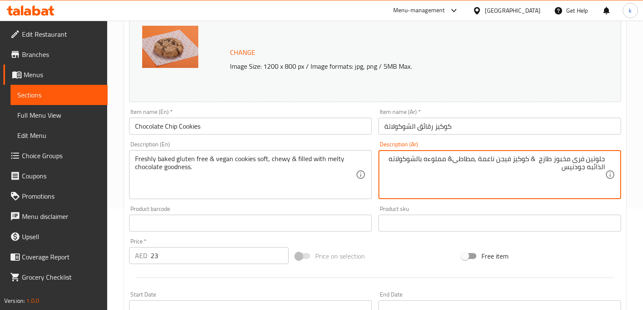
click at [500, 162] on textarea "جلوتين فرى مخبوز طازج & كوكيز فيجن ناعمة ,مطاطى& مملوءه بالشوكولاته الذائبه جود…" at bounding box center [494, 175] width 221 height 40
type textarea "جلوتين فرى مخبوز طازج & كوكيز فيجن ناعمة ,مطاطى& مملوءه بالشوكولاته الذائبه جود…"
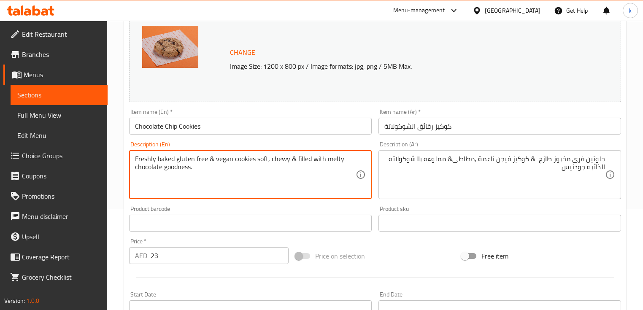
click at [223, 159] on textarea "Freshly baked gluten free & vegan cookies soft, chewy & filled with melty choco…" at bounding box center [245, 175] width 221 height 40
click at [506, 162] on textarea "جلوتين فرى مخبوز طازج & كوكيز فيجن ناعمة ,مطاطى& مملوءه بالشوكولاته الذائبه جود…" at bounding box center [494, 175] width 221 height 40
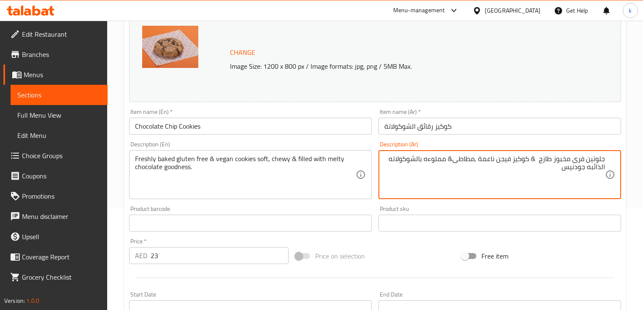
click at [450, 160] on textarea "جلوتين فرى مخبوز طازج & كوكيز فيجن ناعمة ,مطاطى& مملوءه بالشوكولاته الذائبه جود…" at bounding box center [494, 175] width 221 height 40
click at [456, 157] on textarea "جلوتين فرى مخبوز طازج & كوكيز فيجن ناعمة ,مطاطى& مملوءه بالشوكولاته الذائبه جود…" at bounding box center [494, 175] width 221 height 40
click at [406, 178] on textarea "جلوتين فرى مخبوز طازج & كوكيز فيجن ناعمة ,مطاطى& مملوءه بالشوكولاته الذائبه جود…" at bounding box center [494, 175] width 221 height 40
click at [167, 127] on input "Chocolate Chip Cookies" at bounding box center [250, 126] width 243 height 17
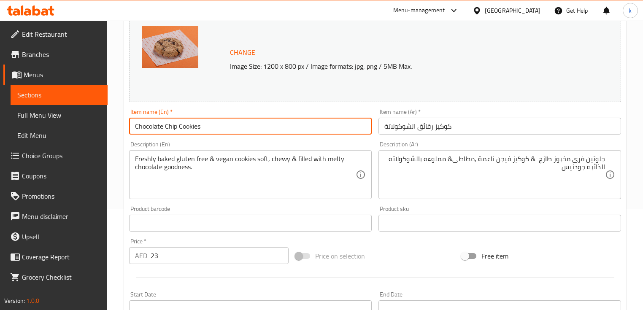
click at [167, 127] on input "Chocolate Chip Cookies" at bounding box center [250, 126] width 243 height 17
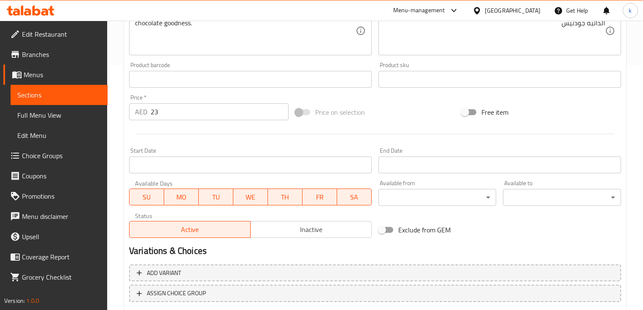
scroll to position [297, 0]
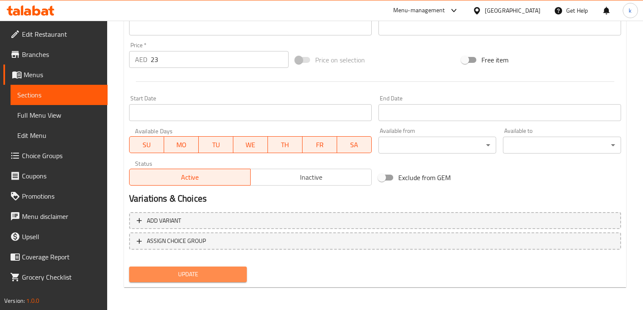
click at [211, 276] on span "Update" at bounding box center [188, 274] width 104 height 11
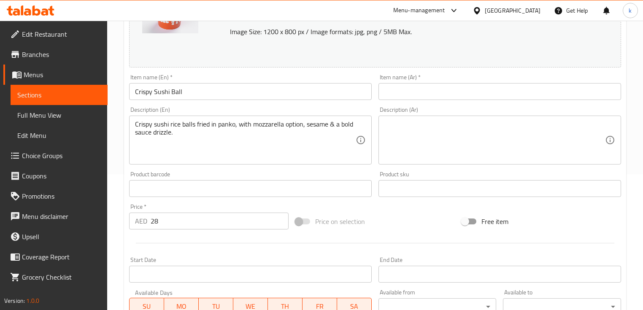
scroll to position [169, 0]
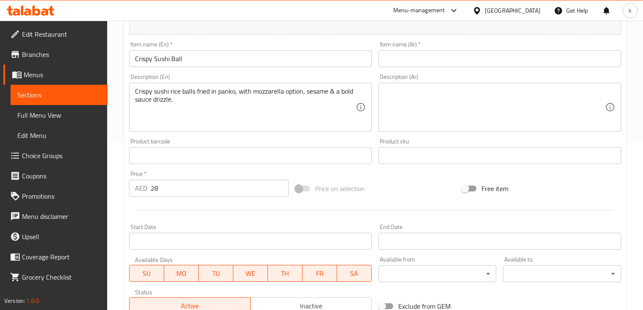
click at [203, 61] on input "Crispy Sushi Ball" at bounding box center [250, 58] width 243 height 17
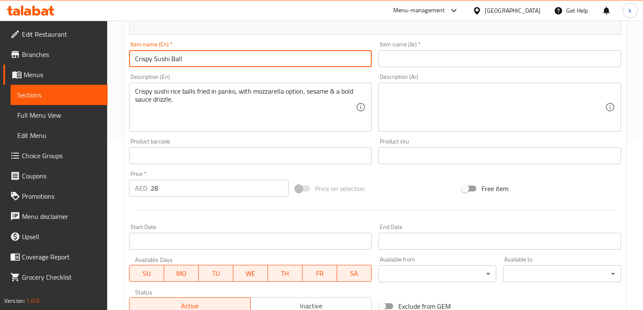
click at [203, 61] on input "Crispy Sushi Ball" at bounding box center [250, 58] width 243 height 17
click at [189, 58] on input "Crispy Sushi Ball" at bounding box center [250, 58] width 243 height 17
click at [152, 60] on input "Crispy Sushi Ball" at bounding box center [250, 58] width 243 height 17
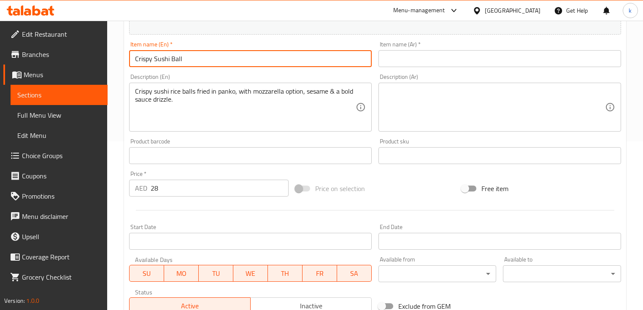
click at [161, 59] on input "Crispy Sushi Ball" at bounding box center [250, 58] width 243 height 17
click at [259, 59] on input "Crispy Sushi Ball" at bounding box center [250, 58] width 243 height 17
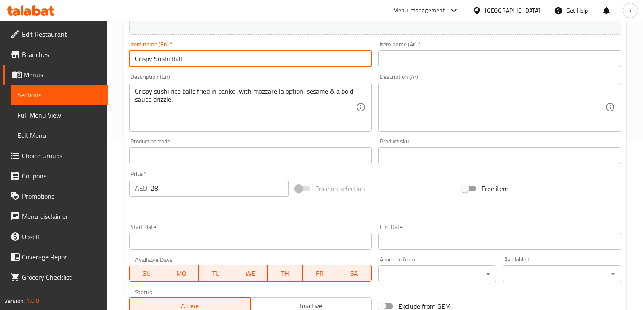
click at [444, 58] on input "text" at bounding box center [499, 58] width 243 height 17
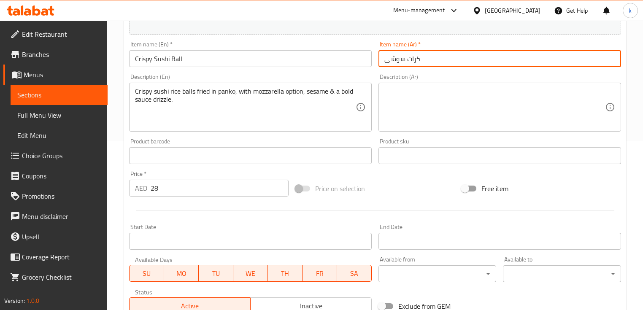
click at [143, 57] on input "Crispy Sushi Ball" at bounding box center [250, 58] width 243 height 17
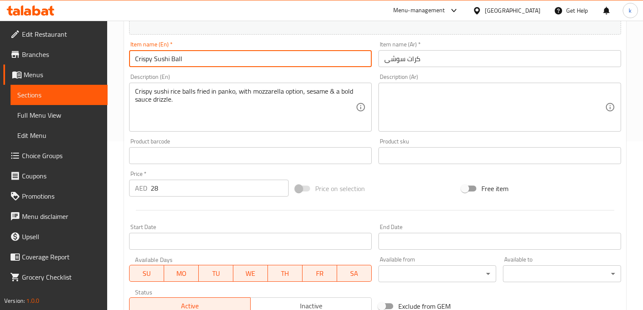
click at [143, 57] on input "Crispy Sushi Ball" at bounding box center [250, 58] width 243 height 17
click at [462, 65] on input "كرات سوشى" at bounding box center [499, 58] width 243 height 17
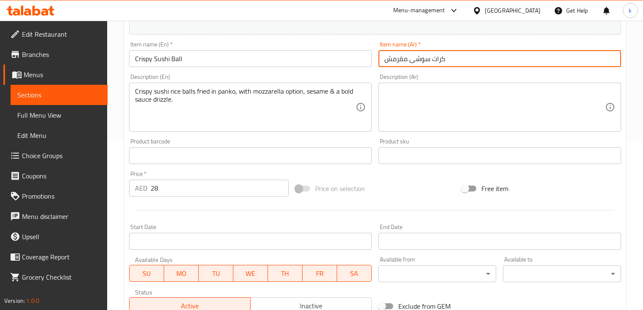
type input "كرات سوشى مقرمش"
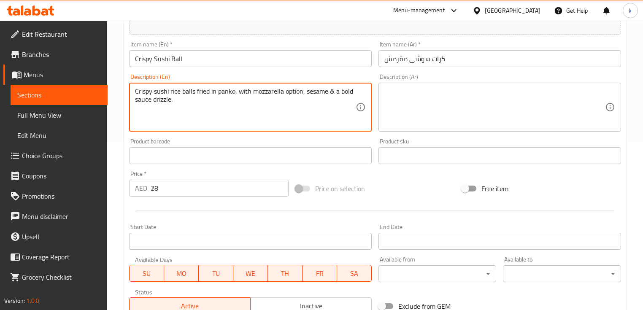
click at [187, 92] on textarea "Crispy sushi rice balls fried in panko, with mozzarella option, sesame & a bold…" at bounding box center [245, 107] width 221 height 40
click at [460, 94] on textarea at bounding box center [494, 107] width 221 height 40
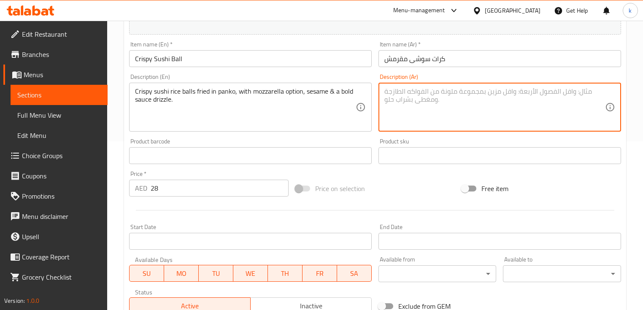
paste textarea "كرات أرز السوشي المقرمشة"
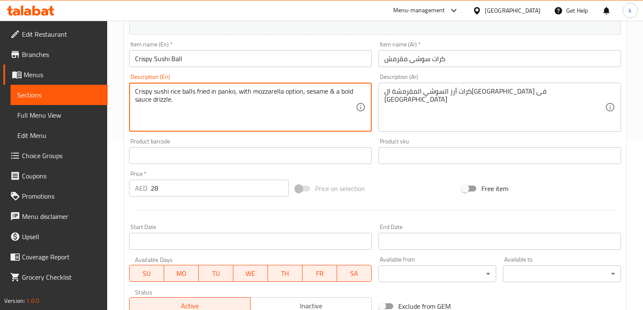
click at [314, 92] on textarea "Crispy sushi rice balls fried in panko, with mozzarella option, sesame & a bold…" at bounding box center [245, 107] width 221 height 40
drag, startPoint x: 336, startPoint y: 92, endPoint x: 343, endPoint y: 105, distance: 15.9
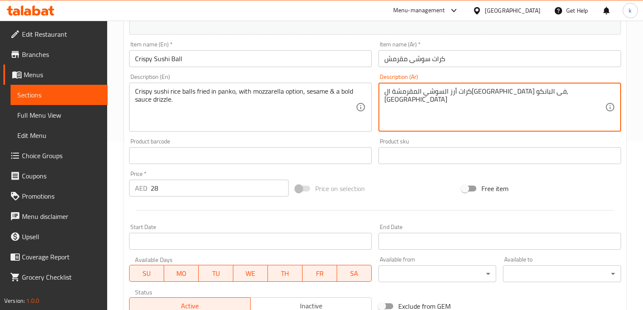
click at [559, 99] on textarea "كرات أرز السوشي المقرمشة المقلية فى البانكو, سمسم" at bounding box center [494, 107] width 221 height 40
paste textarea "رشة من الصلصة"
click at [405, 92] on textarea "كرات أرز السوشي المقرمشة المقلية فى البانكو, سمسم رشة من الصلصة" at bounding box center [494, 107] width 221 height 40
click at [582, 88] on textarea "كرات أرز السوشي المقرمشة المقلية فى البانكو, سمسم رشة من صلصة" at bounding box center [494, 107] width 221 height 40
paste textarea "دريزل"
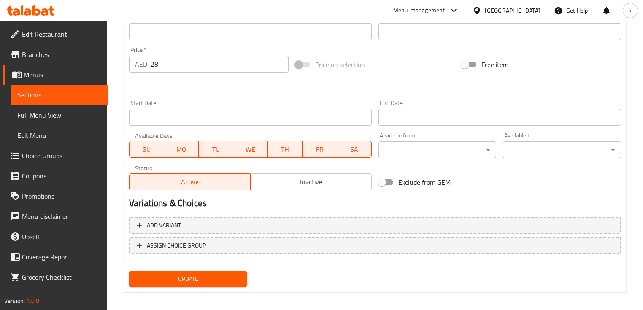
scroll to position [297, 0]
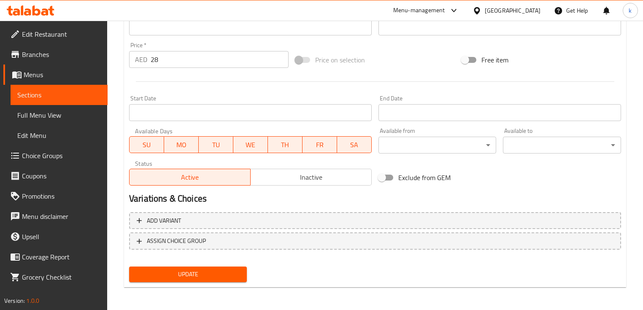
type textarea "كرات أرز السوشي المقرمشة المقلية فى البانكو, سمسم رشة من صلصة دريزل."
click at [204, 270] on span "Update" at bounding box center [188, 274] width 104 height 11
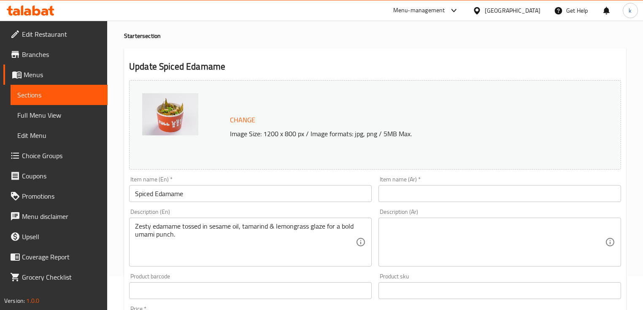
scroll to position [68, 0]
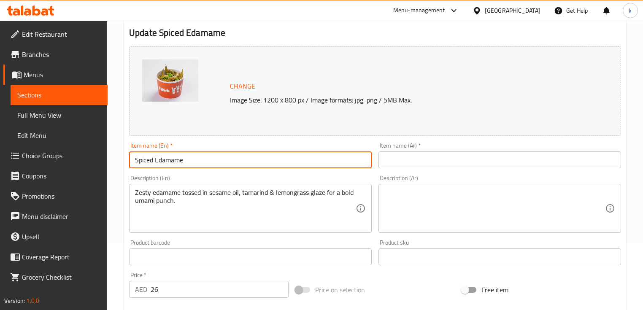
click at [172, 160] on input "Spiced Edamame" at bounding box center [250, 159] width 243 height 17
click at [420, 160] on input "text" at bounding box center [499, 159] width 243 height 17
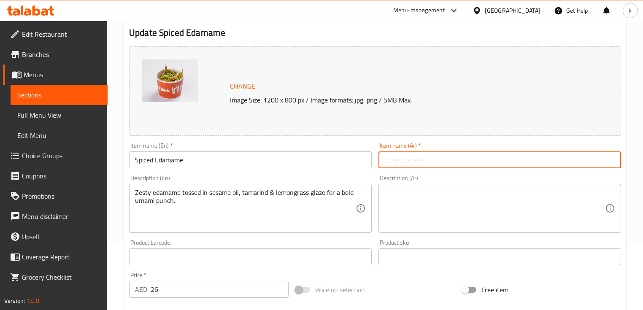
paste input "ادامامي"
click at [148, 156] on input "Spiced Edamame" at bounding box center [250, 159] width 243 height 17
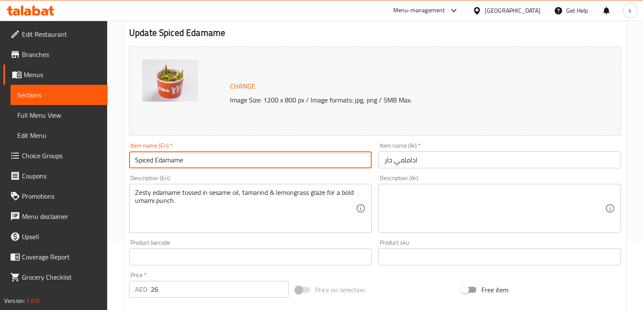
click at [148, 156] on input "Spiced Edamame" at bounding box center [250, 159] width 243 height 17
click at [390, 160] on input "ادامامي حار" at bounding box center [499, 159] width 243 height 17
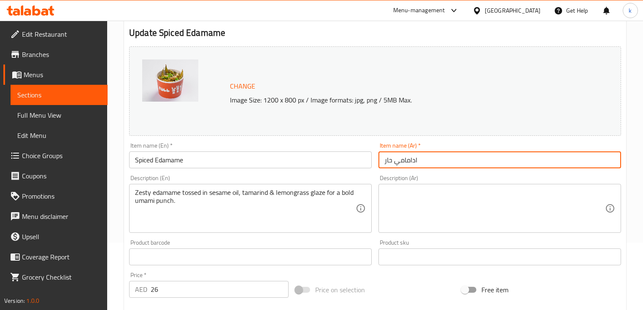
click at [390, 160] on input "ادامامي حار" at bounding box center [499, 159] width 243 height 17
type input "ادامامي متبل"
click at [219, 160] on input "Spiced Edamame" at bounding box center [250, 159] width 243 height 17
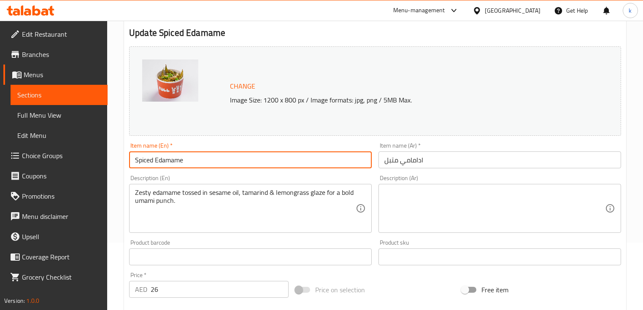
click at [219, 160] on input "Spiced Edamame" at bounding box center [250, 159] width 243 height 17
click at [142, 191] on textarea "Zesty edamame tossed in sesame oil, tamarind & lemongrass glaze for a bold umam…" at bounding box center [245, 209] width 221 height 40
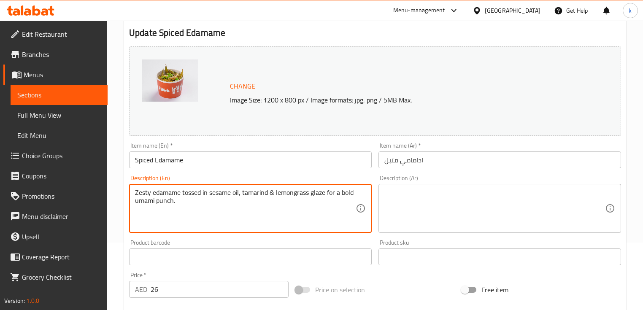
click at [234, 196] on textarea "Zesty edamame tossed in sesame oil, tamarind & lemongrass glaze for a bold umam…" at bounding box center [245, 209] width 221 height 40
click at [204, 198] on textarea "Zesty edamame tossed in sesame oil, tamarind & lemongrass glaze for a bold umam…" at bounding box center [245, 209] width 221 height 40
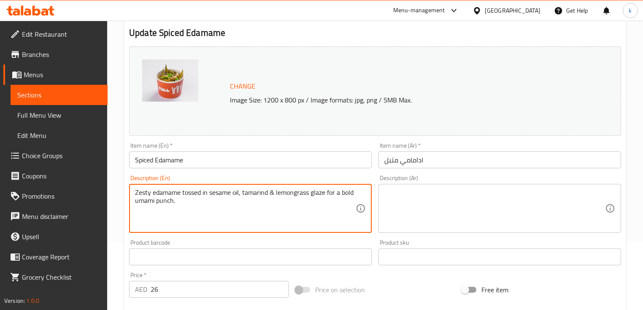
click at [204, 198] on textarea "Zesty edamame tossed in sesame oil, tamarind & lemongrass glaze for a bold umam…" at bounding box center [245, 209] width 221 height 40
paste textarea "and"
type textarea "Zesty edamame tossed in sesame oil, tamarind and lemongrass glaze for a bold um…"
click at [442, 203] on textarea at bounding box center [494, 209] width 221 height 40
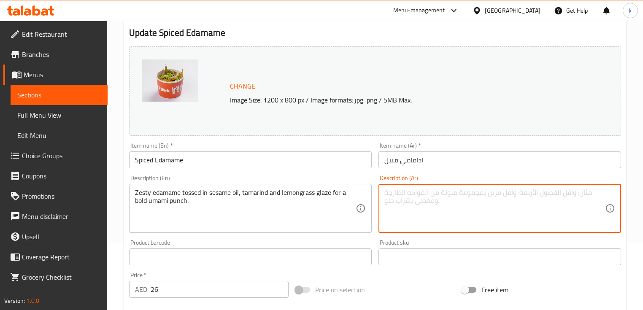
paste textarea "فول الصويا المنعش الممزوج بزيت السمسم والتمر الهندي وطبقة الليمون للحصول على نك…"
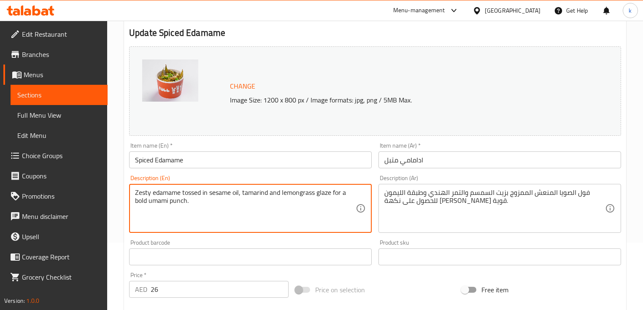
drag, startPoint x: 242, startPoint y: 193, endPoint x: 249, endPoint y: 213, distance: 21.1
click at [249, 213] on textarea "Zesty edamame tossed in sesame oil, tamarind and lemongrass glaze for a bold um…" at bounding box center [245, 209] width 221 height 40
click at [251, 214] on textarea "Zesty edamame tossed in sesame oil, tamarind and lemongrass glaze for a bold um…" at bounding box center [245, 209] width 221 height 40
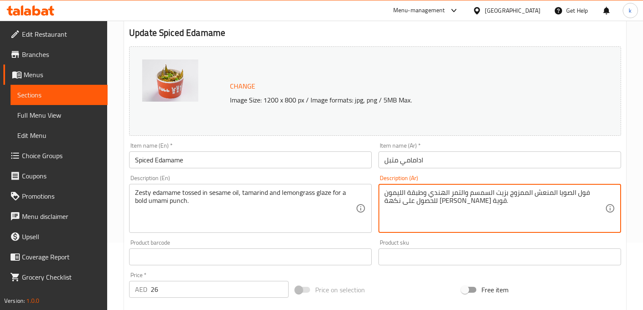
click at [413, 205] on textarea "فول الصويا المنعش الممزوج بزيت السمسم والتمر الهندي وطبقة الليمون للحصول على نك…" at bounding box center [494, 209] width 221 height 40
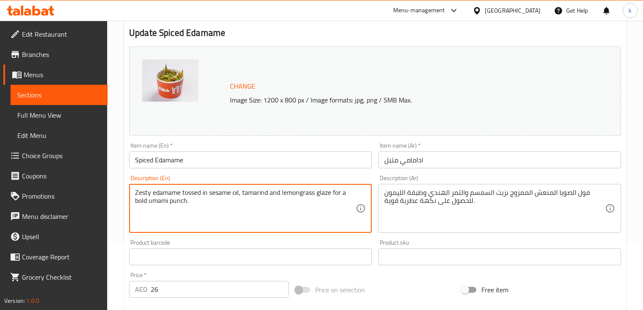
click at [170, 193] on textarea "Zesty edamame tossed in sesame oil, tamarind and lemongrass glaze for a bold um…" at bounding box center [245, 209] width 221 height 40
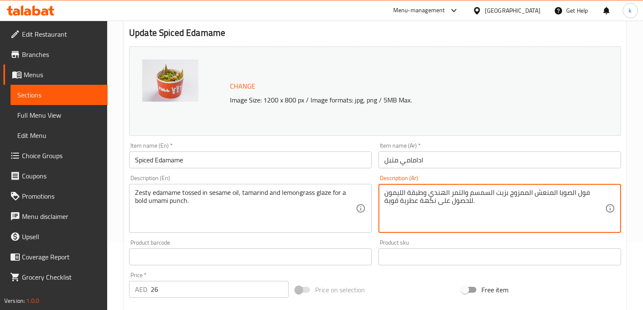
drag, startPoint x: 557, startPoint y: 191, endPoint x: 587, endPoint y: 193, distance: 30.0
paste textarea "ادامامي"
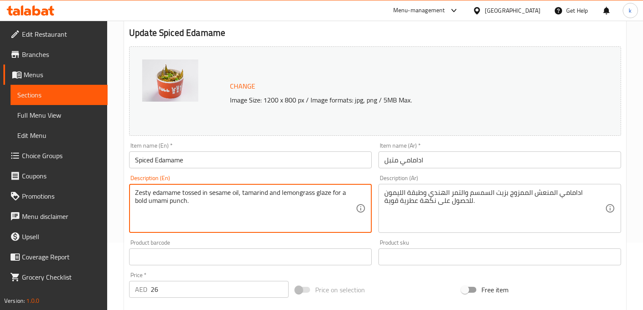
click at [145, 192] on textarea "Zesty edamame tossed in sesame oil, tamarind and lemongrass glaze for a bold um…" at bounding box center [245, 209] width 221 height 40
drag, startPoint x: 183, startPoint y: 191, endPoint x: 208, endPoint y: 189, distance: 25.4
click at [208, 189] on textarea "Zesty edamame tossed in sesame oil, tamarind and lemongrass glaze for a bold um…" at bounding box center [245, 209] width 221 height 40
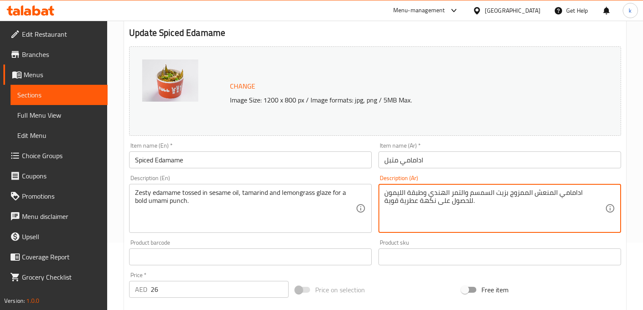
drag, startPoint x: 551, startPoint y: 194, endPoint x: 532, endPoint y: 194, distance: 19.0
paste textarea "غموسة في"
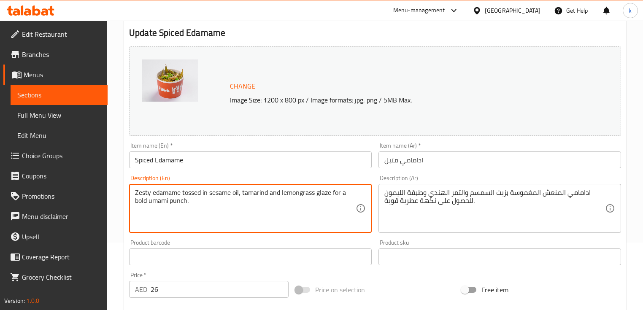
click at [219, 192] on textarea "Zesty edamame tossed in sesame oil, tamarind and lemongrass glaze for a bold um…" at bounding box center [245, 209] width 221 height 40
click at [258, 195] on textarea "Zesty edamame tossed in sesame oil, tamarind and lemongrass glaze for a bold um…" at bounding box center [245, 209] width 221 height 40
drag, startPoint x: 284, startPoint y: 192, endPoint x: 330, endPoint y: 196, distance: 46.6
click at [330, 196] on textarea "Zesty edamame tossed in sesame oil, tamarind and lemongrass glaze for a bold um…" at bounding box center [245, 209] width 221 height 40
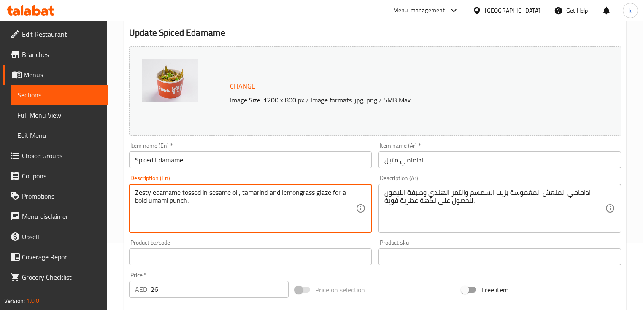
click at [328, 197] on textarea "Zesty edamame tossed in sesame oil, tamarind and lemongrass glaze for a bold um…" at bounding box center [245, 209] width 221 height 40
drag, startPoint x: 331, startPoint y: 192, endPoint x: 282, endPoint y: 191, distance: 49.0
click at [282, 191] on textarea "Zesty edamame tossed in sesame oil, tamarind and lemongrass glaze for a bold um…" at bounding box center [245, 209] width 221 height 40
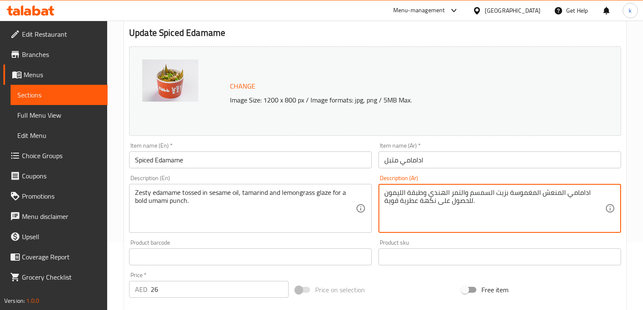
drag, startPoint x: 423, startPoint y: 192, endPoint x: 382, endPoint y: 192, distance: 41.4
paste textarea "شب"
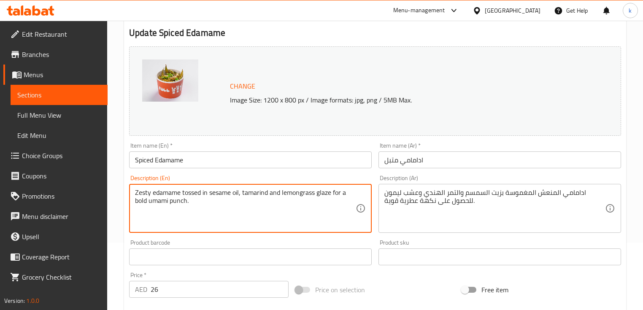
drag, startPoint x: 331, startPoint y: 192, endPoint x: 335, endPoint y: 213, distance: 21.2
click at [180, 206] on textarea "Zesty edamame tossed in sesame oil, tamarind and lemongrass glaze for a bold um…" at bounding box center [245, 209] width 221 height 40
click at [390, 204] on textarea "ادامامي المنعش المغموسة بزيت السمسم والتمر الهندي وعشب ليمون للحصول على نكهة عط…" at bounding box center [494, 209] width 221 height 40
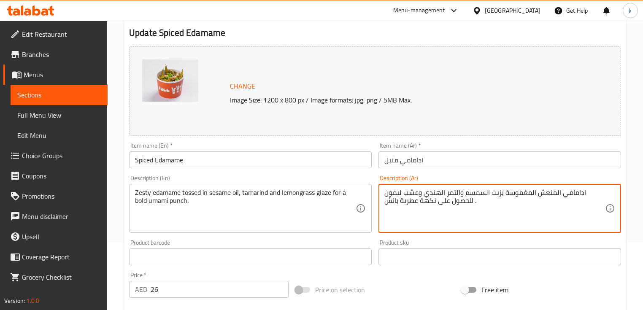
type textarea "ادامامي المنعش المغموسة بزيت السمسم والتمر الهندي وعشب ليمون للحصول على نكهة عط…"
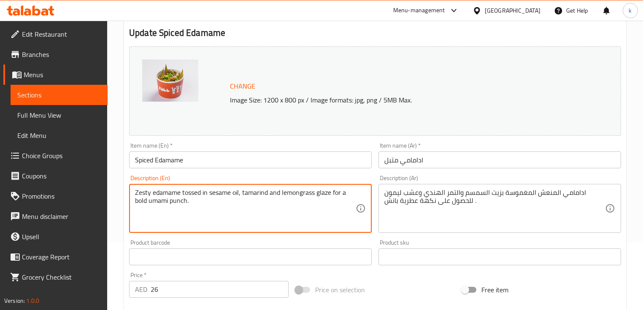
click at [142, 202] on textarea "Zesty edamame tossed in sesame oil, tamarind and lemongrass glaze for a bold um…" at bounding box center [245, 209] width 221 height 40
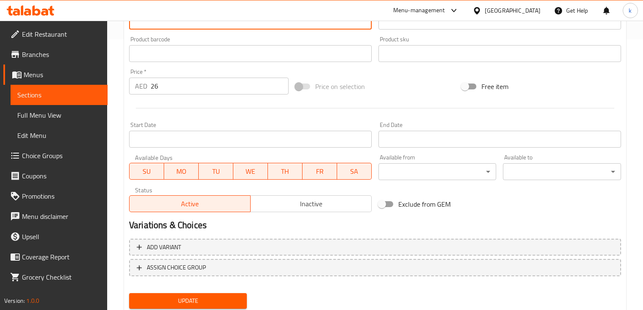
scroll to position [297, 0]
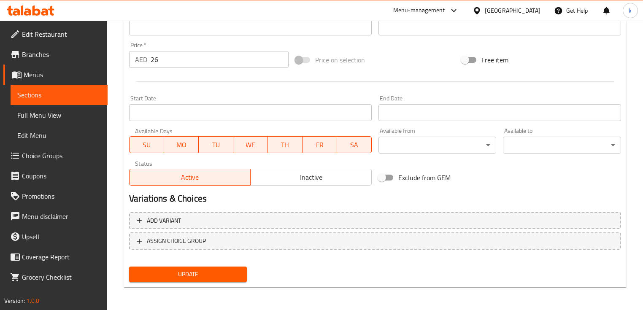
click at [211, 275] on span "Update" at bounding box center [188, 274] width 104 height 11
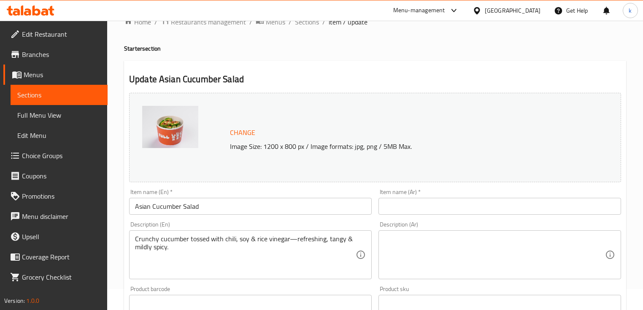
scroll to position [68, 0]
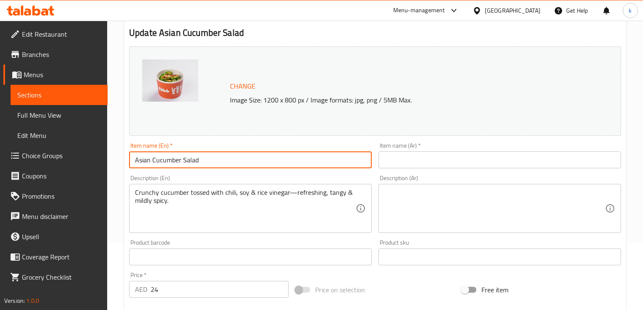
click at [218, 159] on input "Asian Cucumber Salad" at bounding box center [250, 159] width 243 height 17
click at [415, 155] on input "text" at bounding box center [499, 159] width 243 height 17
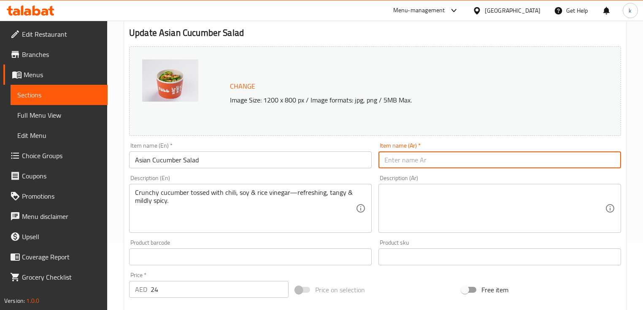
paste input "سلطة الخيار الآسيوية"
type input "سلطة الخيار الآسيوية"
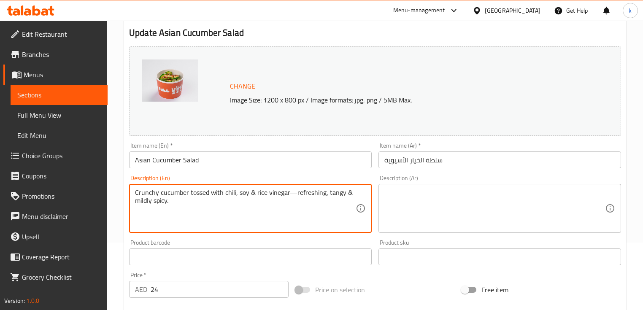
drag, startPoint x: 190, startPoint y: 192, endPoint x: 221, endPoint y: 192, distance: 30.8
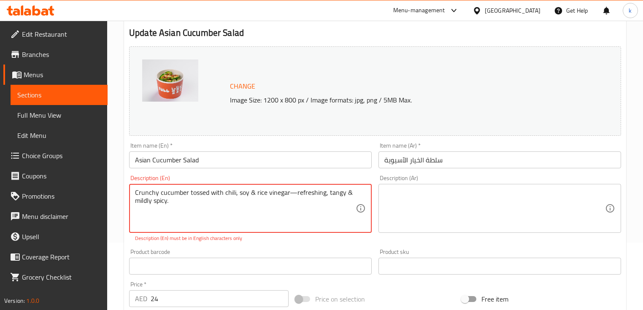
click at [263, 197] on textarea "Crunchy cucumber tossed with chili, soy & rice vinegar—refreshing, tangy & mild…" at bounding box center [245, 209] width 221 height 40
click at [394, 186] on div "Description (Ar)" at bounding box center [499, 208] width 243 height 49
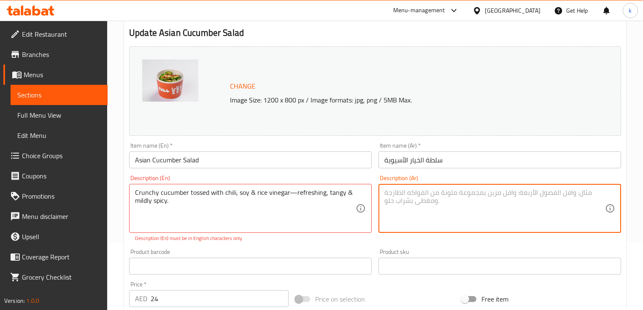
paste textarea "خيار مقرمش ممزوج بالفلفل الحار وصلصة الصويا وخل الأرز - منعش ولذيذ وحار قليلاً."
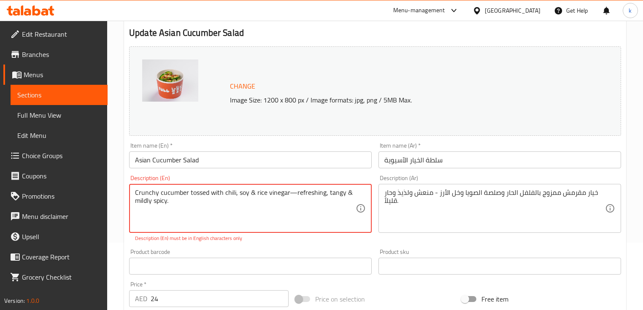
click at [238, 194] on textarea "Crunchy cucumber tossed with chili, soy & rice vinegar—refreshing, tangy & mild…" at bounding box center [245, 209] width 221 height 40
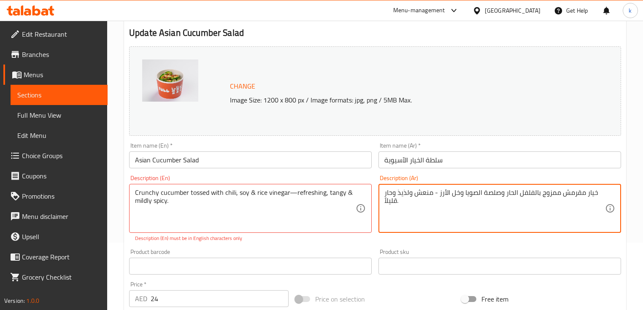
click at [490, 193] on textarea "خيار مقرمش ممزوج بالفلفل الحار وصلصة الصويا وخل الأرز - منعش ولذيذ وحار قليلاً." at bounding box center [494, 209] width 221 height 40
click at [487, 214] on textarea "خيار مقرمش ممزوج بالفلفل الحار وصلصة الصويا وخل الأرز - منعش ولذيذ وحار قليلاً." at bounding box center [494, 209] width 221 height 40
drag, startPoint x: 499, startPoint y: 194, endPoint x: 481, endPoint y: 194, distance: 18.1
click at [481, 194] on textarea "خيار مقرمش ممزوج بالفلفل الحار وصلصة الصويا وخل الأرز - منعش ولذيذ وحار قليلاً." at bounding box center [494, 209] width 221 height 40
type textarea "خيار مقرمش ممزوج بالفلفل الحار والصويا وخل الأرز - منعش ولذيذ وحار قليلاً."
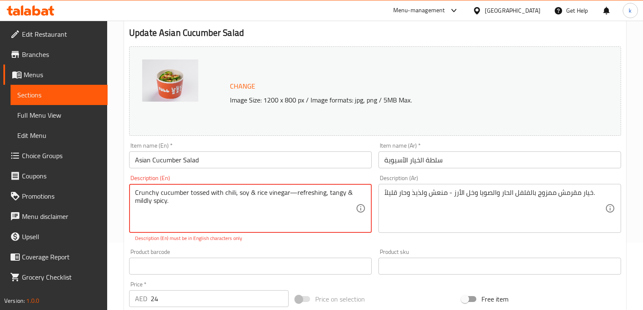
drag, startPoint x: 256, startPoint y: 194, endPoint x: 287, endPoint y: 194, distance: 31.2
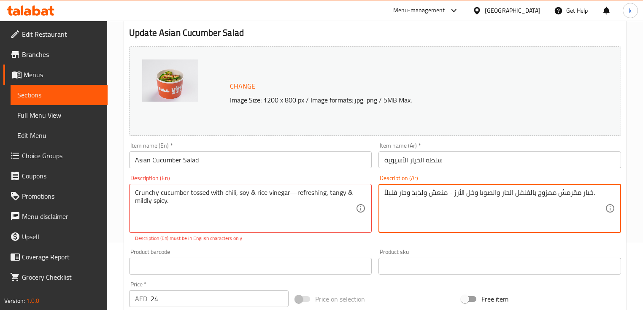
click at [458, 206] on textarea "خيار مقرمش ممزوج بالفلفل الحار والصويا وخل الأرز - منعش ولذيذ وحار قليلاً." at bounding box center [494, 209] width 221 height 40
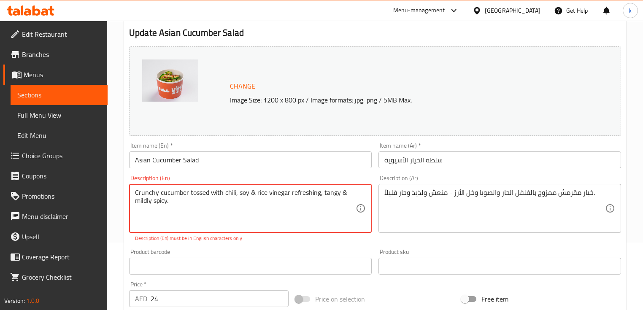
type textarea "Crunchy cucumber tossed with chili, soy & rice vinegar refreshing, tangy & mild…"
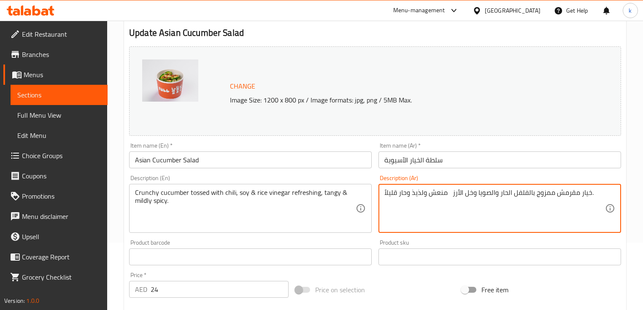
click at [452, 216] on textarea "خيار مقرمش ممزوج بالفلفل الحار والصويا وخل الأرز منعش ولذيذ وحار قليلاً." at bounding box center [494, 209] width 221 height 40
click at [447, 195] on textarea "خيار مقرمش ممزوج بالفلفل الحار والصويا وخل الأرز منعش ولذيذ وحار قليلاً." at bounding box center [494, 209] width 221 height 40
click at [449, 204] on textarea "خيار مقرمش ممزوج بالفلفل الحار والصويا وخل الأرز, منعش ولذيذ وحار قليلاً." at bounding box center [494, 209] width 221 height 40
type textarea "خيار مقرمش ممزوج بالفلفل الحار والصويا وخل الأرز, منعش ولذيذ وحار قليلاً."
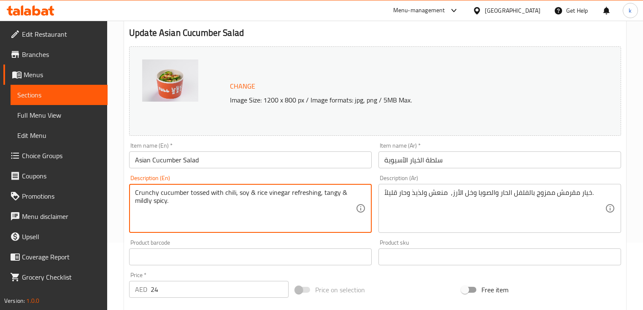
drag, startPoint x: 168, startPoint y: 200, endPoint x: 124, endPoint y: 200, distance: 44.3
click at [124, 200] on div "Update Asian Cucumber Salad Change Image Size: 1200 x 800 px / Image formats: j…" at bounding box center [375, 265] width 502 height 503
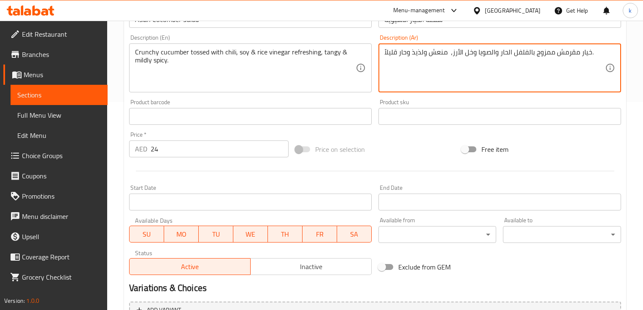
scroll to position [297, 0]
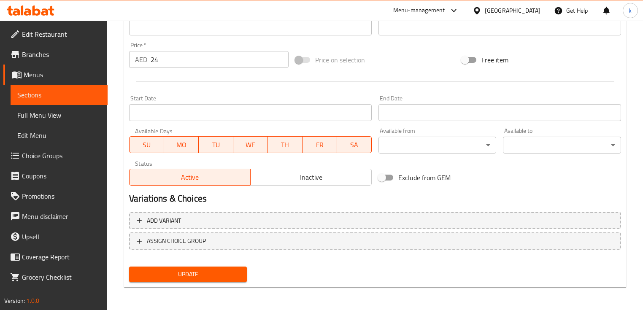
click at [206, 272] on span "Update" at bounding box center [188, 274] width 104 height 11
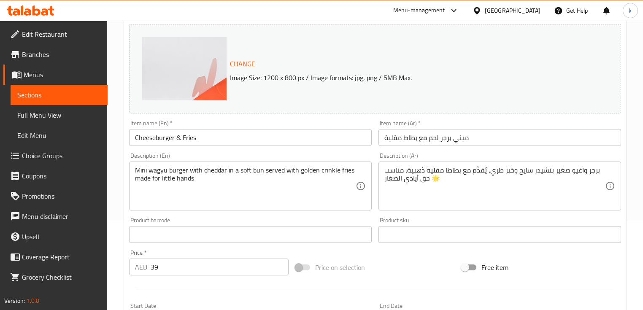
scroll to position [101, 0]
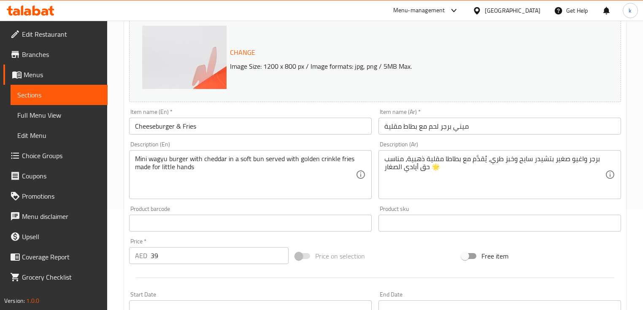
click at [214, 126] on input "Cheeseburger & Fries" at bounding box center [250, 126] width 243 height 17
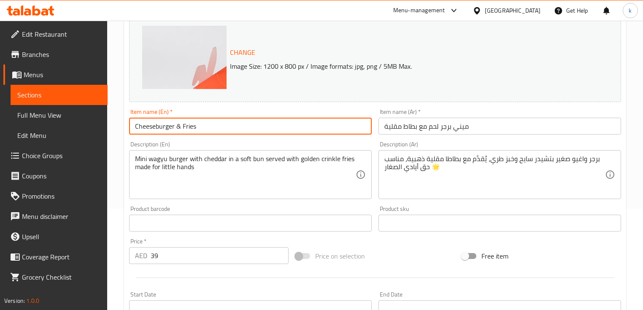
click at [214, 126] on input "Cheeseburger & Fries" at bounding box center [250, 126] width 243 height 17
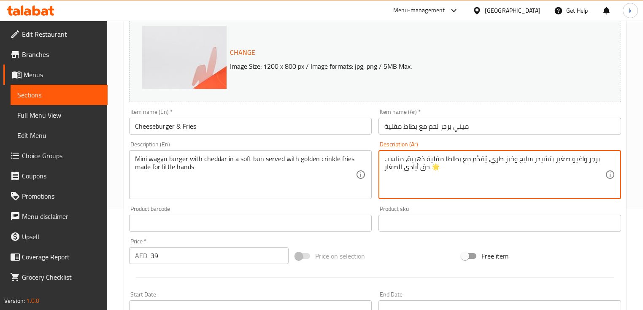
drag, startPoint x: 445, startPoint y: 178, endPoint x: 431, endPoint y: 178, distance: 13.5
type textarea "برجر واغيو صغير بتشيدر سايح وخبز طري، يُقدَّم مع بطاطا مقلية ذهبية، مناسب حق أي…"
click at [163, 126] on input "Cheeseburger & Fries" at bounding box center [250, 126] width 243 height 17
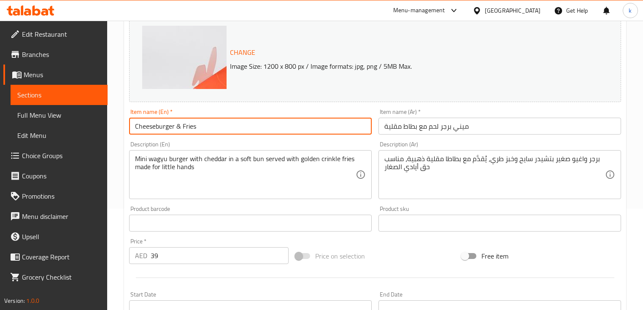
click at [163, 126] on input "Cheeseburger & Fries" at bounding box center [250, 126] width 243 height 17
click at [154, 125] on input "Cheeseburger & Fries" at bounding box center [250, 126] width 243 height 17
type input "Cheese burger & Fries"
click at [465, 127] on input "ميني برجر لحم مع بطاط مقلية" at bounding box center [499, 126] width 243 height 17
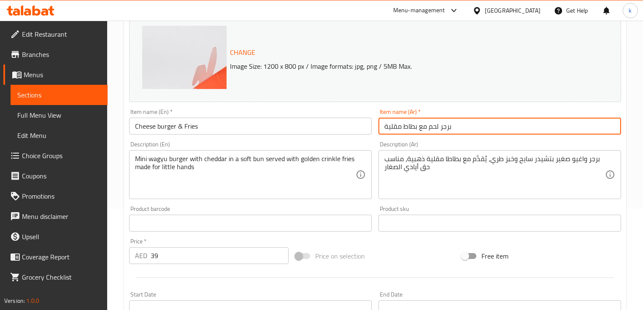
drag, startPoint x: 427, startPoint y: 128, endPoint x: 419, endPoint y: 128, distance: 8.4
click at [419, 128] on input "برجر لحم مع بطاط مقلية" at bounding box center [499, 126] width 243 height 17
type input "برجر لحم & بطاط مقلية"
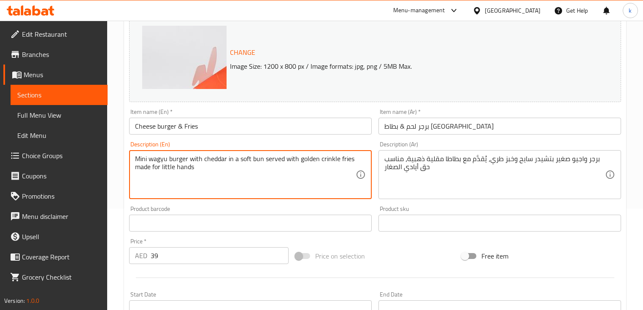
click at [213, 158] on textarea "Mini wagyu burger with cheddar in a soft bun served with golden crinkle fries m…" at bounding box center [245, 175] width 221 height 40
click at [229, 159] on textarea "Mini wagyu burger with cheddar in a soft bun served with golden crinkle fries m…" at bounding box center [245, 175] width 221 height 40
drag, startPoint x: 224, startPoint y: 159, endPoint x: 262, endPoint y: 159, distance: 37.1
click at [262, 159] on textarea "Mini wagyu burger with cheddar in a soft bun served with golden crinkle fries m…" at bounding box center [245, 175] width 221 height 40
click at [219, 186] on textarea "Mini wagyu burger with cheddar in a soft bun served with golden crinkle fries m…" at bounding box center [245, 175] width 221 height 40
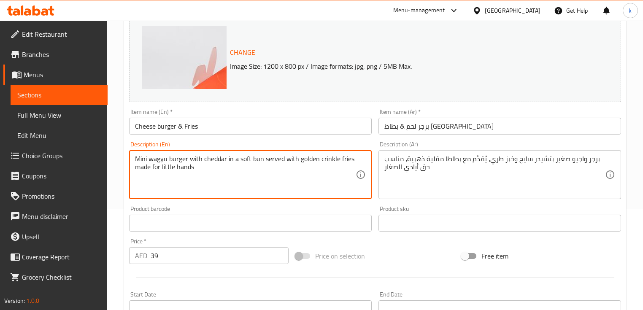
drag, startPoint x: 263, startPoint y: 160, endPoint x: 130, endPoint y: 162, distance: 132.5
click at [130, 162] on div "Mini wagyu burger with cheddar in a soft bun served with golden crinkle fries m…" at bounding box center [250, 174] width 243 height 49
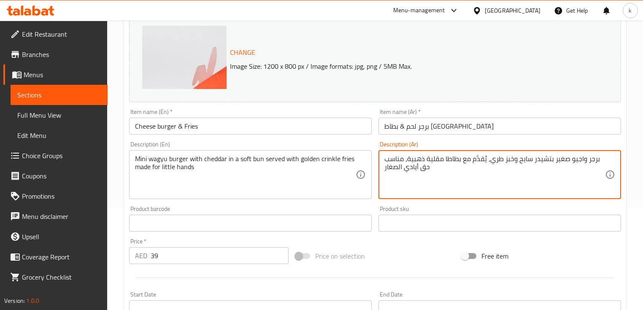
click at [525, 167] on textarea "برجر واجيو صغير بتشيدر سايح وخبز طري، يُقدَّم مع بطاطا مقلية ذهبية، مناسب حق أي…" at bounding box center [494, 175] width 221 height 40
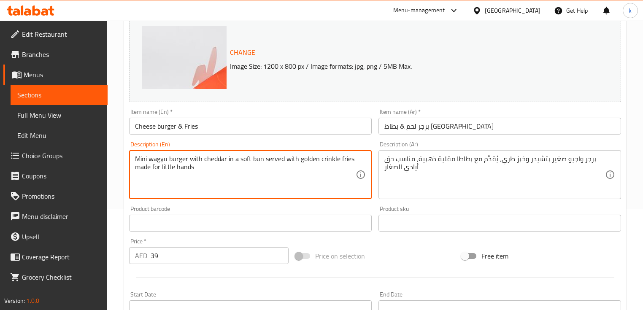
drag, startPoint x: 263, startPoint y: 158, endPoint x: 269, endPoint y: 170, distance: 13.8
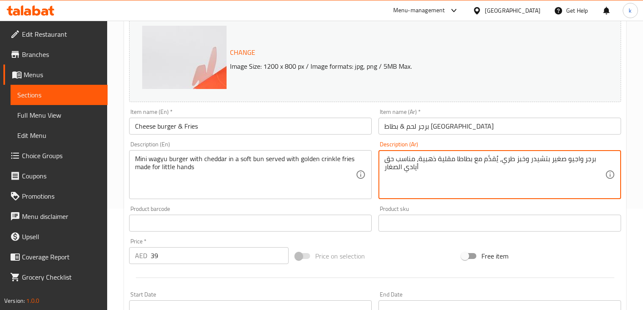
drag, startPoint x: 415, startPoint y: 166, endPoint x: 368, endPoint y: 166, distance: 46.8
click at [411, 178] on textarea "برجر واجيو صغير بتشيدر وخبز طري، يُقدَّم مع بطاطا مقلية ذهبية، مصنوعة خصيصا للأ…" at bounding box center [494, 175] width 221 height 40
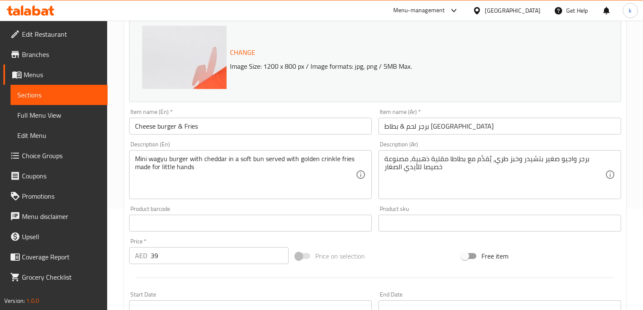
drag, startPoint x: 383, startPoint y: 180, endPoint x: 388, endPoint y: 175, distance: 7.2
click at [387, 174] on div "برجر واجيو صغير بتشيدر وخبز طري، يُقدَّم مع بطاطا مقلية ذهبية، مصنوعة خصيصا للأ…" at bounding box center [499, 174] width 243 height 49
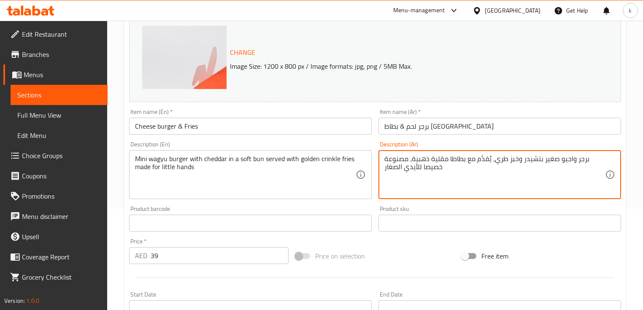
click at [384, 175] on textarea "برجر واجيو صغير بتشيدر وخبز طري، يُقدَّم مع بطاطا مقلية ذهبية، مصنوعة خصيصا للأ…" at bounding box center [494, 175] width 221 height 40
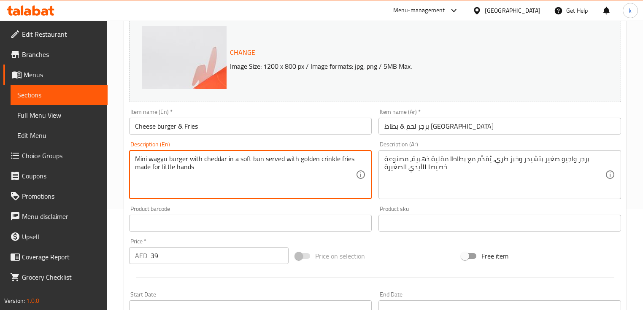
click at [323, 160] on textarea "Mini wagyu burger with cheddar in a soft bun served with golden crinkle fries m…" at bounding box center [245, 175] width 221 height 40
drag, startPoint x: 299, startPoint y: 159, endPoint x: 343, endPoint y: 159, distance: 43.9
click at [343, 159] on textarea "Mini wagyu burger with cheddar in a soft bun served with golden crinkle fries m…" at bounding box center [245, 175] width 221 height 40
click at [347, 157] on textarea "Mini wagyu burger with cheddar in a soft bun served with golden crinkle fries m…" at bounding box center [245, 175] width 221 height 40
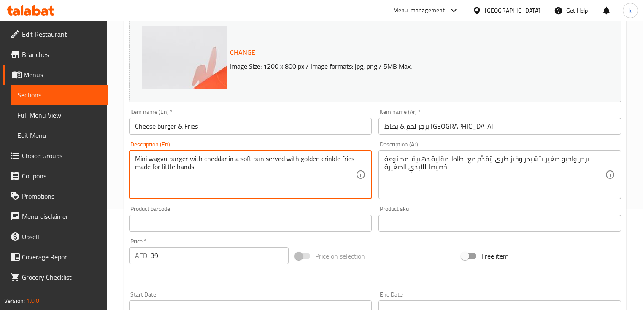
click at [347, 157] on textarea "Mini wagyu burger with cheddar in a soft bun served with golden crinkle fries m…" at bounding box center [245, 175] width 221 height 40
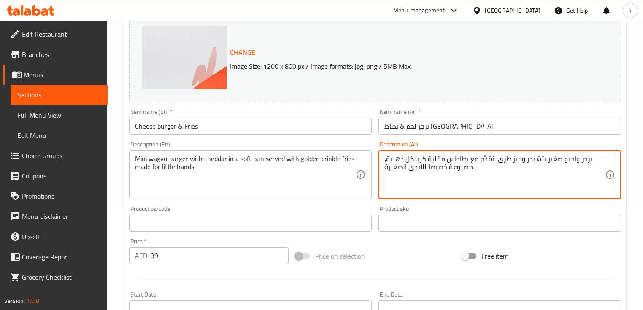
click at [486, 182] on textarea "برجر واجيو صغير بتشيدر وخبز طري، يُقدَّم مع بطاطس مقلية كرينكل ذهبية، مصنوعة خص…" at bounding box center [494, 175] width 221 height 40
type textarea "برجر واجيو صغير بتشيدر وخبز طري، يُقدَّم مع بطاطس مقلية كرينكل ذهبية، مصنوعة خص…"
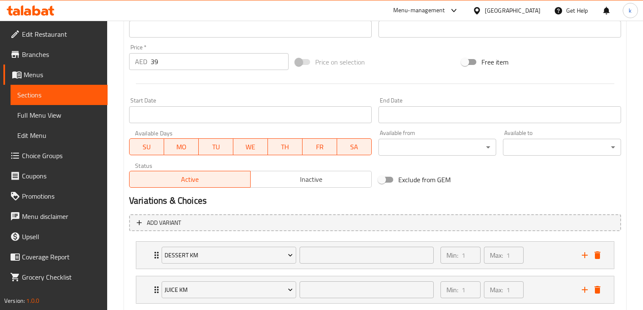
scroll to position [338, 0]
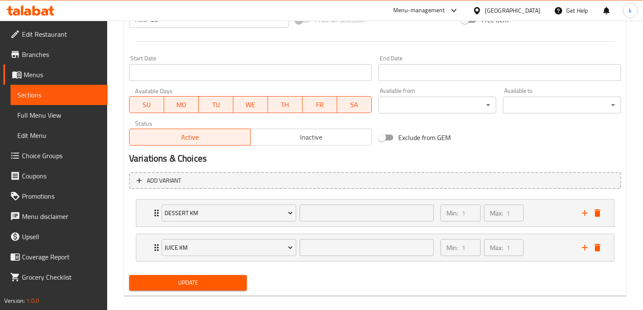
click at [209, 278] on span "Update" at bounding box center [188, 283] width 104 height 11
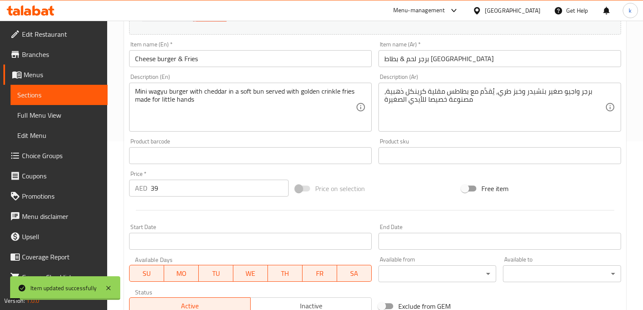
scroll to position [68, 0]
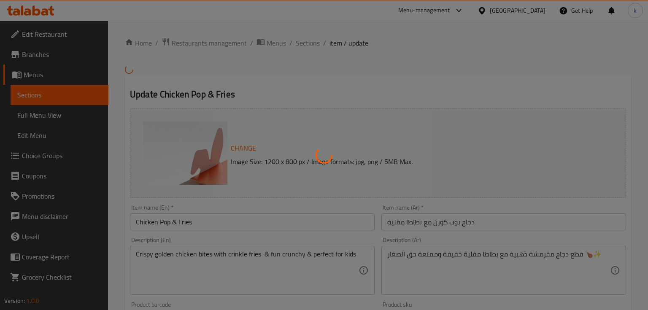
type input "1"
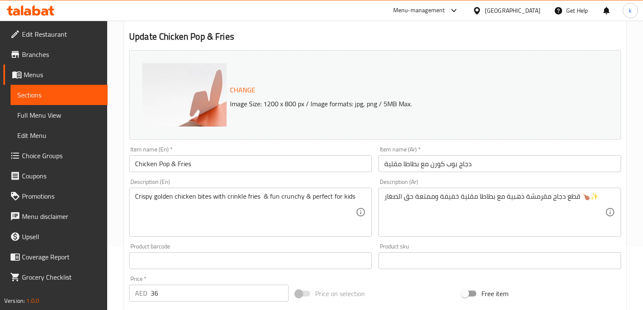
scroll to position [101, 0]
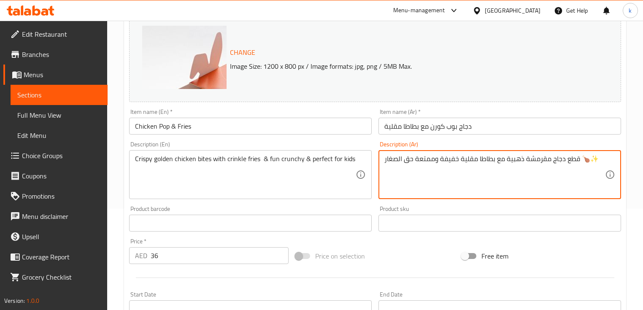
drag, startPoint x: 581, startPoint y: 157, endPoint x: 624, endPoint y: 151, distance: 43.1
type textarea "قطع دجاج مقرمشة ذهبية مع بطاطا مقلية خفيفة وممتعة حق الصغار"
click at [199, 122] on input "Chicken Pop & Fries" at bounding box center [250, 126] width 243 height 17
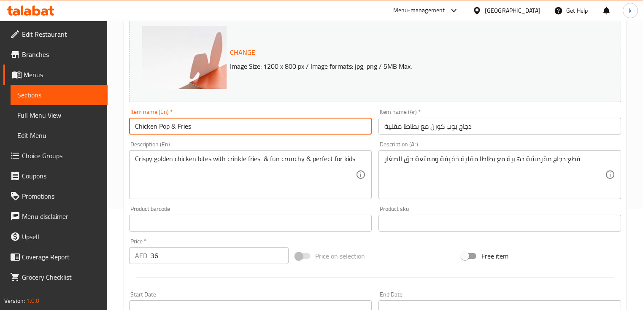
click at [199, 122] on input "Chicken Pop & Fries" at bounding box center [250, 126] width 243 height 17
click at [159, 129] on input "Chicken Pop & Fries" at bounding box center [250, 126] width 243 height 17
click at [168, 127] on input "Chicken Pop & Fries" at bounding box center [250, 126] width 243 height 17
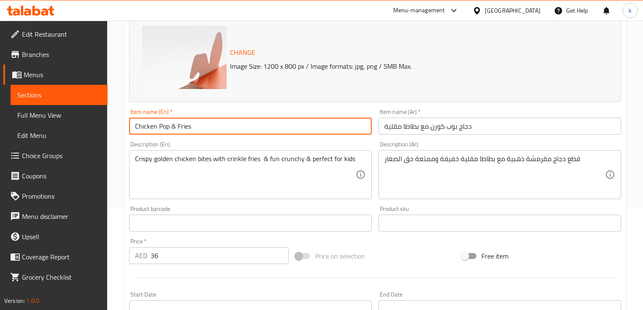
click at [216, 127] on input "Chicken Pop & Fries" at bounding box center [250, 126] width 243 height 17
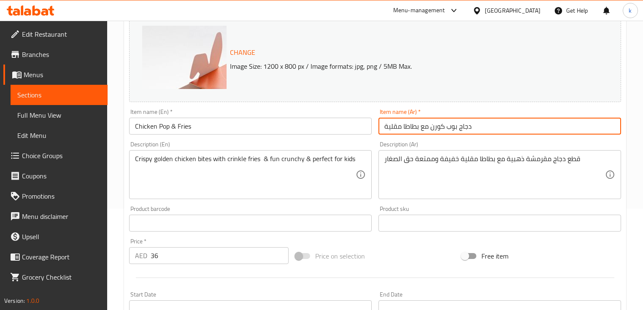
drag, startPoint x: 444, startPoint y: 127, endPoint x: 420, endPoint y: 126, distance: 24.1
click at [420, 126] on input "دجاج بوب كورن مع بطاطا مقلية" at bounding box center [499, 126] width 243 height 17
type input "دجاج بوب & بطاطا مقلية"
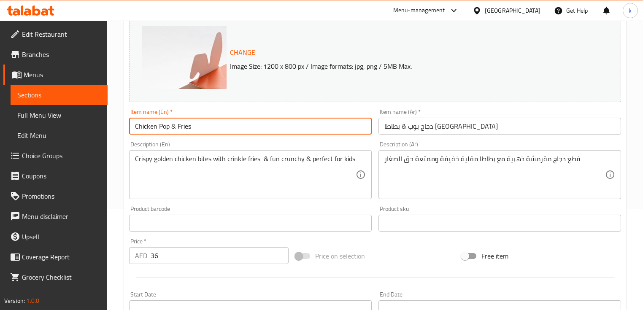
drag, startPoint x: 173, startPoint y: 125, endPoint x: 131, endPoint y: 124, distance: 42.2
click at [131, 124] on input "Chicken Pop & Fries" at bounding box center [250, 126] width 243 height 17
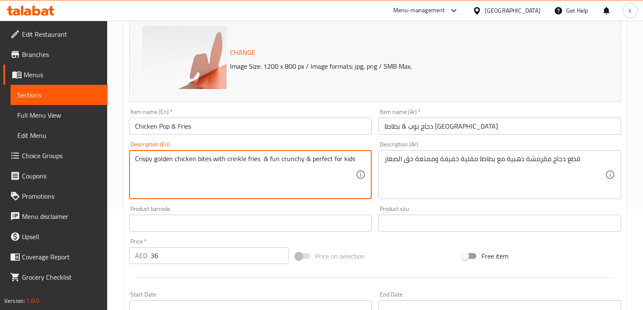
drag, startPoint x: 259, startPoint y: 160, endPoint x: 130, endPoint y: 157, distance: 128.7
click at [130, 157] on div "Crispy golden chicken bites with crinkle fries & fun crunchy & perfect for kids…" at bounding box center [250, 174] width 243 height 49
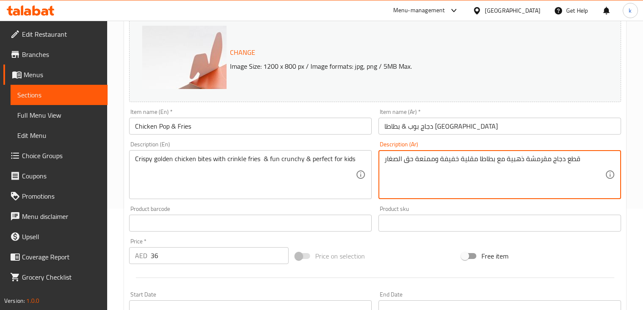
click at [566, 160] on textarea "قطع دجاج مقرمشة ذهبية مع بطاطا مقلية خفيفة وممتعة حق الصغار" at bounding box center [494, 175] width 221 height 40
click at [574, 160] on textarea "قطع دجاج مقرمشة ذهبية مع بطاطا مقلية خفيفة وممتعة حق الصغار" at bounding box center [494, 175] width 221 height 40
click at [577, 162] on textarea "دجاج مقرمشة ذهبية مع بطاطا مقلية خفيفة وممتعة حق الصغار" at bounding box center [494, 175] width 221 height 40
click at [386, 157] on textarea "دجاج مقرمشة ذهبية مع بطاطا مقلية خفيفة وممتعة حق الصغار" at bounding box center [494, 175] width 221 height 40
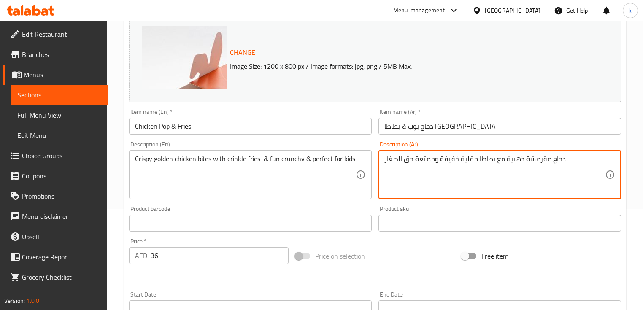
click at [382, 157] on div "دجاج مقرمشة ذهبية مع بطاطا مقلية خفيفة وممتعة حق الصغار Description (Ar)" at bounding box center [499, 174] width 243 height 49
click at [559, 157] on textarea "دجاج مقرمشة ذهبية مع بطاطا مقلية خفيفة وممتعة حق الصغار" at bounding box center [494, 175] width 221 height 40
click at [562, 161] on textarea "دجاج مقرمشة ذهبية مع بطاطا مقلية خفيفة وممتعة حق الصغار" at bounding box center [494, 175] width 221 height 40
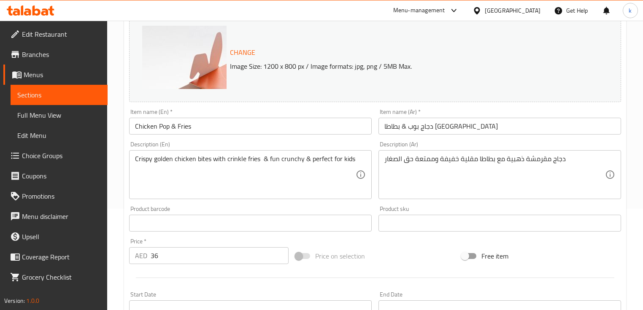
click at [484, 161] on textarea "دجاج مقرمشة ذهبية مع بطاطا مقلية خفيفة وممتعة حق الصغار" at bounding box center [494, 175] width 221 height 40
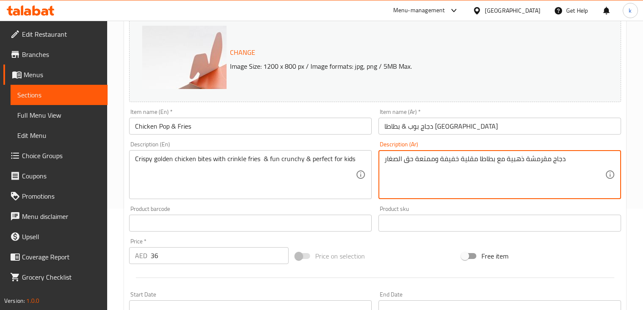
click at [484, 161] on textarea "دجاج مقرمشة ذهبية مع بطاطا مقلية خفيفة وممتعة حق الصغار" at bounding box center [494, 175] width 221 height 40
click at [550, 169] on textarea "دجاج مقرمشة ذهبية مع بطاطا مقلية خفيفة وممتعة حق الصغار" at bounding box center [494, 175] width 221 height 40
click at [542, 160] on textarea "دجاج مقرمشة ذهبية مع بطاطا مقلية خفيفة وممتعة حق الصغار" at bounding box center [494, 175] width 221 height 40
drag, startPoint x: 460, startPoint y: 159, endPoint x: 567, endPoint y: 156, distance: 106.8
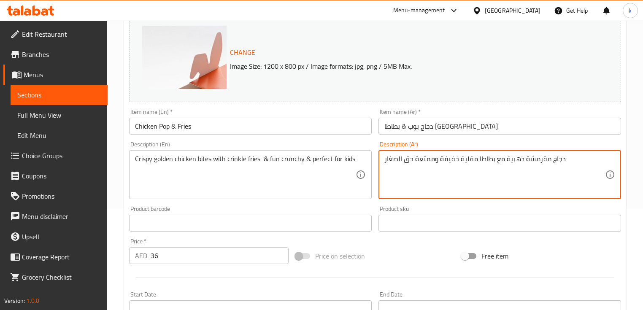
paste textarea "قطع دجاج ذهبية مقرمشة مع بطاطس"
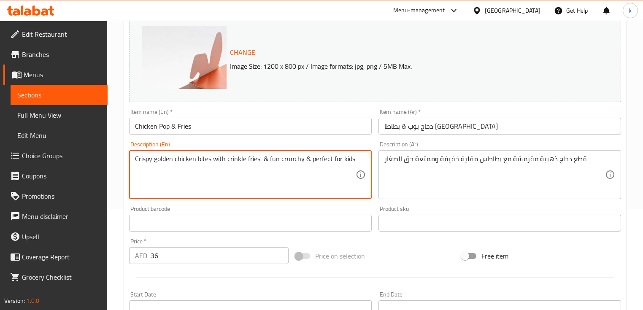
click at [244, 158] on textarea "Crispy golden chicken bites with crinkle fries & fun crunchy & perfect for kids" at bounding box center [245, 175] width 221 height 40
click at [250, 158] on textarea "Crispy golden chicken bites with crinkle fries & fun crunchy & perfect for kids" at bounding box center [245, 175] width 221 height 40
drag, startPoint x: 268, startPoint y: 159, endPoint x: 300, endPoint y: 157, distance: 32.5
click at [300, 157] on textarea "Crispy golden chicken bites with crinkle fries & fun crunchy & perfect for kids" at bounding box center [245, 175] width 221 height 40
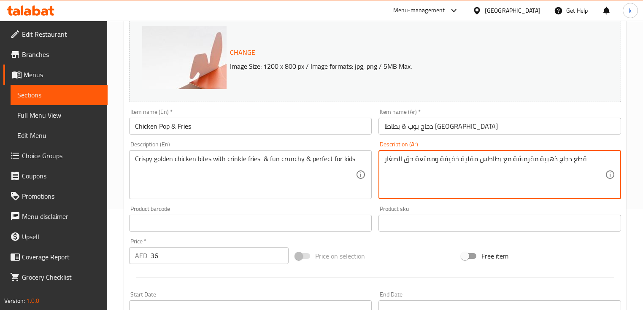
drag, startPoint x: 457, startPoint y: 160, endPoint x: 384, endPoint y: 157, distance: 73.5
type textarea "قطع دجاج ذهبية مقرمشة مع بطاطس مقلية &فان كرانشي&"
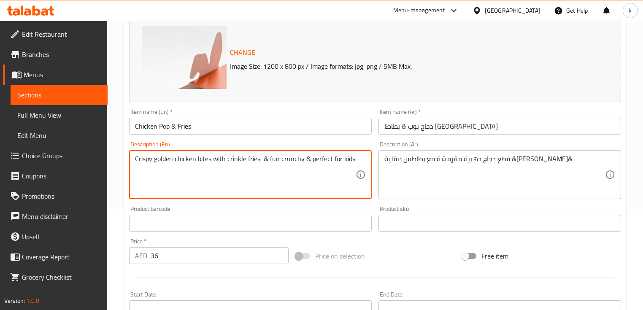
drag, startPoint x: 307, startPoint y: 159, endPoint x: 354, endPoint y: 163, distance: 47.1
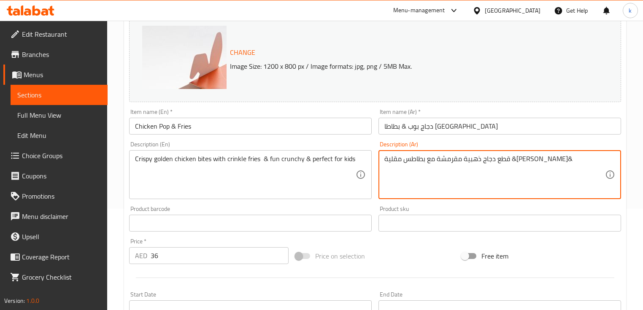
click at [467, 170] on textarea "قطع دجاج ذهبية مقرمشة مع بطاطس مقلية &فان كرانشي&" at bounding box center [494, 175] width 221 height 40
click at [320, 162] on textarea "Crispy golden chicken bites with crinkle fries & fun crunchy & perfect for kids" at bounding box center [245, 175] width 221 height 40
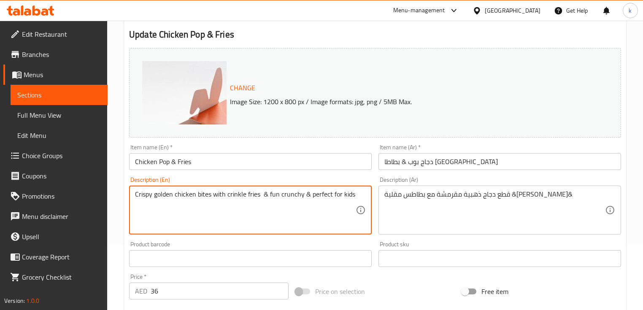
scroll to position [0, 0]
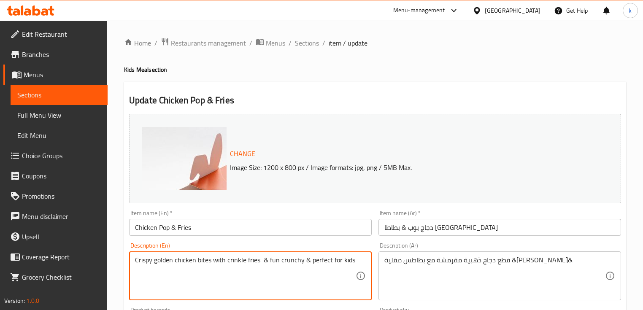
click at [228, 225] on input "Chicken Pop & Fries" at bounding box center [250, 227] width 243 height 17
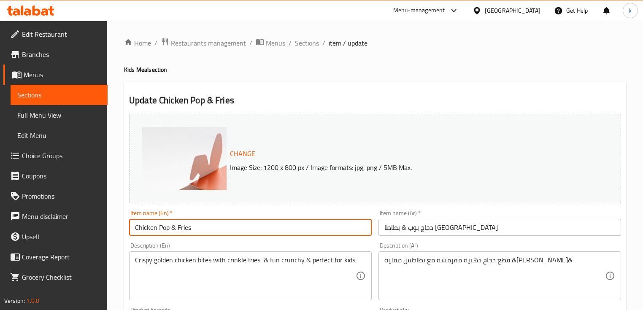
click at [228, 225] on input "Chicken Pop & Fries" at bounding box center [250, 227] width 243 height 17
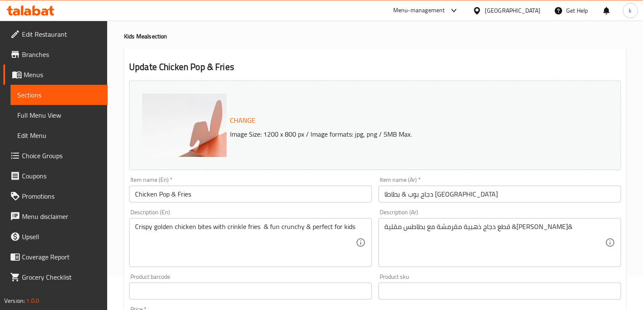
scroll to position [34, 0]
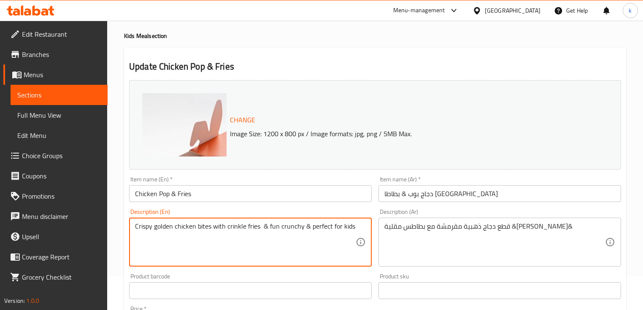
drag, startPoint x: 309, startPoint y: 228, endPoint x: 336, endPoint y: 230, distance: 27.0
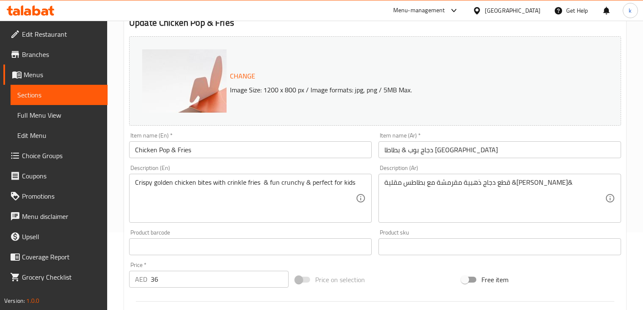
scroll to position [42, 0]
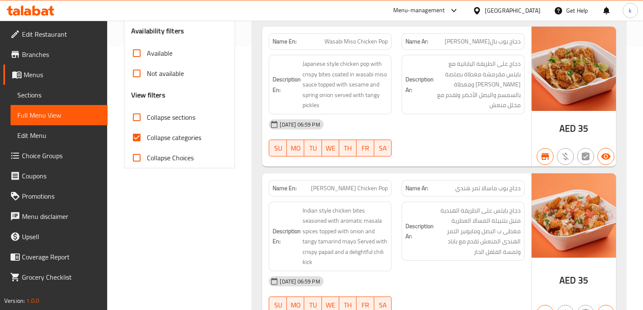
scroll to position [251, 0]
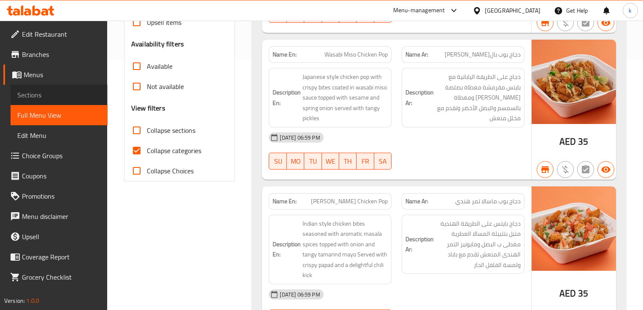
click at [63, 96] on span "Sections" at bounding box center [59, 95] width 84 height 10
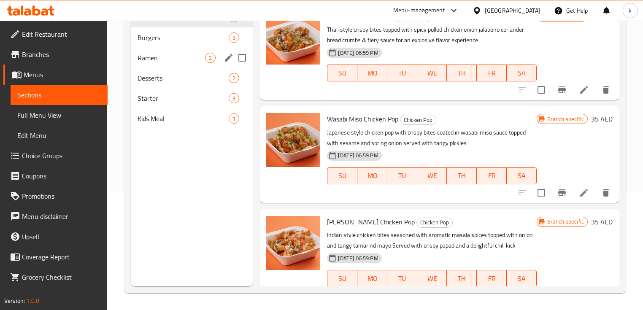
scroll to position [17, 0]
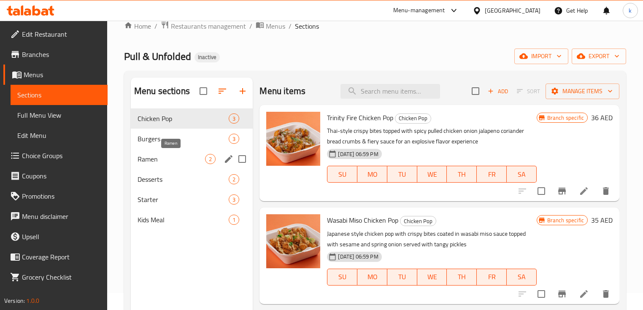
click at [171, 142] on span "Burgers" at bounding box center [183, 139] width 91 height 10
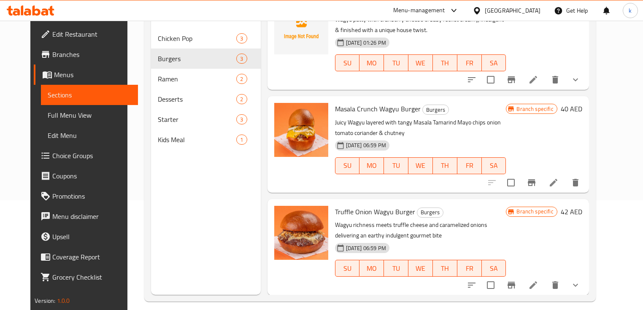
scroll to position [118, 0]
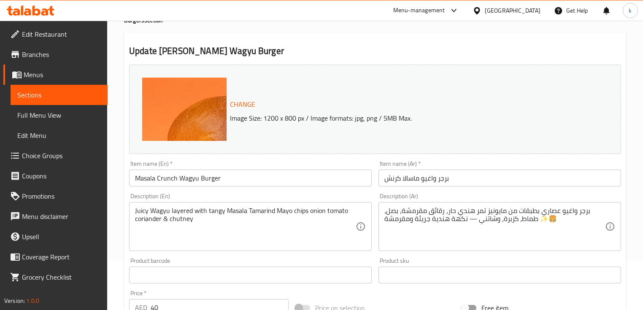
scroll to position [101, 0]
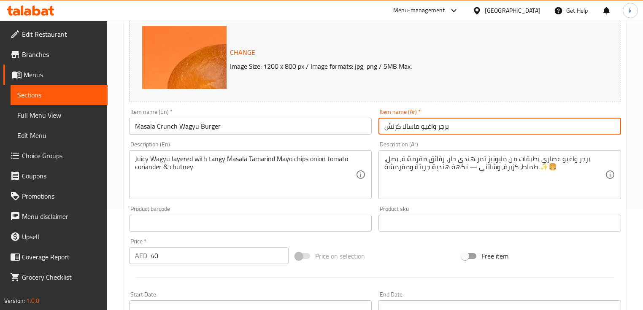
click at [429, 126] on input "برجر واغيو ماسالا كرنش" at bounding box center [499, 126] width 243 height 17
type input "برجر واجيو ماسالا كرنش"
click at [237, 126] on input "Masala Crunch Wagyu Burger" at bounding box center [250, 126] width 243 height 17
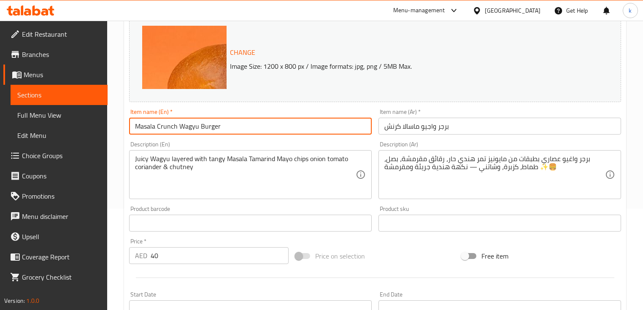
click at [237, 126] on input "Masala Crunch Wagyu Burger" at bounding box center [250, 126] width 243 height 17
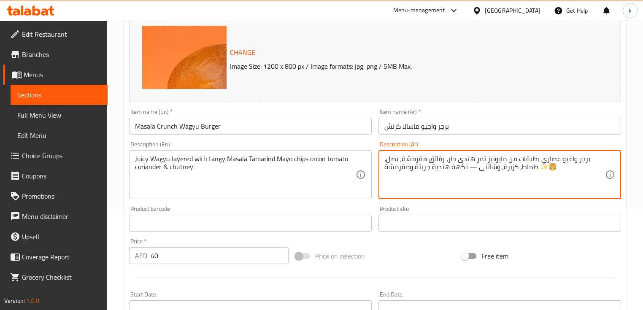
drag, startPoint x: 539, startPoint y: 166, endPoint x: 600, endPoint y: 165, distance: 61.2
click at [568, 159] on textarea "برجر و[PERSON_NAME] بطبقات من مايونيز تمر هندي حار، رقائق مقرمشة، بصل، طماط، كز…" at bounding box center [494, 175] width 221 height 40
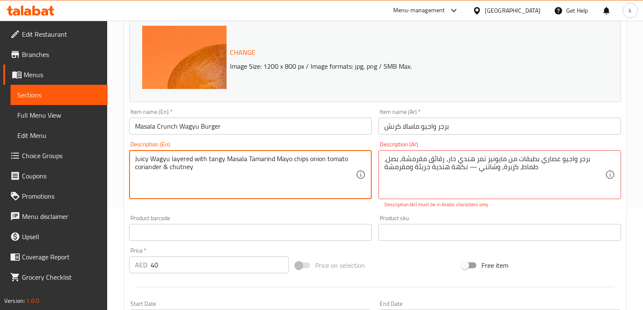
click at [175, 158] on textarea "Juicy Wagyu layered with tangy Masala Tamarind Mayo chips onion tomato coriande…" at bounding box center [245, 175] width 221 height 40
click at [186, 162] on textarea "Juicy Wagyu layered with tangy Masala Tamarind Mayo chips onion tomato coriande…" at bounding box center [245, 175] width 221 height 40
drag, startPoint x: 204, startPoint y: 159, endPoint x: 173, endPoint y: 157, distance: 31.7
click at [173, 157] on textarea "Juicy Wagyu layered with tangy Masala Tamarind Mayo chips onion tomato coriande…" at bounding box center [245, 175] width 221 height 40
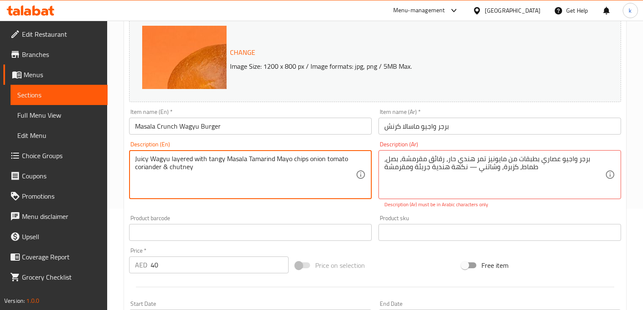
click at [219, 169] on textarea "Juicy Wagyu layered with tangy Masala Tamarind Mayo chips onion tomato coriande…" at bounding box center [245, 175] width 221 height 40
drag, startPoint x: 205, startPoint y: 159, endPoint x: 171, endPoint y: 157, distance: 34.7
click at [171, 157] on textarea "Juicy Wagyu layered with tangy Masala Tamarind Mayo chips onion tomato coriande…" at bounding box center [245, 175] width 221 height 40
click at [204, 172] on textarea "Juicy Wagyu layered with tangy Masala Tamarind Mayo chips onion tomato coriande…" at bounding box center [245, 175] width 221 height 40
drag, startPoint x: 205, startPoint y: 158, endPoint x: 171, endPoint y: 157, distance: 33.8
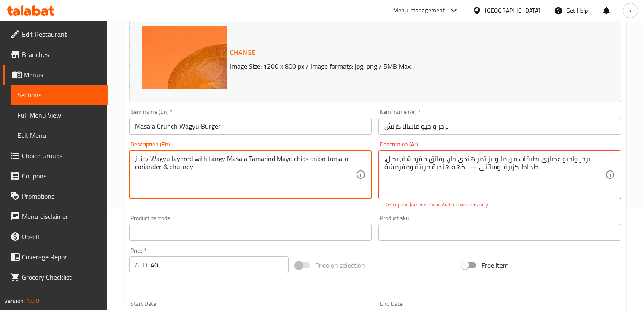
click at [171, 157] on textarea "Juicy Wagyu layered with tangy Masala Tamarind Mayo chips onion tomato coriande…" at bounding box center [245, 175] width 221 height 40
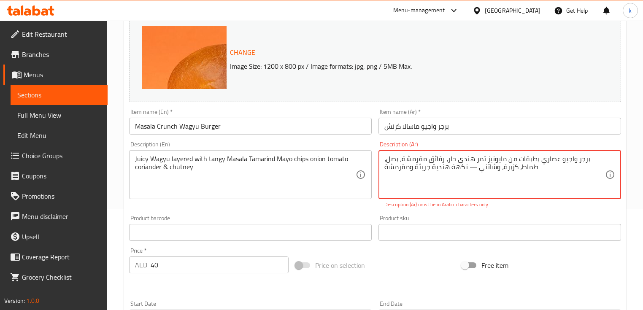
click at [576, 159] on textarea "برجر واجيو عصاري بطبقات من مايونيز تمر هندي حار، رقائق مقرمشة، بصل، طماط، كزبرة…" at bounding box center [494, 175] width 221 height 40
click at [577, 169] on textarea "برجر واجيو عصاري بطبقات من مايونيز تمر هندي حار، رقائق مقرمشة، بصل، طماط، كزبرة…" at bounding box center [494, 175] width 221 height 40
drag, startPoint x: 577, startPoint y: 160, endPoint x: 594, endPoint y: 160, distance: 16.9
click at [594, 160] on textarea "برجر واجيو عصاري بطبقات من مايونيز تمر هندي حار، رقائق مقرمشة، بصل، طماط، كزبرة…" at bounding box center [494, 175] width 221 height 40
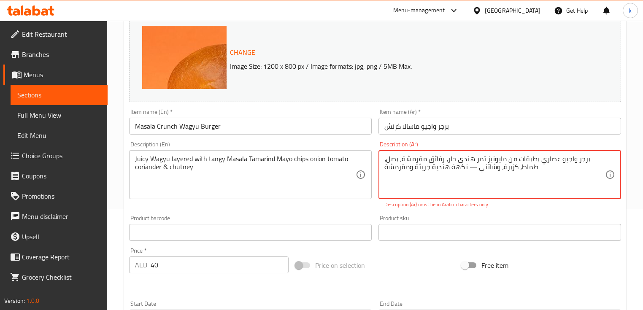
click at [582, 159] on textarea "برجر واجيو عصاري بطبقات من مايونيز تمر هندي حار، رقائق مقرمشة، بصل، طماط، كزبرة…" at bounding box center [494, 175] width 221 height 40
click at [142, 160] on textarea "Juicy Wagyu layered with tangy Masala Tamarind Mayo chips onion tomato coriande…" at bounding box center [245, 175] width 221 height 40
click at [594, 160] on textarea "واجيو عصاري بطبقات من مايونيز تمر هندي حار، رقائق مقرمشة، بصل، طماط، كزبرة، وشا…" at bounding box center [494, 175] width 221 height 40
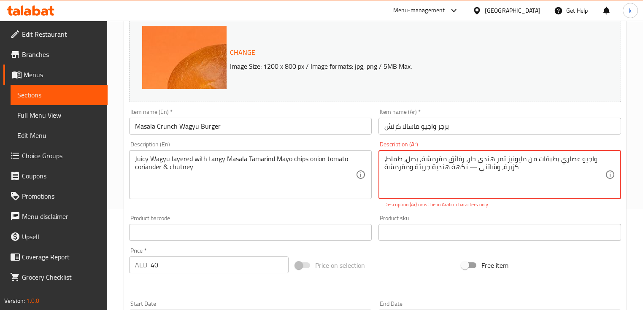
click at [594, 160] on textarea "واجيو عصاري بطبقات من مايونيز تمر هندي حار، رقائق مقرمشة، بصل، طماط، كزبرة، وشا…" at bounding box center [494, 175] width 221 height 40
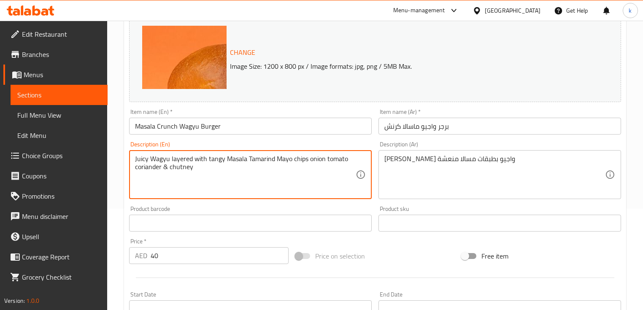
click at [262, 155] on textarea "Juicy Wagyu layered with tangy Masala Tamarind Mayo chips onion tomato coriande…" at bounding box center [245, 175] width 221 height 40
drag, startPoint x: 290, startPoint y: 159, endPoint x: 204, endPoint y: 155, distance: 86.6
click at [204, 155] on textarea "Juicy Wagyu layered with tangy Masala Tamarind Mayo chips onion tomato coriande…" at bounding box center [245, 175] width 221 height 40
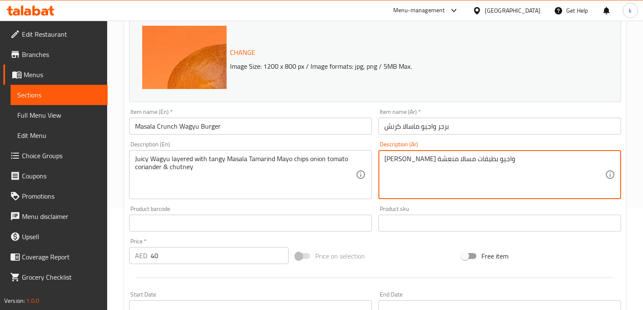
drag, startPoint x: 422, startPoint y: 160, endPoint x: 370, endPoint y: 159, distance: 51.9
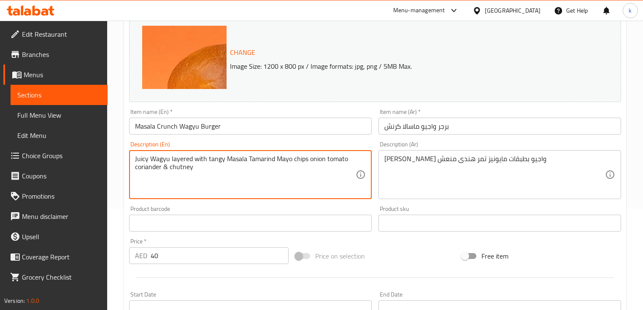
click at [211, 161] on textarea "Juicy Wagyu layered with tangy Masala Tamarind Mayo chips onion tomato coriande…" at bounding box center [245, 175] width 221 height 40
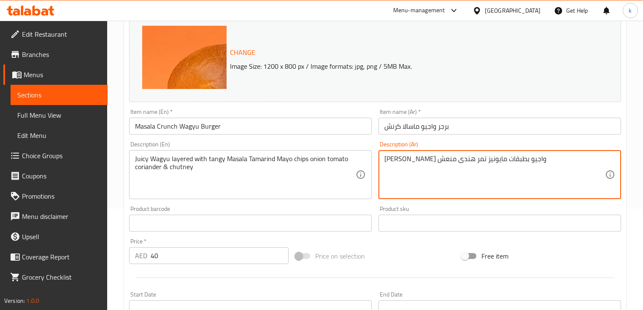
drag, startPoint x: 452, startPoint y: 159, endPoint x: 370, endPoint y: 158, distance: 81.9
paste textarea "طبقات من المايونيز والتمر ال[DEMOGRAPHIC_DATA] ماسالا"
drag, startPoint x: 501, startPoint y: 159, endPoint x: 519, endPoint y: 159, distance: 18.1
click at [519, 159] on textarea "[PERSON_NAME] واجيو بطبقات طبقات من المايونيز والتمر الهندي ماسالا" at bounding box center [494, 175] width 221 height 40
click at [487, 160] on textarea "[PERSON_NAME] واجيو بطبقات طبقات من المايونيز والتمر الهندي ماسالا" at bounding box center [494, 175] width 221 height 40
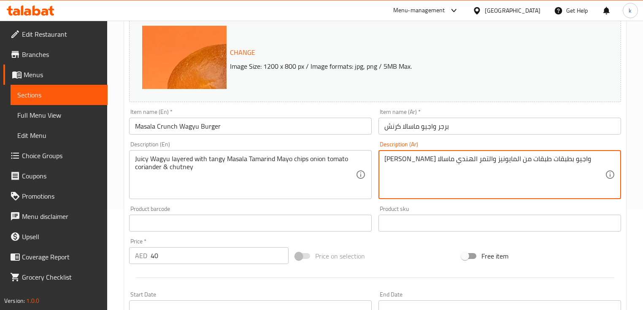
click at [487, 160] on textarea "[PERSON_NAME] واجيو بطبقات طبقات من المايونيز والتمر الهندي ماسالا" at bounding box center [494, 175] width 221 height 40
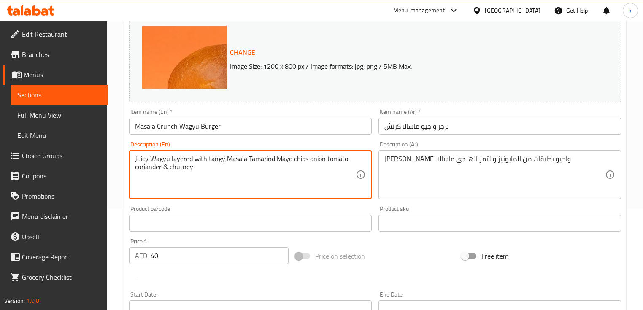
click at [240, 159] on textarea "Juicy Wagyu layered with tangy Masala Tamarind Mayo chips onion tomato coriande…" at bounding box center [245, 175] width 221 height 40
drag, startPoint x: 290, startPoint y: 162, endPoint x: 324, endPoint y: 163, distance: 34.2
click at [324, 163] on textarea "Juicy Wagyu layered with tangy Masala Tamarind Mayo chips onion tomato coriande…" at bounding box center [245, 175] width 221 height 40
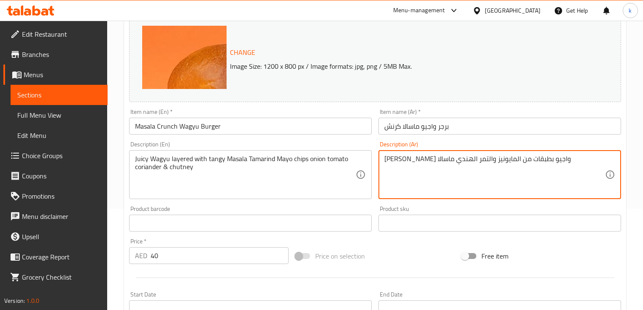
click at [554, 160] on textarea "[PERSON_NAME] واجيو بطبقات من المايونيز والتمر الهندي ماسالا" at bounding box center [494, 175] width 221 height 40
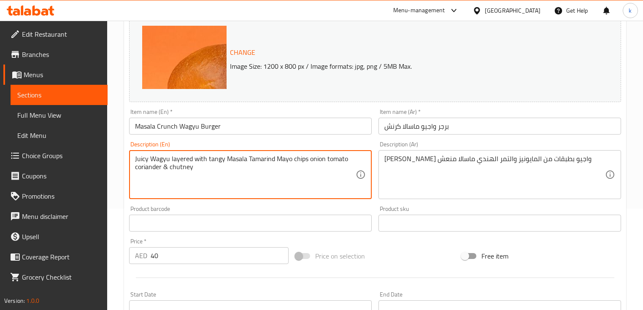
drag, startPoint x: 292, startPoint y: 161, endPoint x: 317, endPoint y: 170, distance: 27.0
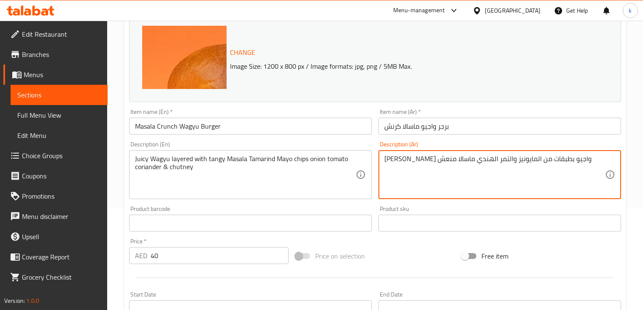
paste textarea "رقائق البطاطس والبصل والطماطم والكزبرة والصلصة"
type textarea "[PERSON_NAME] واجيو بطبقات من المايونيز والتمر الهندي ماسالا منعش رقائق البطاطس…"
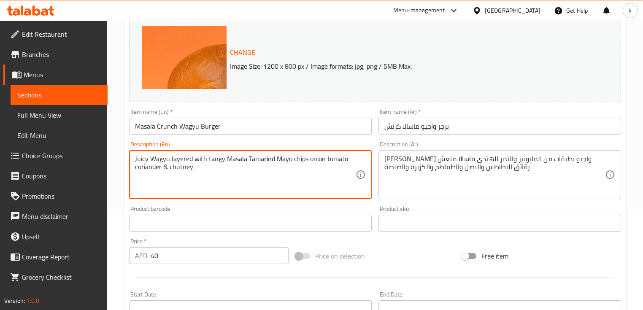
click at [176, 167] on textarea "Juicy Wagyu layered with tangy Masala Tamarind Mayo chips onion tomato coriande…" at bounding box center [245, 175] width 221 height 40
click at [147, 170] on textarea "Juicy Wagyu layered with tangy Masala Tamarind Mayo chips onion tomato coriande…" at bounding box center [245, 175] width 221 height 40
click at [211, 170] on textarea "Juicy Wagyu layered with tangy Masala Tamarind Mayo chips onion tomato coriande…" at bounding box center [245, 175] width 221 height 40
click at [261, 173] on textarea "Juicy Wagyu layered with tangy Masala Tamarind Mayo chips onion tomato coriande…" at bounding box center [245, 175] width 221 height 40
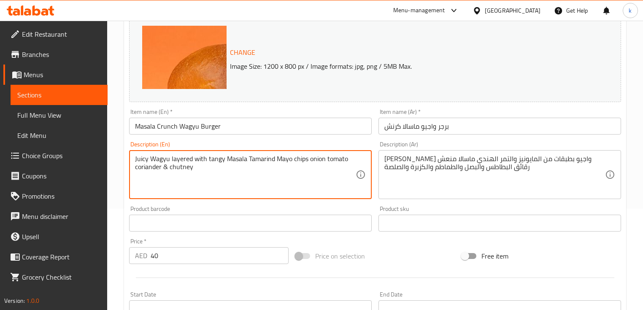
drag, startPoint x: 280, startPoint y: 160, endPoint x: 301, endPoint y: 158, distance: 21.2
click at [301, 158] on textarea "Juicy Wagyu layered with tangy Masala Tamarind Mayo chips onion tomato coriande…" at bounding box center [245, 175] width 221 height 40
click at [306, 172] on textarea "Juicy Wagyu layered with tangy Masala Tamarind Mayo chips onion tomato coriande…" at bounding box center [245, 175] width 221 height 40
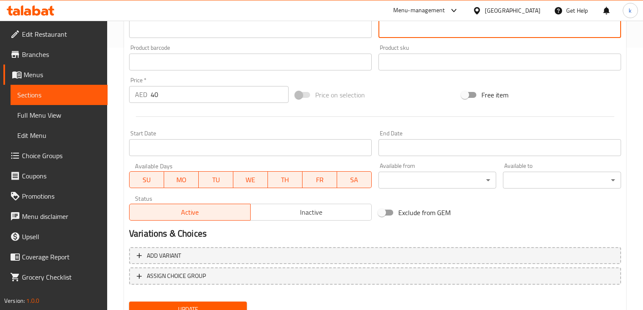
scroll to position [297, 0]
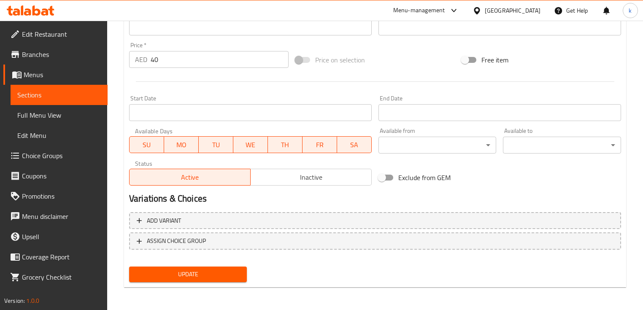
click at [208, 278] on span "Update" at bounding box center [188, 274] width 104 height 11
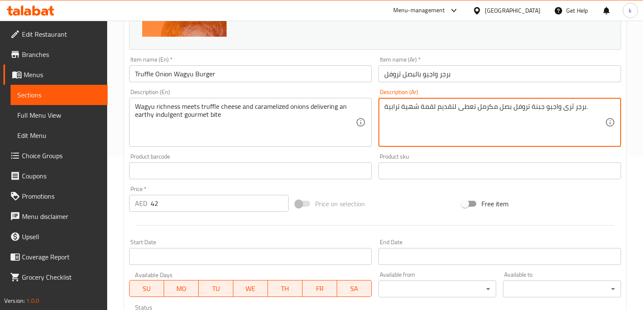
scroll to position [304, 0]
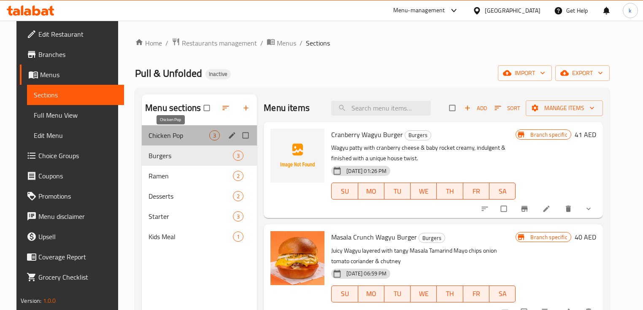
click at [181, 137] on span "Chicken Pop" at bounding box center [179, 135] width 61 height 10
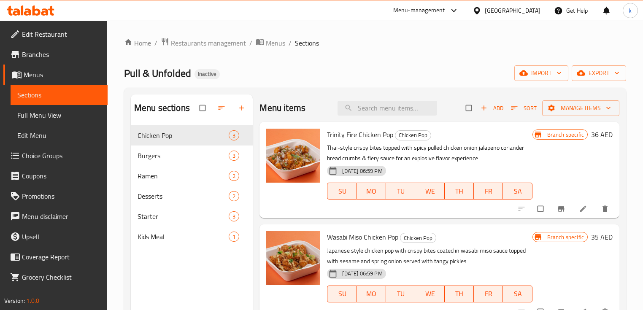
click at [59, 116] on span "Full Menu View" at bounding box center [59, 115] width 84 height 10
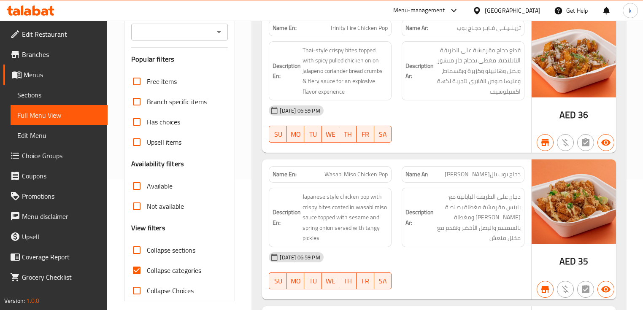
scroll to position [135, 0]
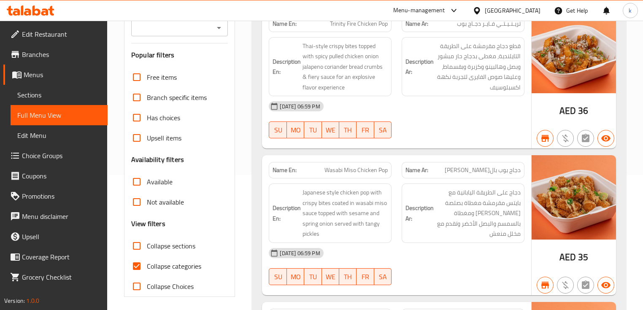
click at [168, 266] on span "Collapse categories" at bounding box center [174, 266] width 54 height 10
click at [147, 266] on input "Collapse categories" at bounding box center [137, 266] width 20 height 20
checkbox input "false"
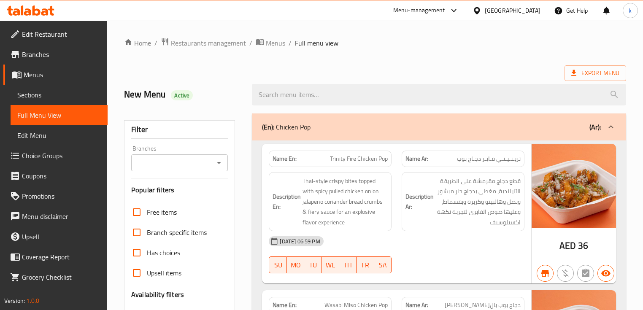
click at [332, 159] on span "Trinity Fire Chicken Pop" at bounding box center [359, 158] width 58 height 9
click at [342, 159] on span "Trinity Fire Chicken Pop" at bounding box center [359, 158] width 58 height 9
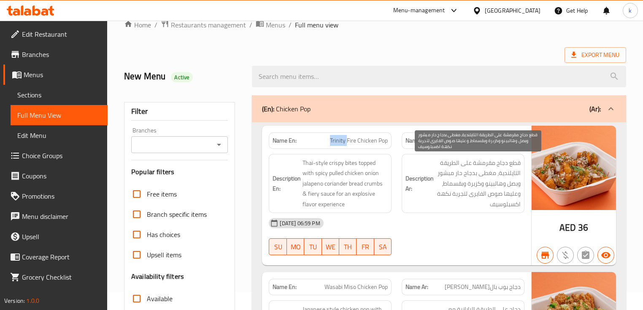
scroll to position [34, 0]
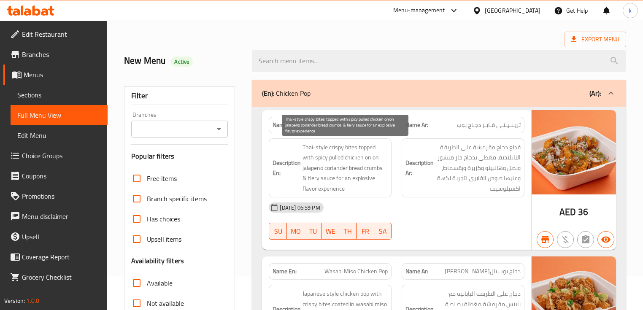
click at [338, 158] on span "Thai-style crispy bites topped with spicy pulled chicken onion jalapeno coriand…" at bounding box center [345, 168] width 85 height 52
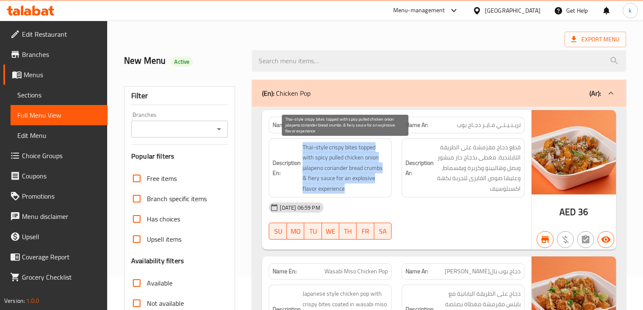
click at [338, 158] on span "Thai-style crispy bites topped with spicy pulled chicken onion jalapeno coriand…" at bounding box center [345, 168] width 85 height 52
click at [343, 187] on span "Thai-style crispy bites topped with spicy pulled chicken onion jalapeno coriand…" at bounding box center [345, 168] width 85 height 52
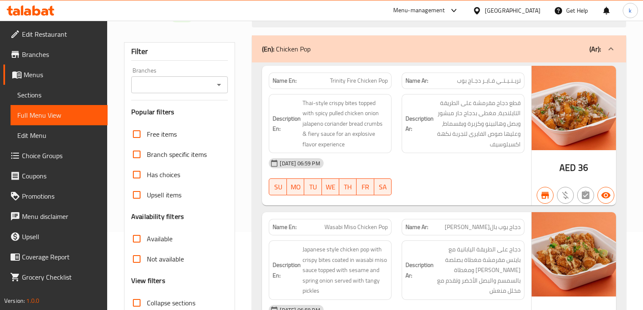
scroll to position [101, 0]
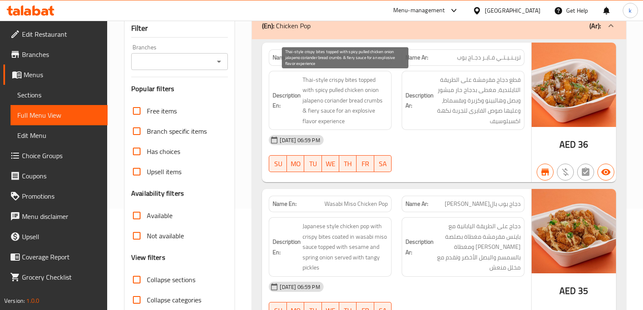
click at [329, 118] on span "Thai-style crispy bites topped with spicy pulled chicken onion jalapeno coriand…" at bounding box center [345, 101] width 85 height 52
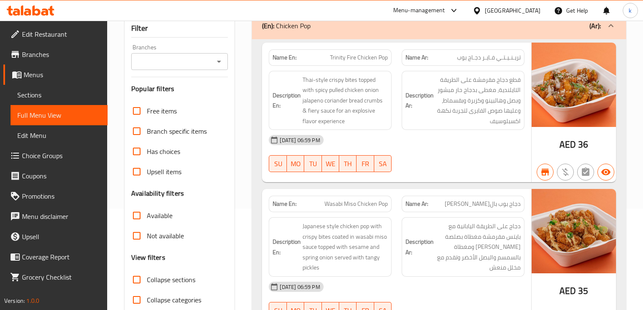
scroll to position [135, 0]
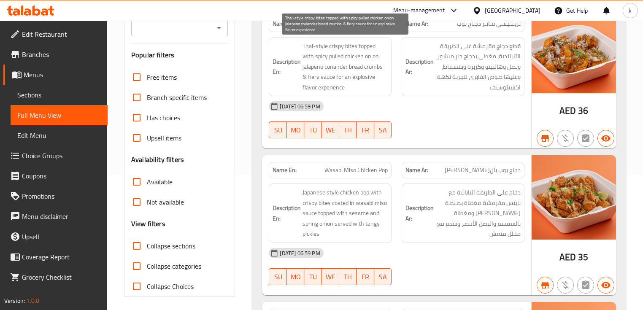
click at [343, 88] on span "Thai-style crispy bites topped with spicy pulled chicken onion jalapeno coriand…" at bounding box center [345, 67] width 85 height 52
click at [316, 89] on span "Thai-style crispy bites topped with spicy pulled chicken onion jalapeno coriand…" at bounding box center [345, 67] width 85 height 52
click at [335, 89] on span "Thai-style crispy bites topped with spicy pulled chicken onion jalapeno coriand…" at bounding box center [345, 67] width 85 height 52
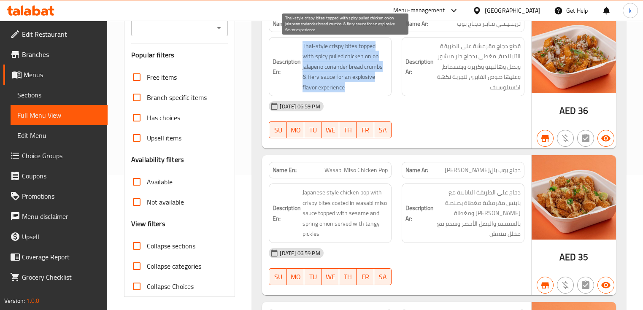
click at [335, 89] on span "Thai-style crispy bites topped with spicy pulled chicken onion jalapeno coriand…" at bounding box center [345, 67] width 85 height 52
click at [333, 86] on span "Thai-style crispy bites topped with spicy pulled chicken onion jalapeno coriand…" at bounding box center [345, 67] width 85 height 52
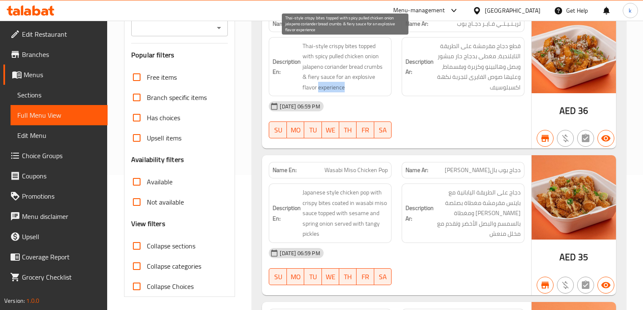
click at [333, 86] on span "Thai-style crispy bites topped with spicy pulled chicken onion jalapeno coriand…" at bounding box center [345, 67] width 85 height 52
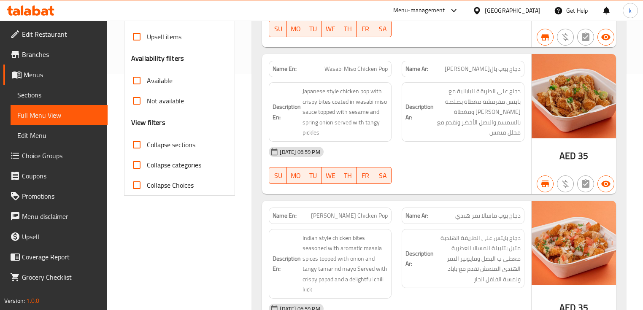
scroll to position [304, 0]
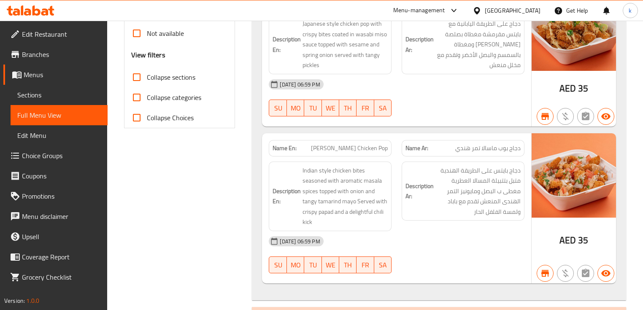
click at [332, 151] on span "Masala Tamarind Chicken Pop" at bounding box center [349, 148] width 77 height 9
copy span "Masala Tamarind Chicken Pop"
click at [58, 95] on span "Sections" at bounding box center [59, 95] width 84 height 10
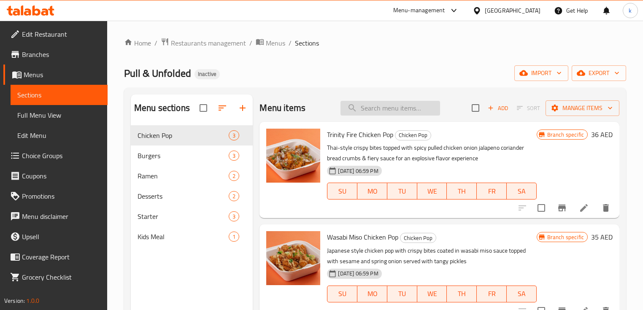
click at [402, 106] on input "search" at bounding box center [391, 108] width 100 height 15
paste input "Masala Tamarind Chicken Pop"
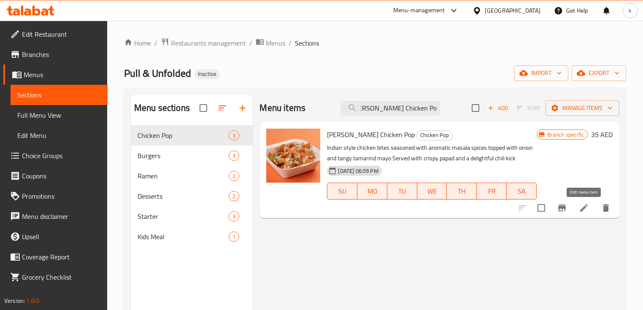
type input "Masala Tamarind Chicken Pop"
click at [585, 211] on icon at bounding box center [584, 208] width 10 height 10
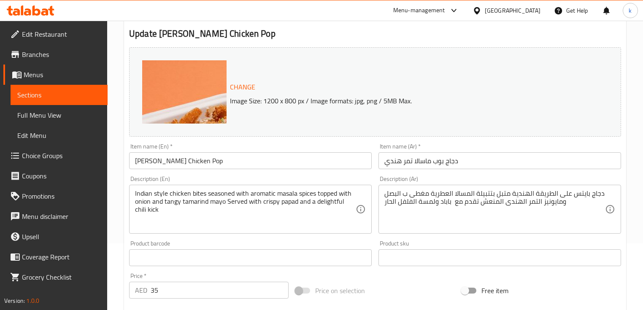
scroll to position [68, 0]
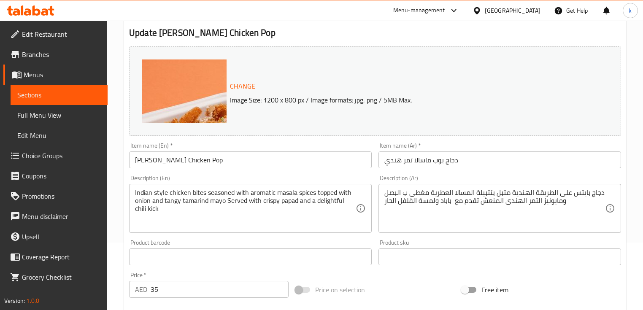
click at [48, 120] on span "Full Menu View" at bounding box center [59, 115] width 84 height 10
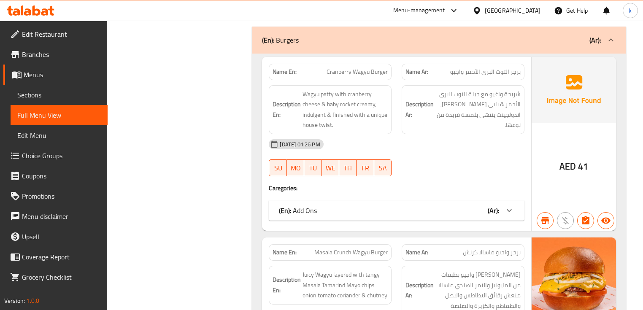
scroll to position [675, 0]
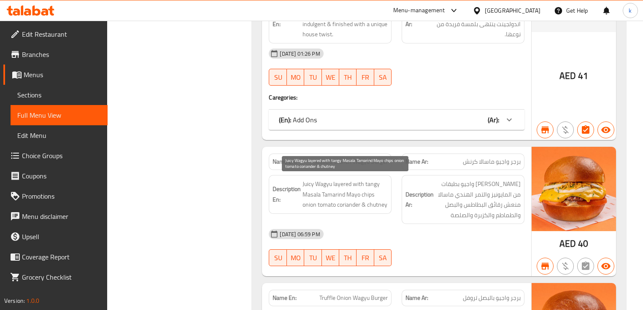
click at [346, 190] on span "Juicy Wagyu layered with tangy Masala Tamarind Mayo chips onion tomato coriande…" at bounding box center [345, 194] width 85 height 31
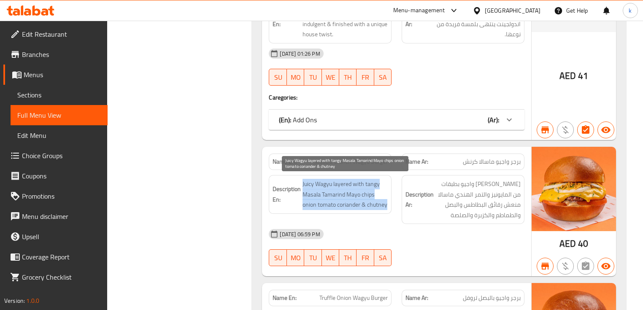
click at [346, 190] on span "Juicy Wagyu layered with tangy Masala Tamarind Mayo chips onion tomato coriande…" at bounding box center [345, 194] width 85 height 31
copy span "Juicy Wagyu layered with tangy Masala Tamarind Mayo chips onion tomato coriande…"
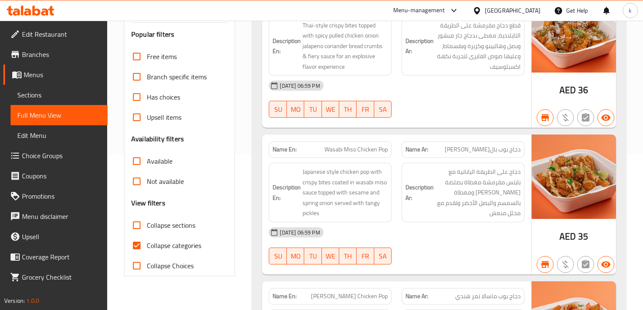
scroll to position [101, 0]
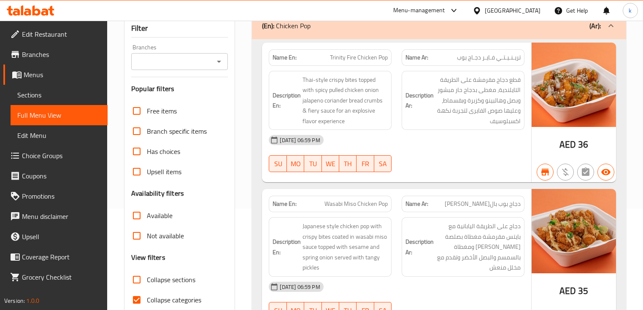
click at [51, 97] on span "Sections" at bounding box center [59, 95] width 84 height 10
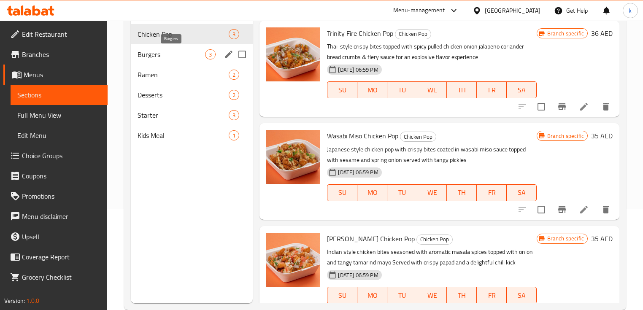
click at [194, 55] on span "Burgers" at bounding box center [172, 54] width 68 height 10
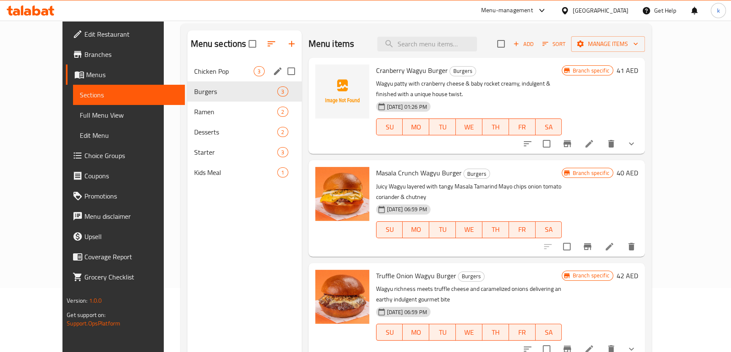
scroll to position [3, 0]
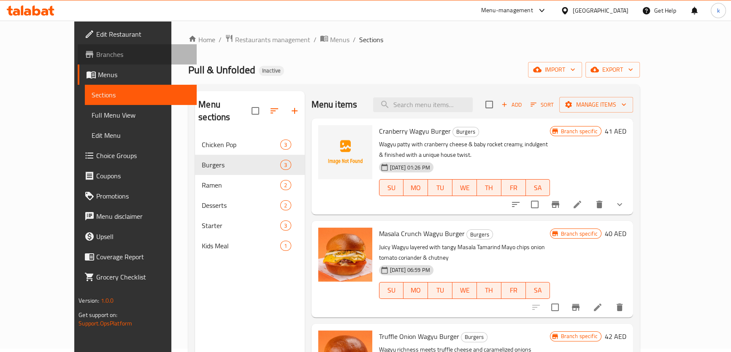
click at [96, 49] on span "Branches" at bounding box center [142, 54] width 93 height 10
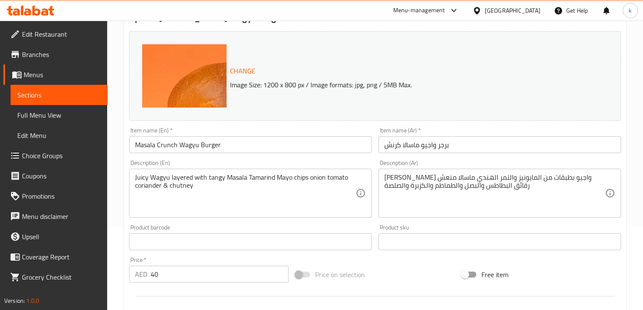
scroll to position [101, 0]
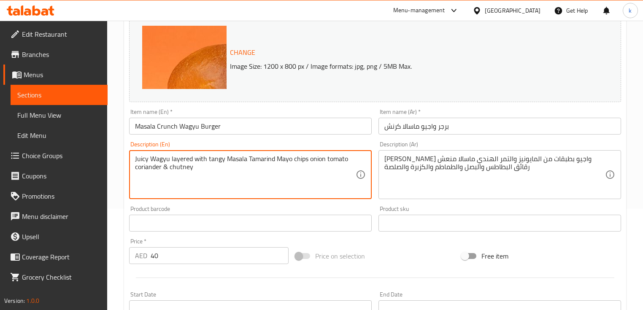
click at [180, 169] on textarea "Juicy Wagyu layered with tangy Masala Tamarind Mayo chips onion tomato coriande…" at bounding box center [245, 175] width 221 height 40
